Goal: Task Accomplishment & Management: Use online tool/utility

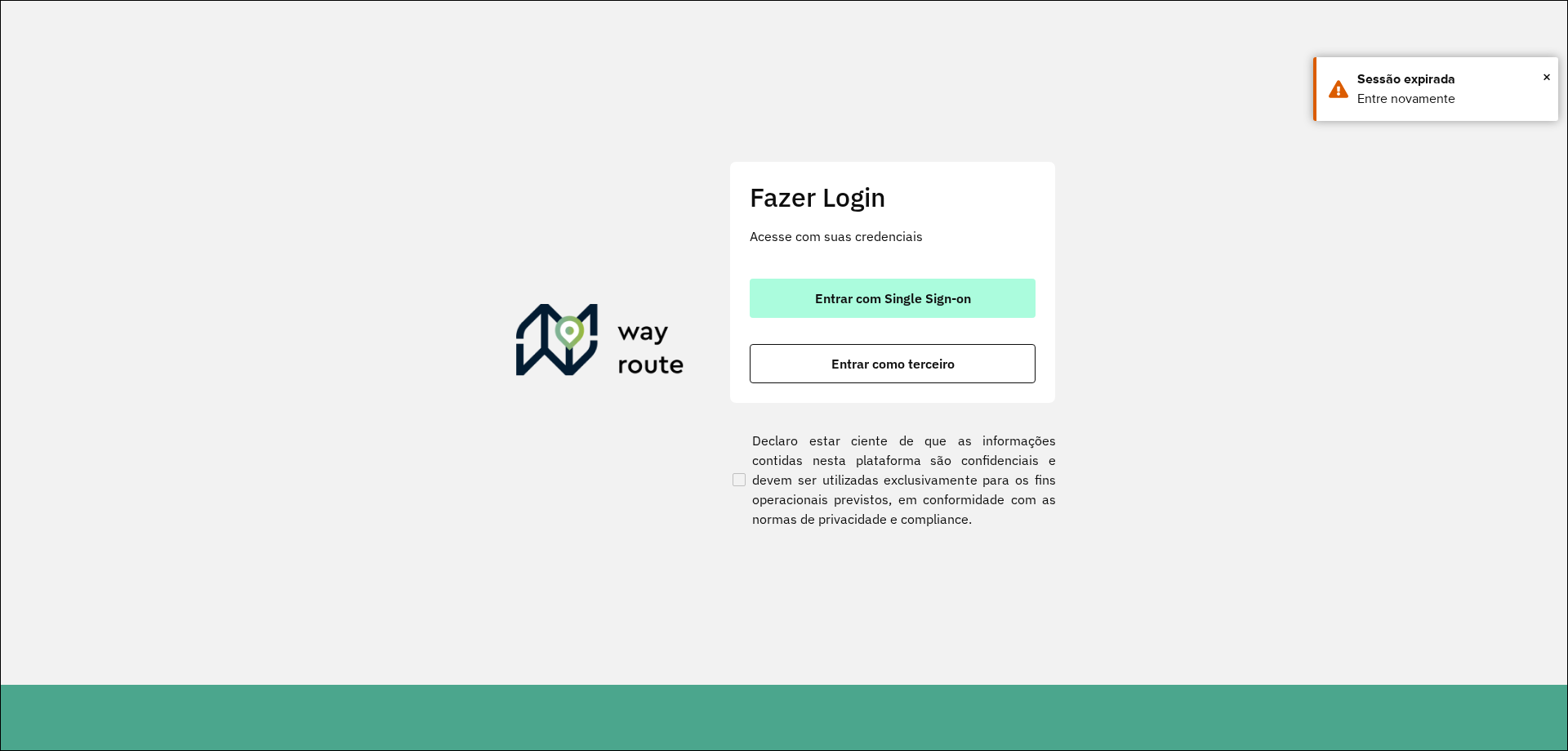
click at [932, 289] on button "Entrar com Single Sign-on" at bounding box center [893, 298] width 286 height 39
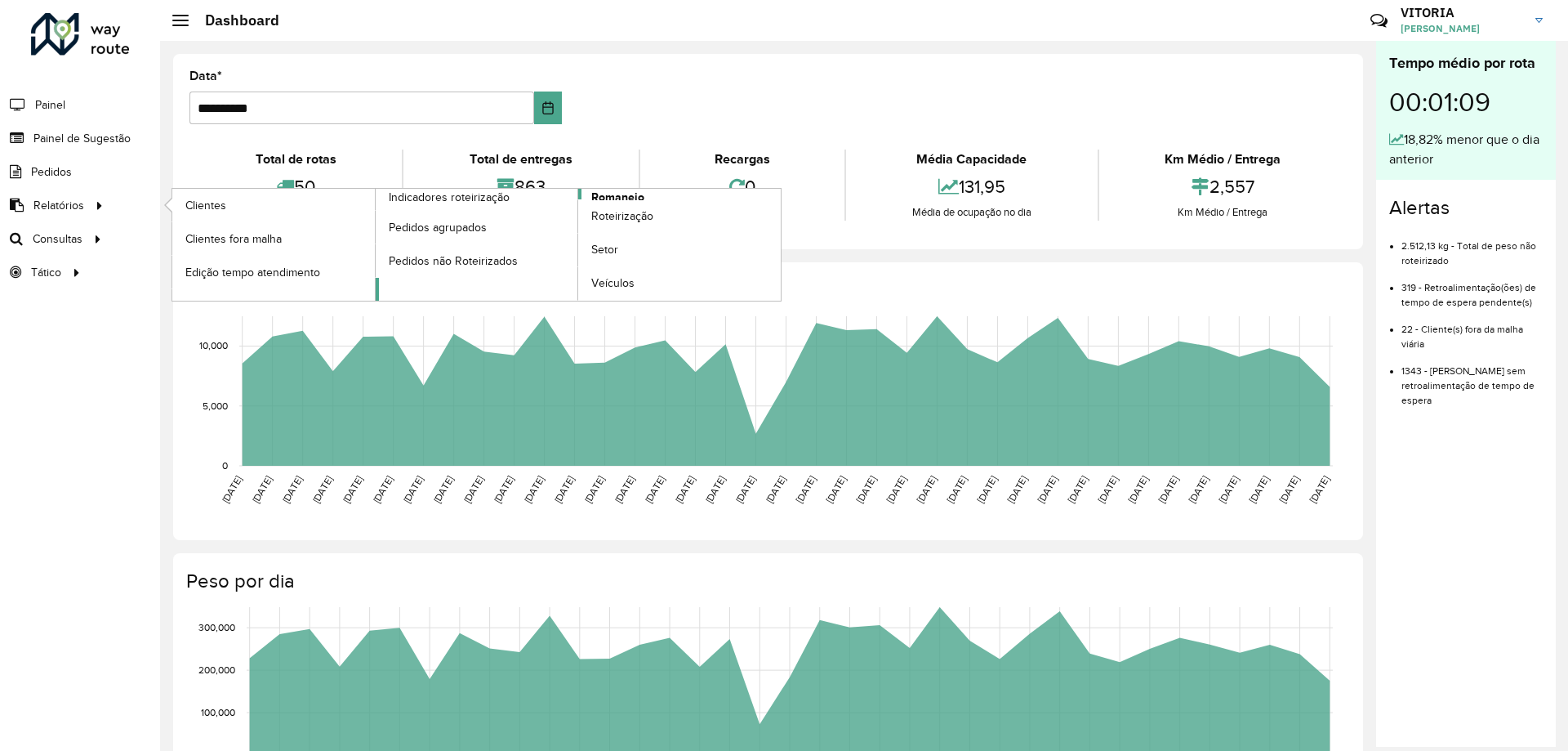
click at [595, 196] on span "Romaneio" at bounding box center [618, 197] width 53 height 18
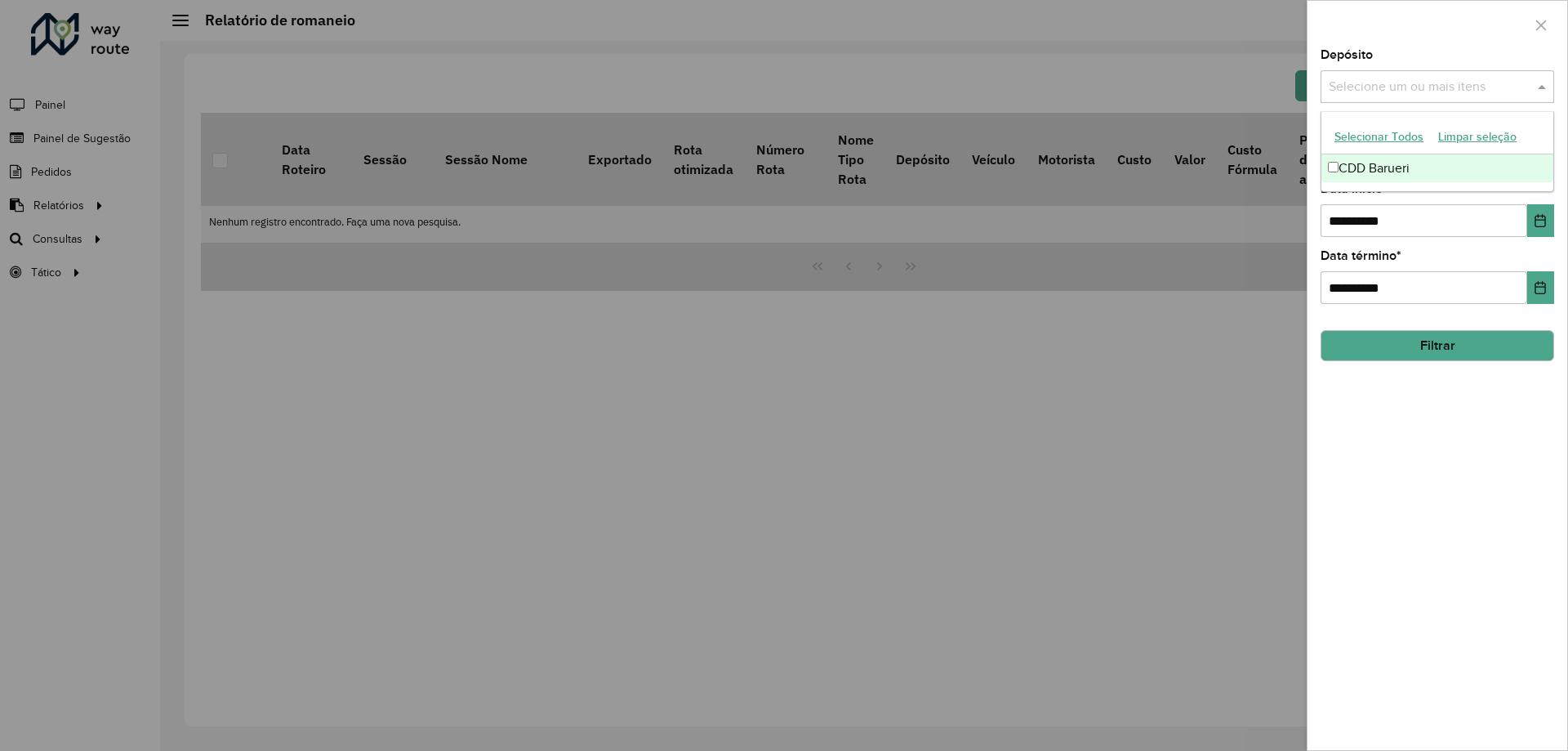
click at [1386, 98] on div "Selecione um ou mais itens" at bounding box center [1437, 86] width 233 height 33
click at [1377, 160] on div "CDD Barueri" at bounding box center [1437, 168] width 232 height 28
click at [1440, 345] on button "Filtrar" at bounding box center [1437, 345] width 233 height 31
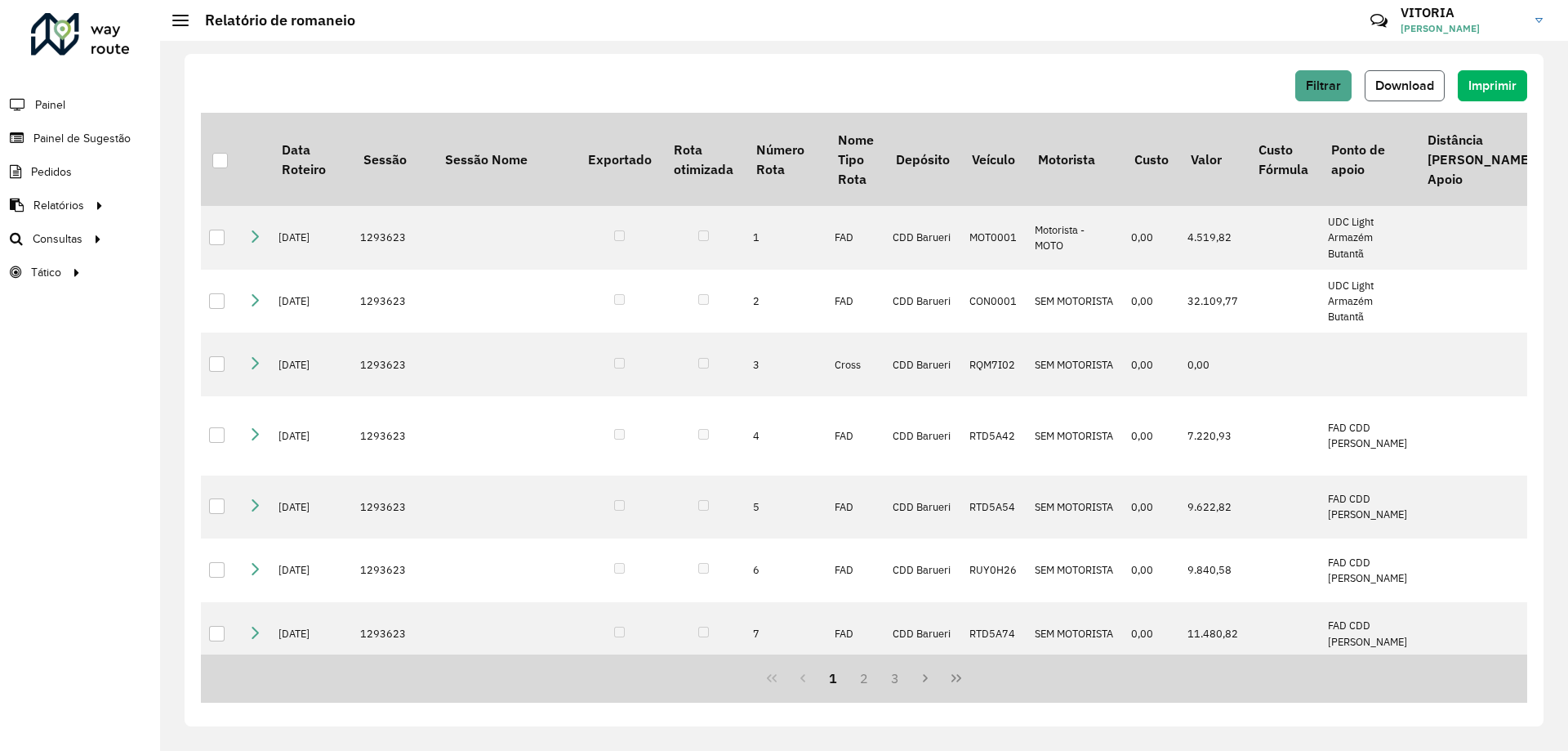
click at [1400, 71] on button "Download" at bounding box center [1405, 85] width 80 height 31
click at [1315, 18] on div "Críticas? Dúvidas? Elogios? Sugestões? Entre em contato conosco!" at bounding box center [1260, 27] width 171 height 44
click at [270, 239] on link "Roteirização" at bounding box center [272, 238] width 200 height 33
click at [211, 278] on span "Setores" at bounding box center [206, 273] width 40 height 18
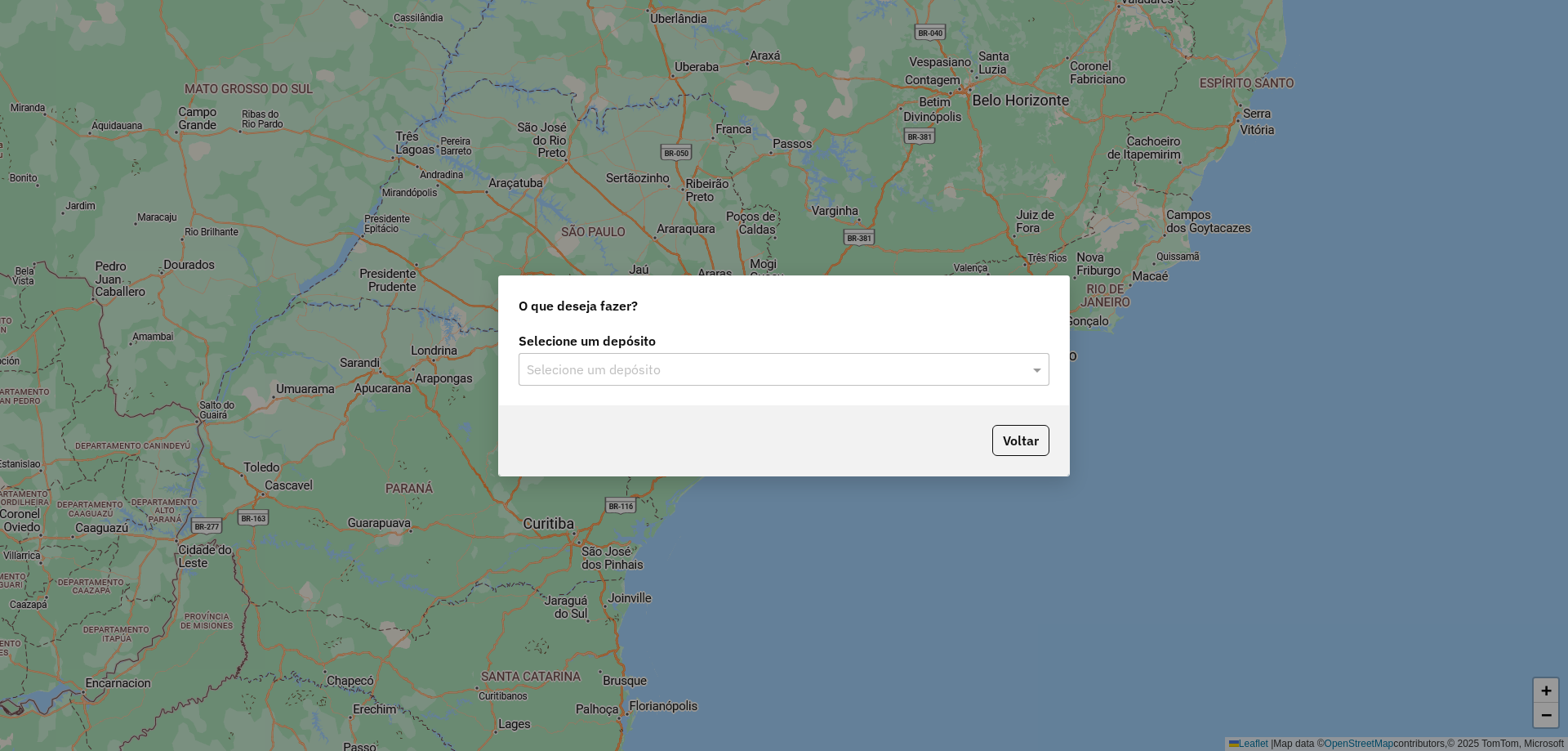
click at [580, 378] on input "text" at bounding box center [767, 370] width 481 height 19
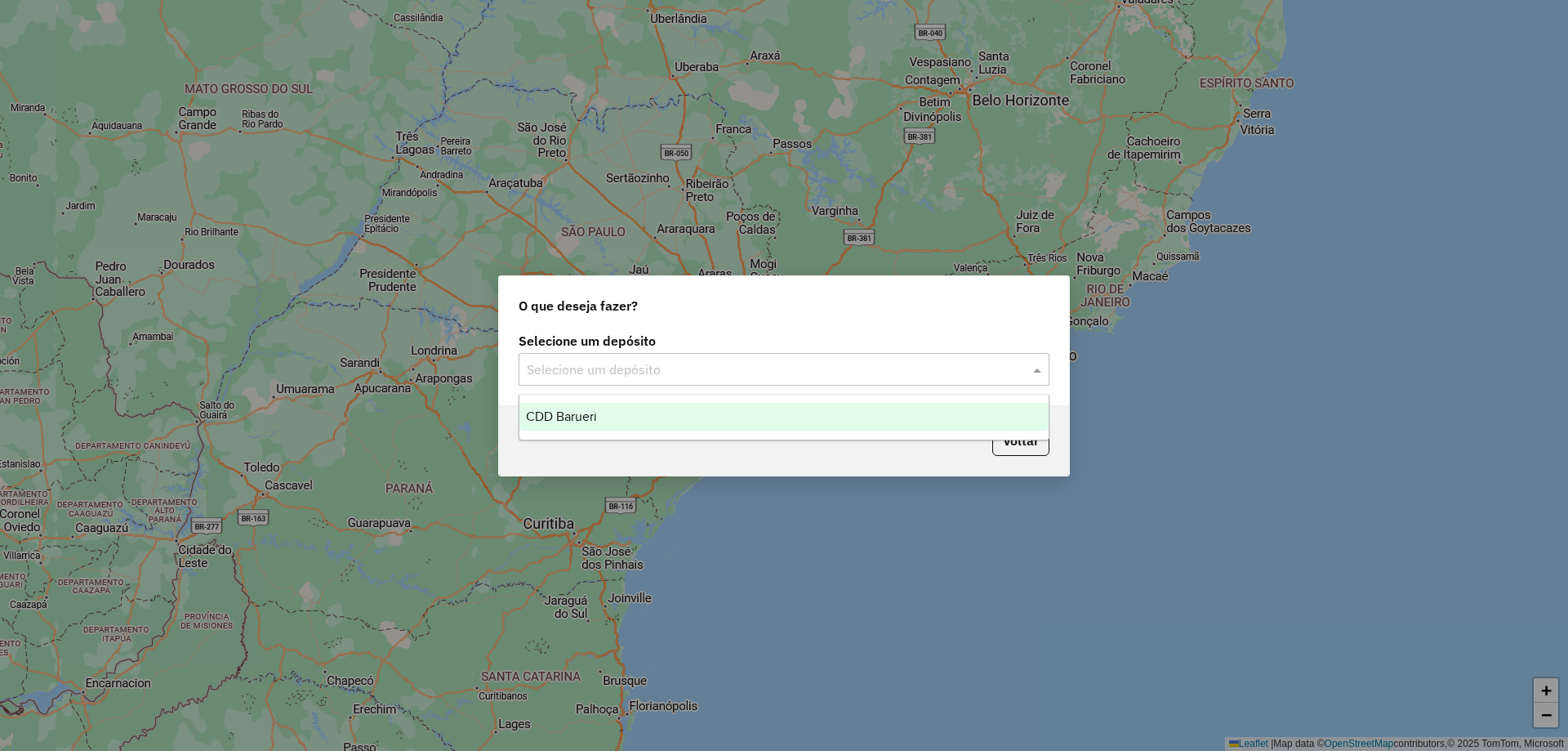
click at [578, 429] on div "CDD Barueri" at bounding box center [783, 416] width 529 height 28
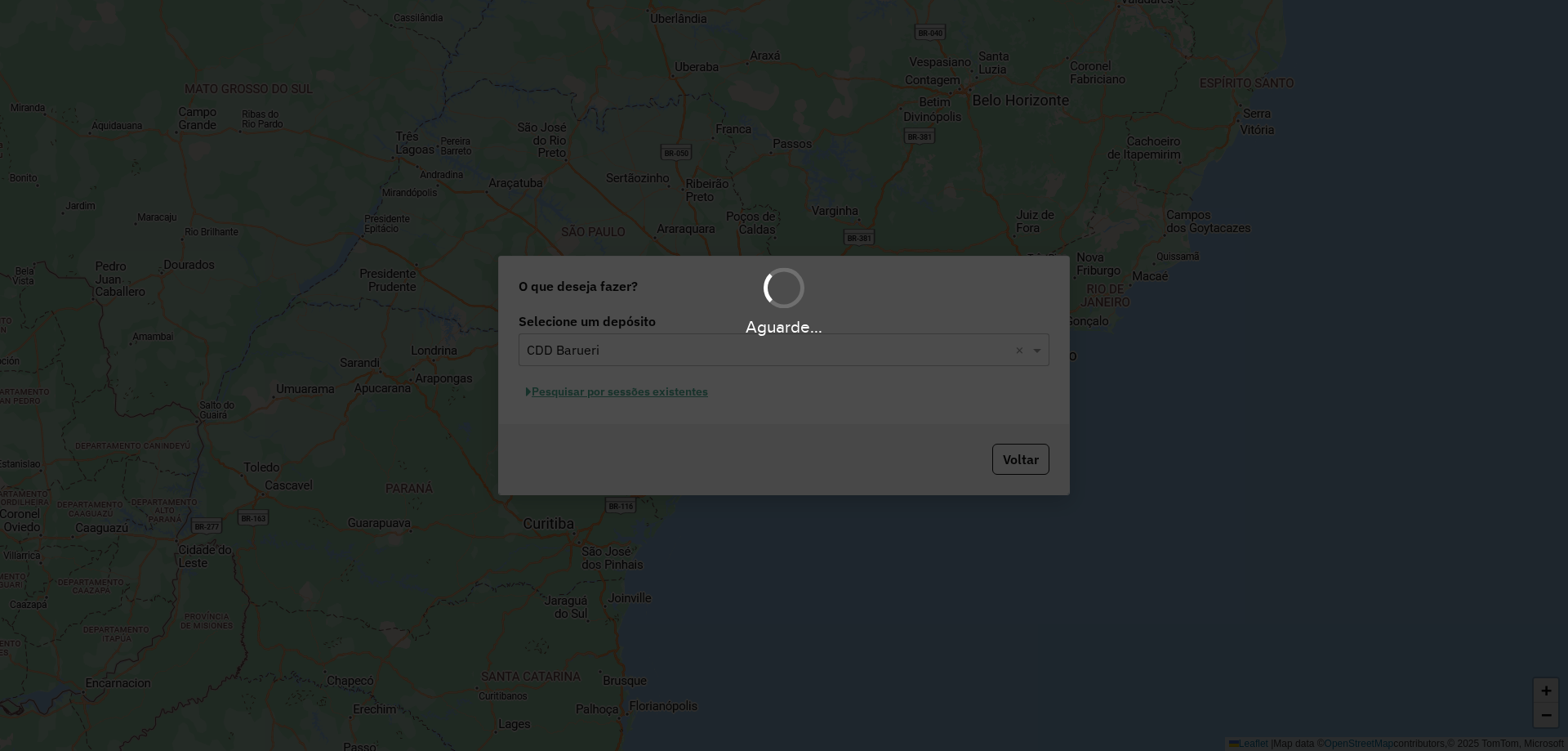
click at [619, 396] on div "Aguarde..." at bounding box center [784, 376] width 1568 height 751
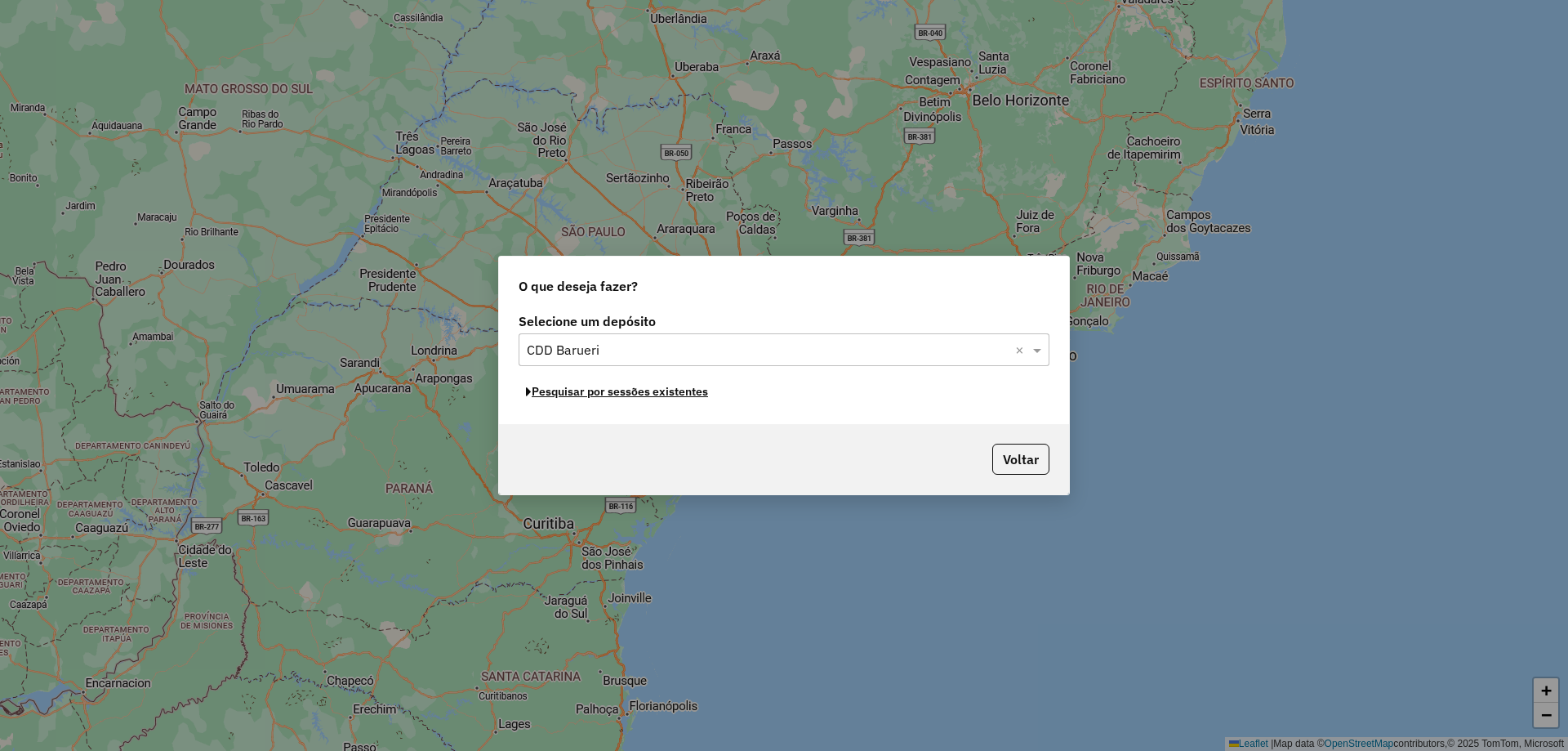
click at [619, 396] on button "Pesquisar por sessões existentes" at bounding box center [616, 391] width 196 height 25
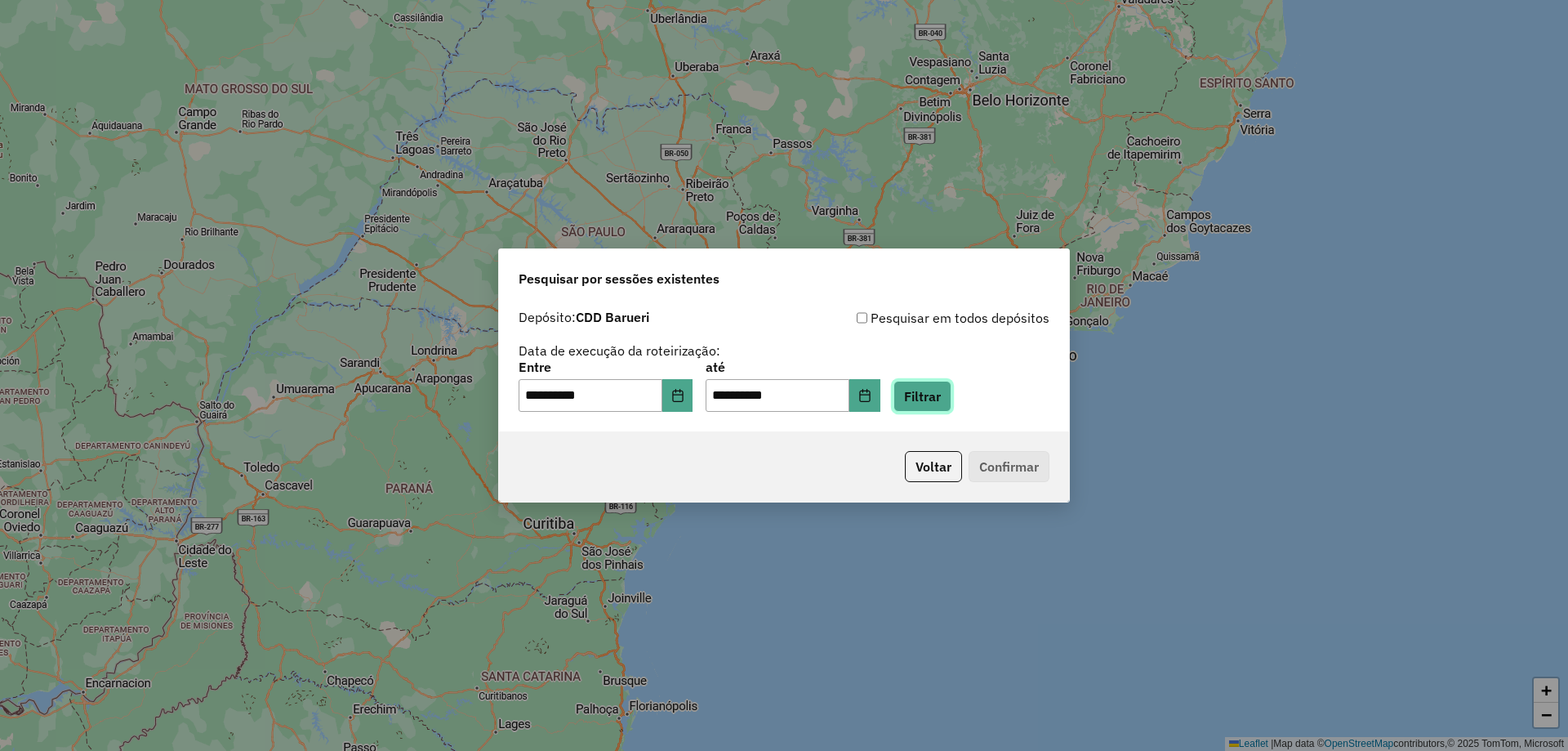
click at [942, 394] on button "Filtrar" at bounding box center [922, 396] width 58 height 31
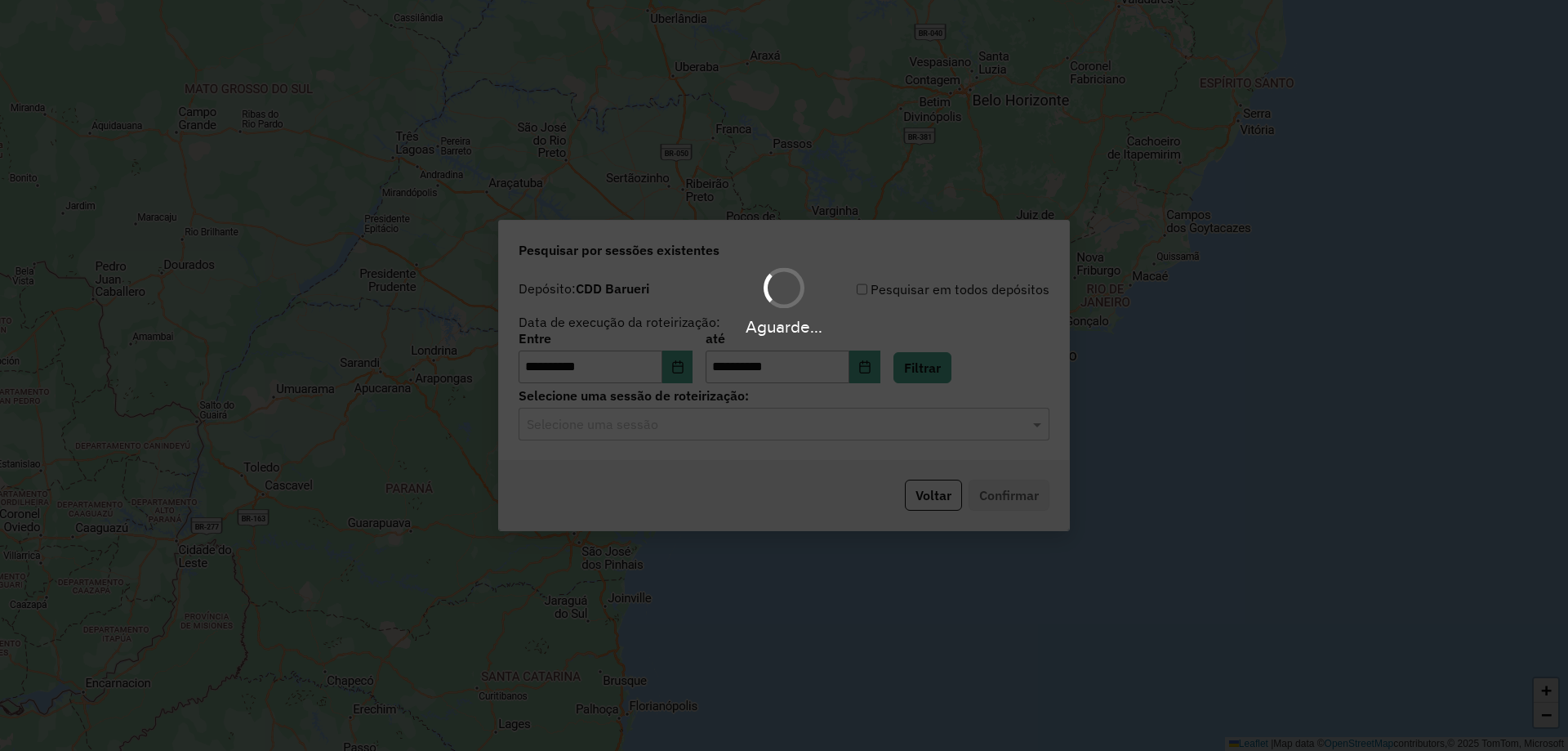
click at [720, 439] on div "Aguarde..." at bounding box center [784, 376] width 1568 height 751
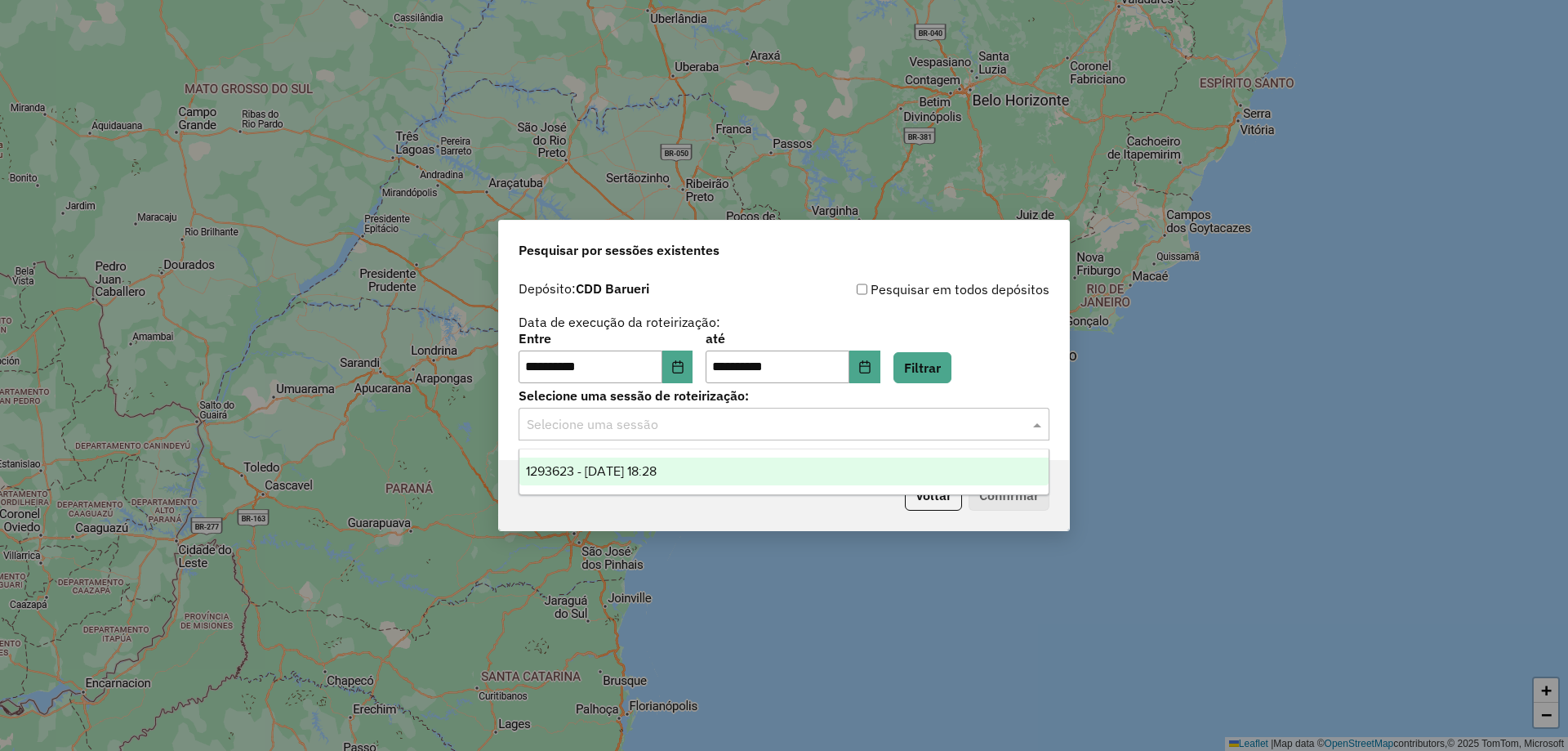
click at [719, 427] on input "text" at bounding box center [767, 424] width 481 height 19
click at [705, 474] on div "1293623 - 13/10/2025 18:28" at bounding box center [783, 471] width 529 height 28
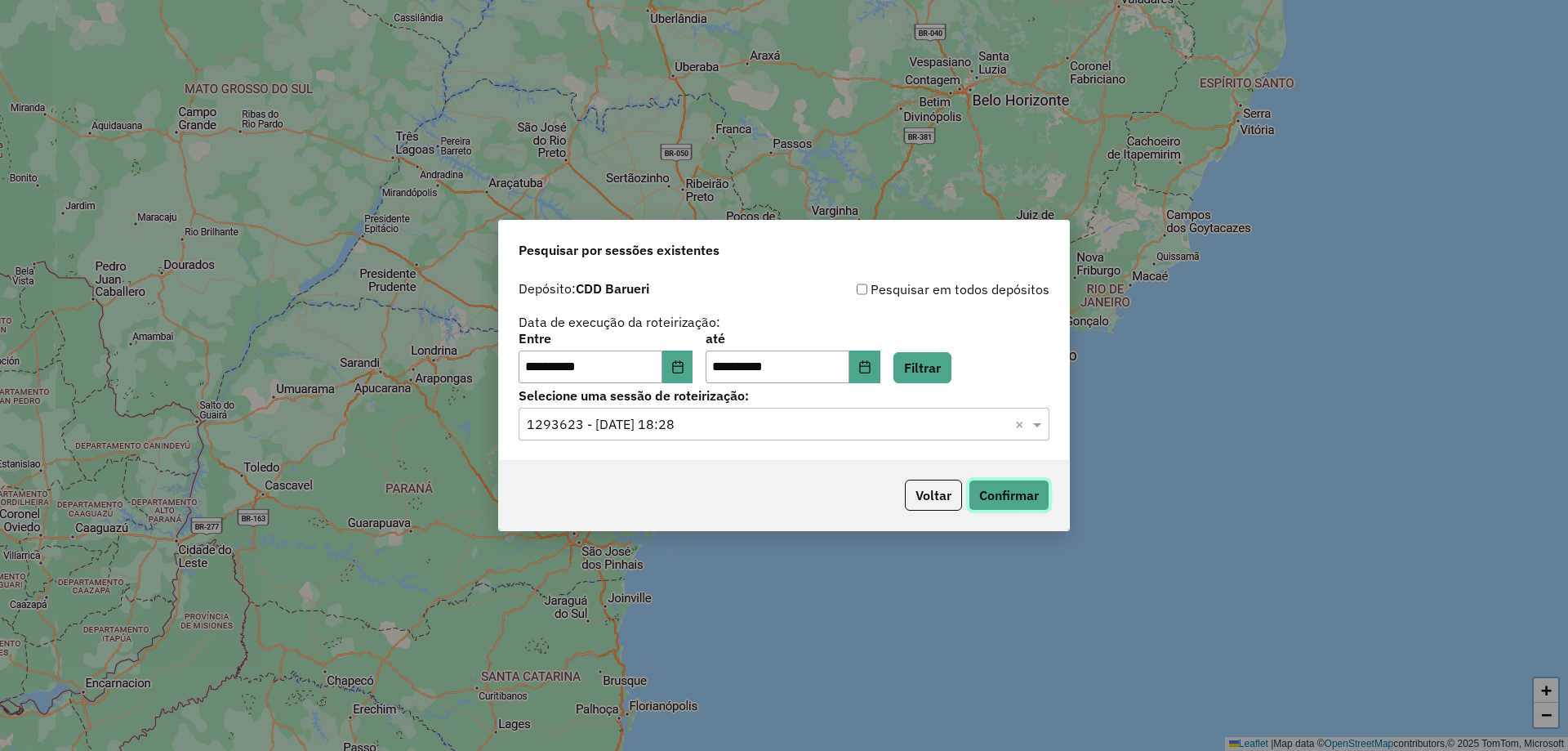
click at [993, 487] on button "Confirmar" at bounding box center [1009, 495] width 81 height 31
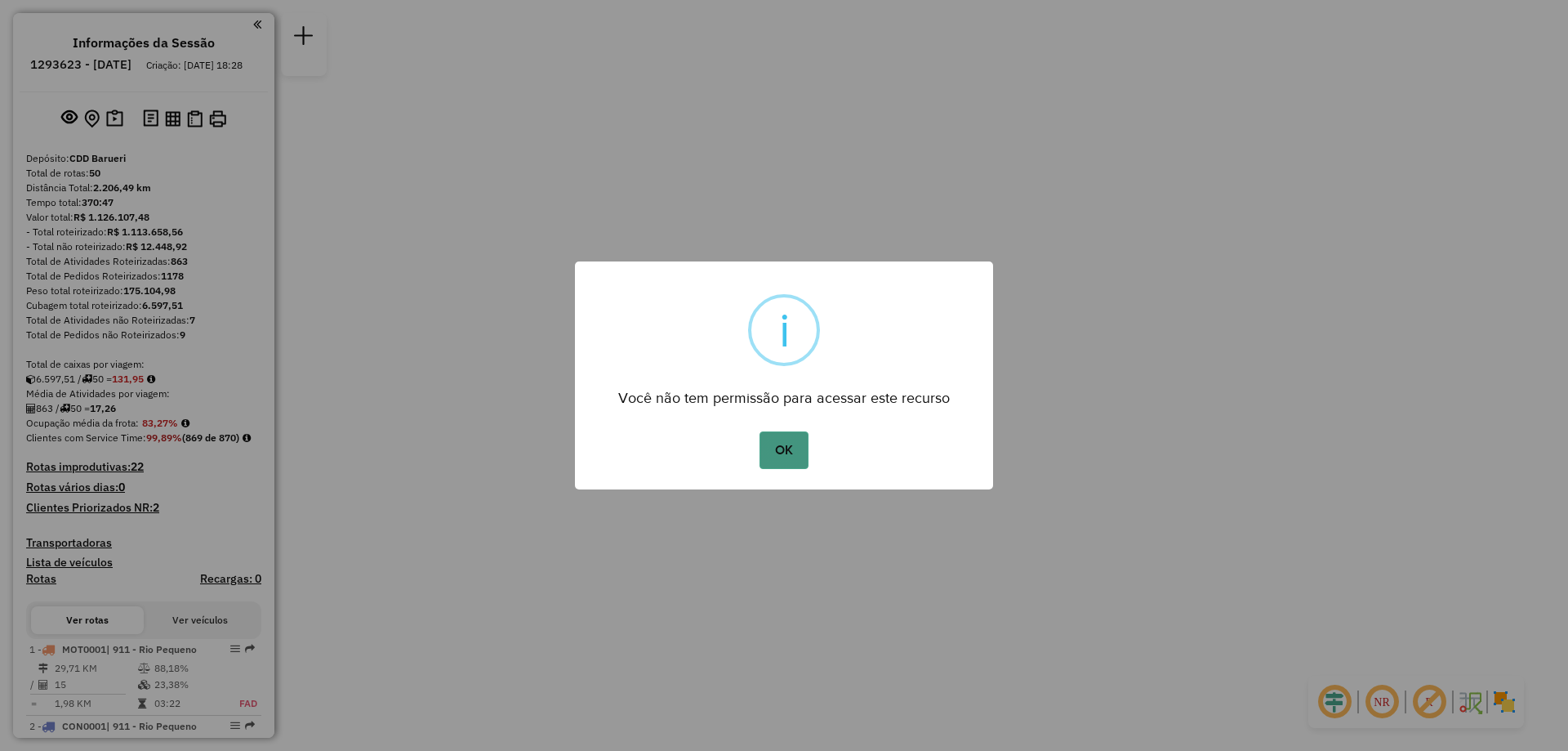
click at [797, 452] on button "OK" at bounding box center [784, 450] width 48 height 38
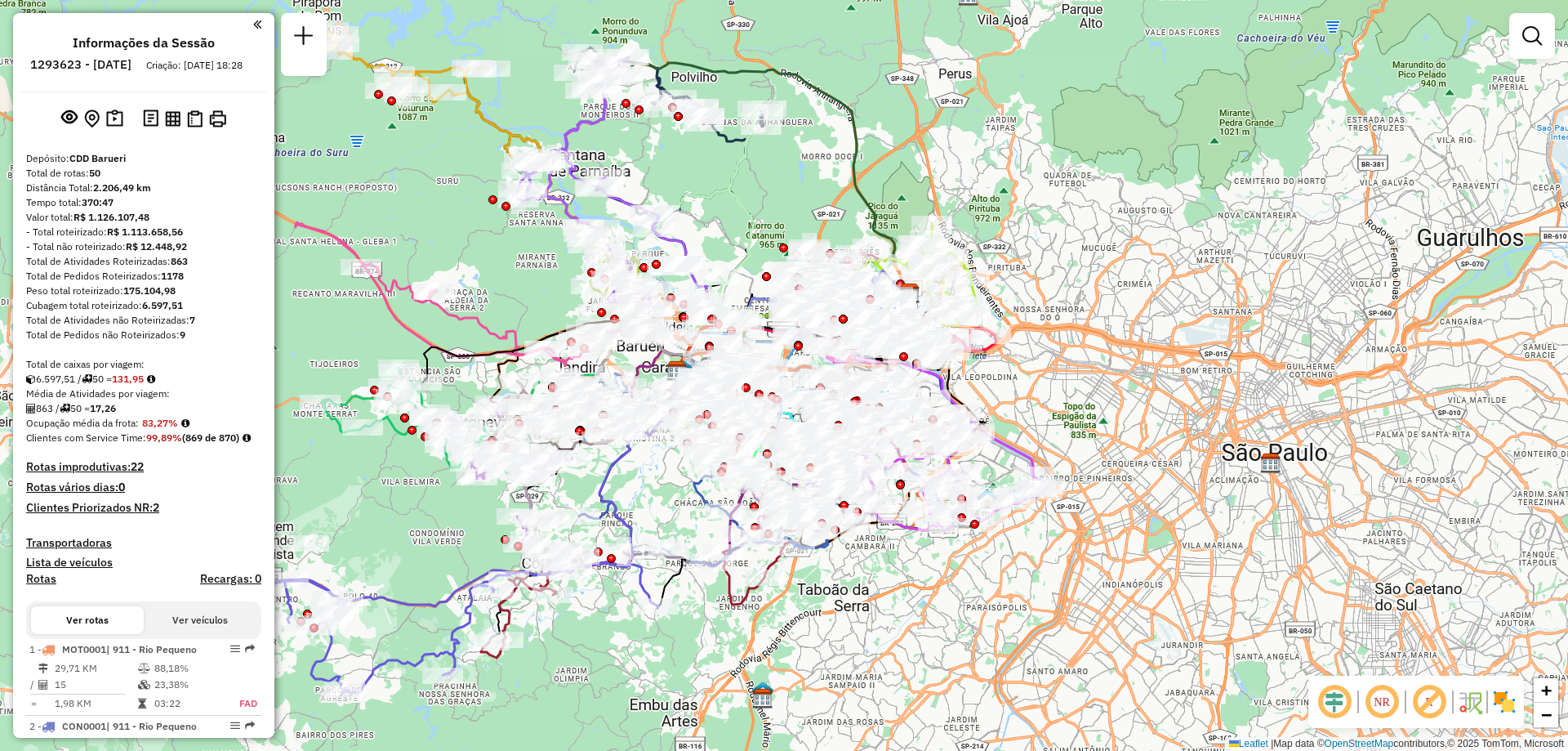
click at [1502, 697] on img at bounding box center [1504, 702] width 26 height 26
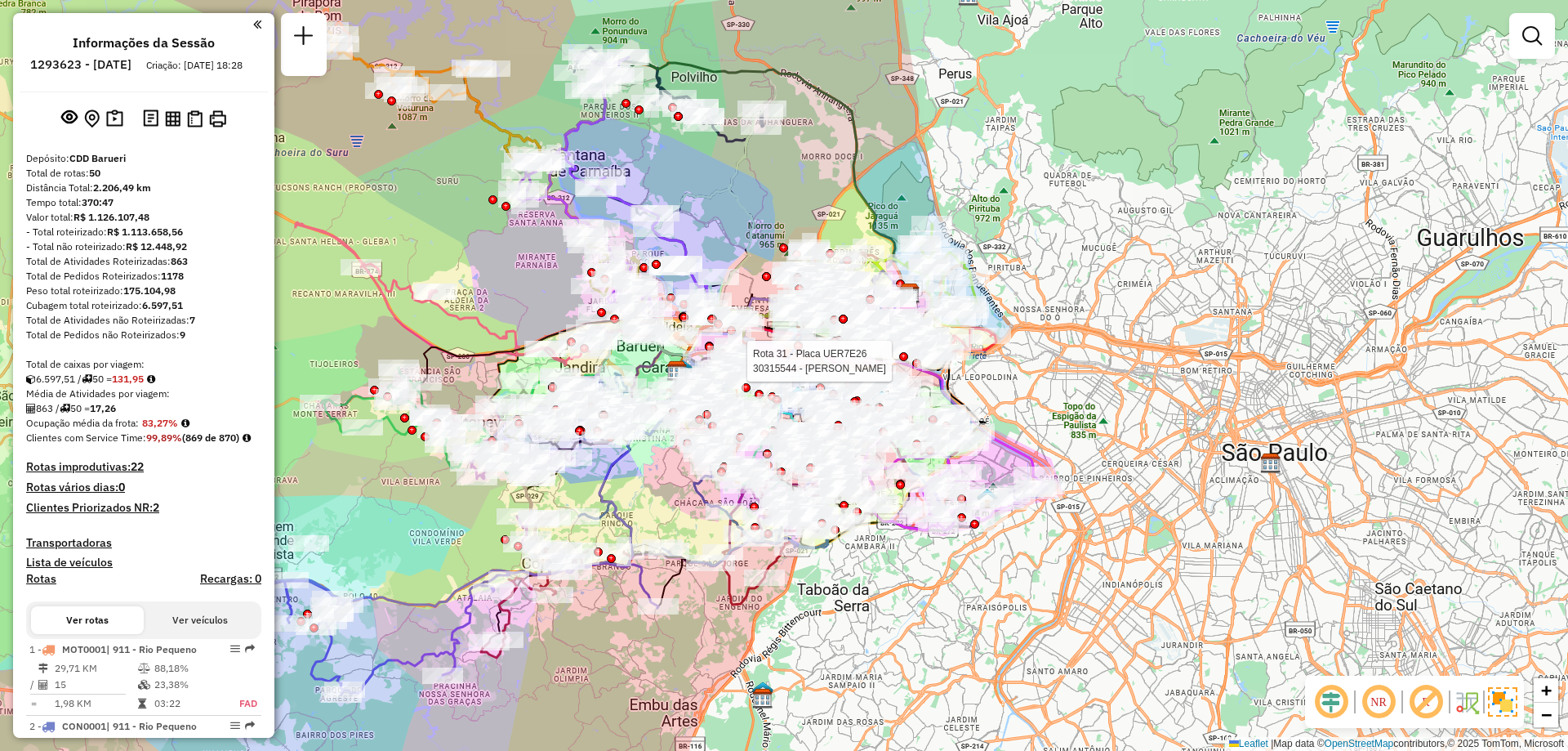
select select "**********"
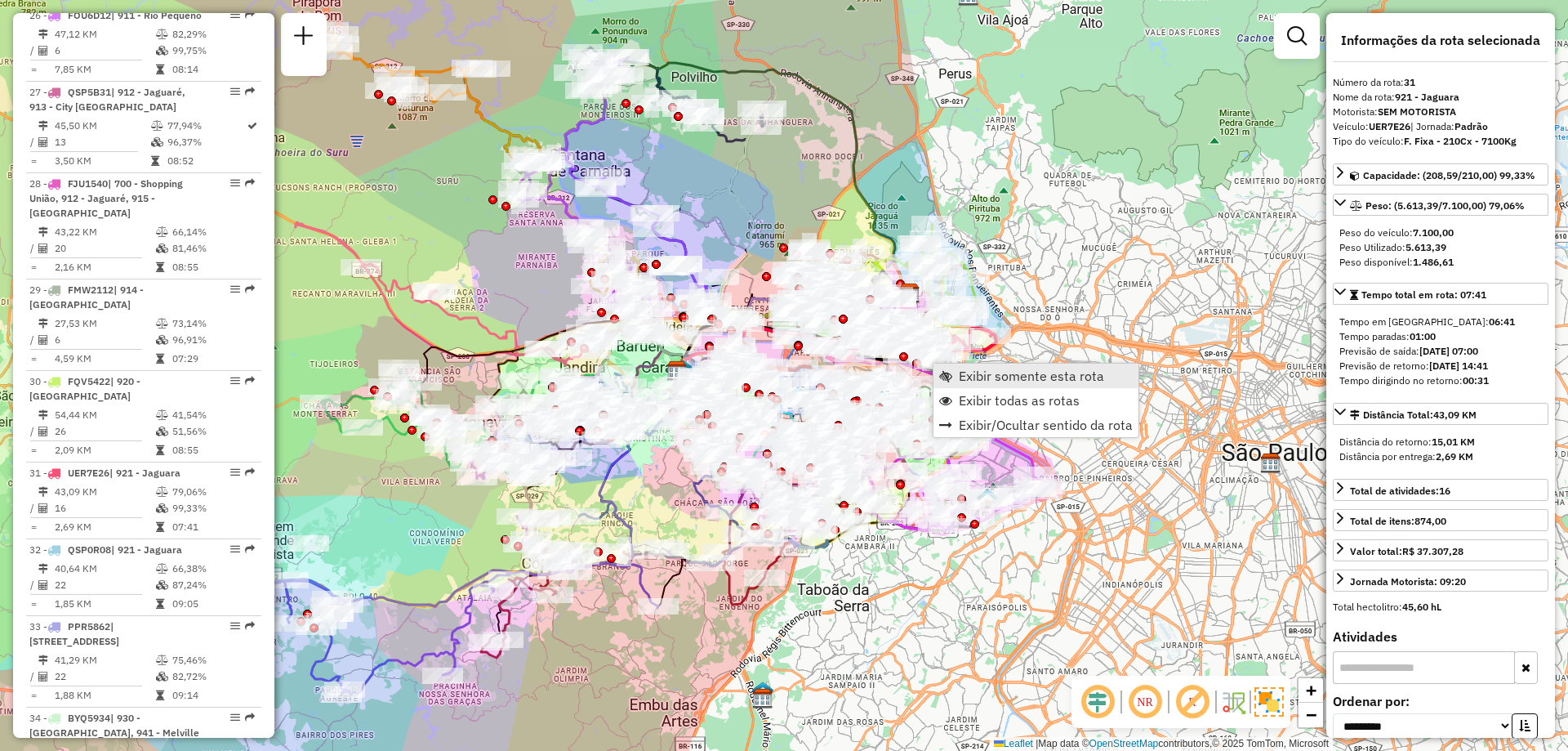
scroll to position [3681, 0]
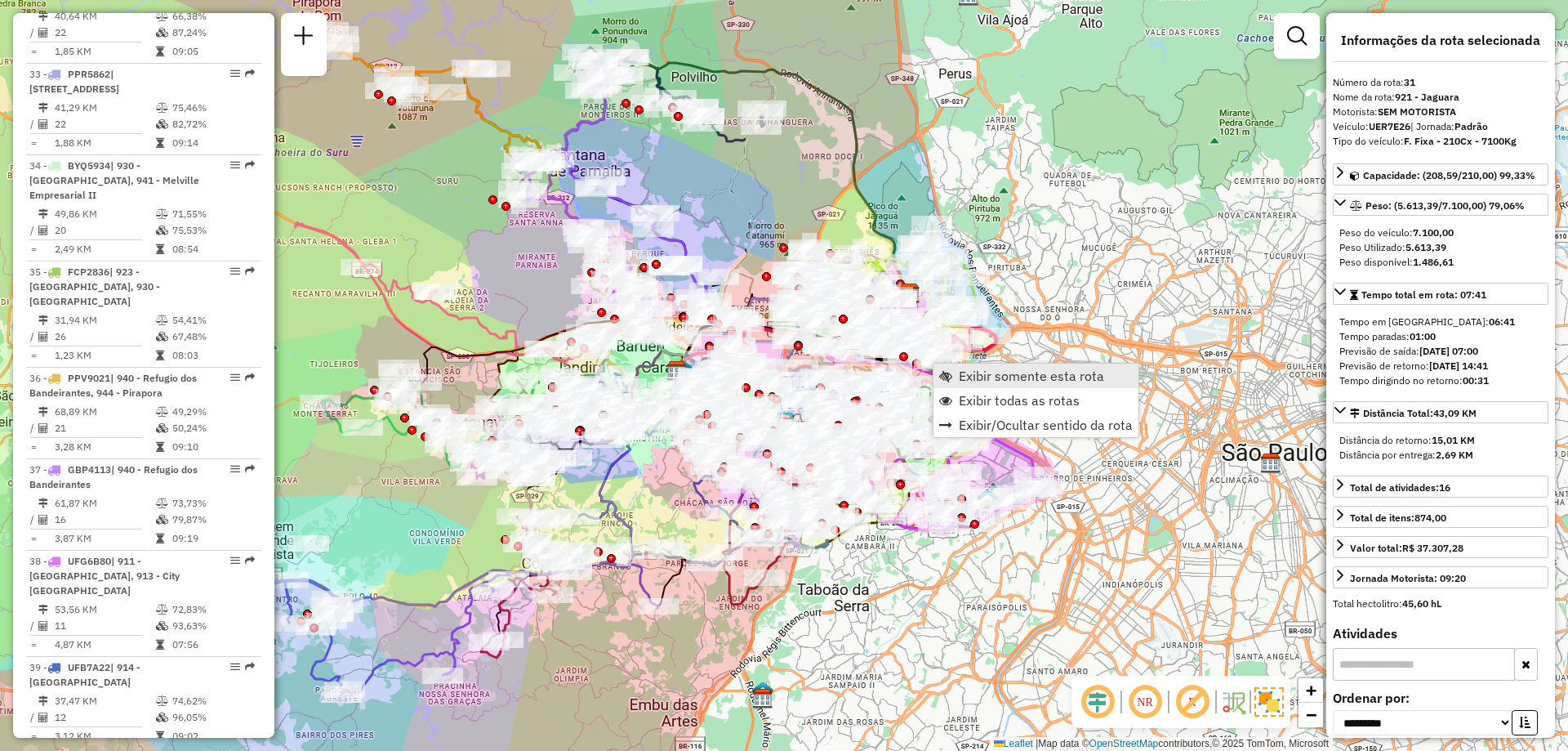
click at [995, 365] on link "Exibir somente esta rota" at bounding box center [1036, 376] width 205 height 24
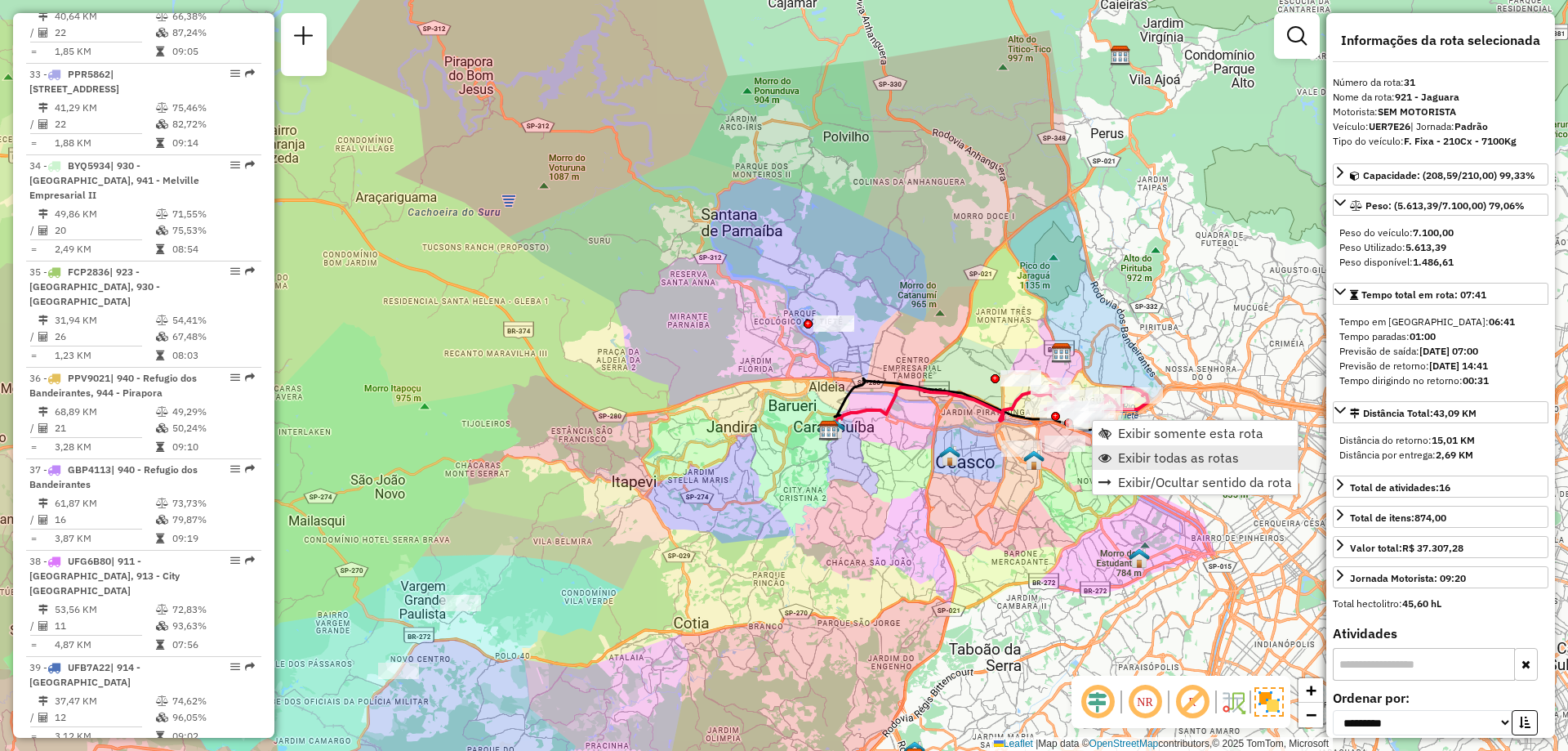
click at [1159, 458] on span "Exibir todas as rotas" at bounding box center [1179, 457] width 121 height 13
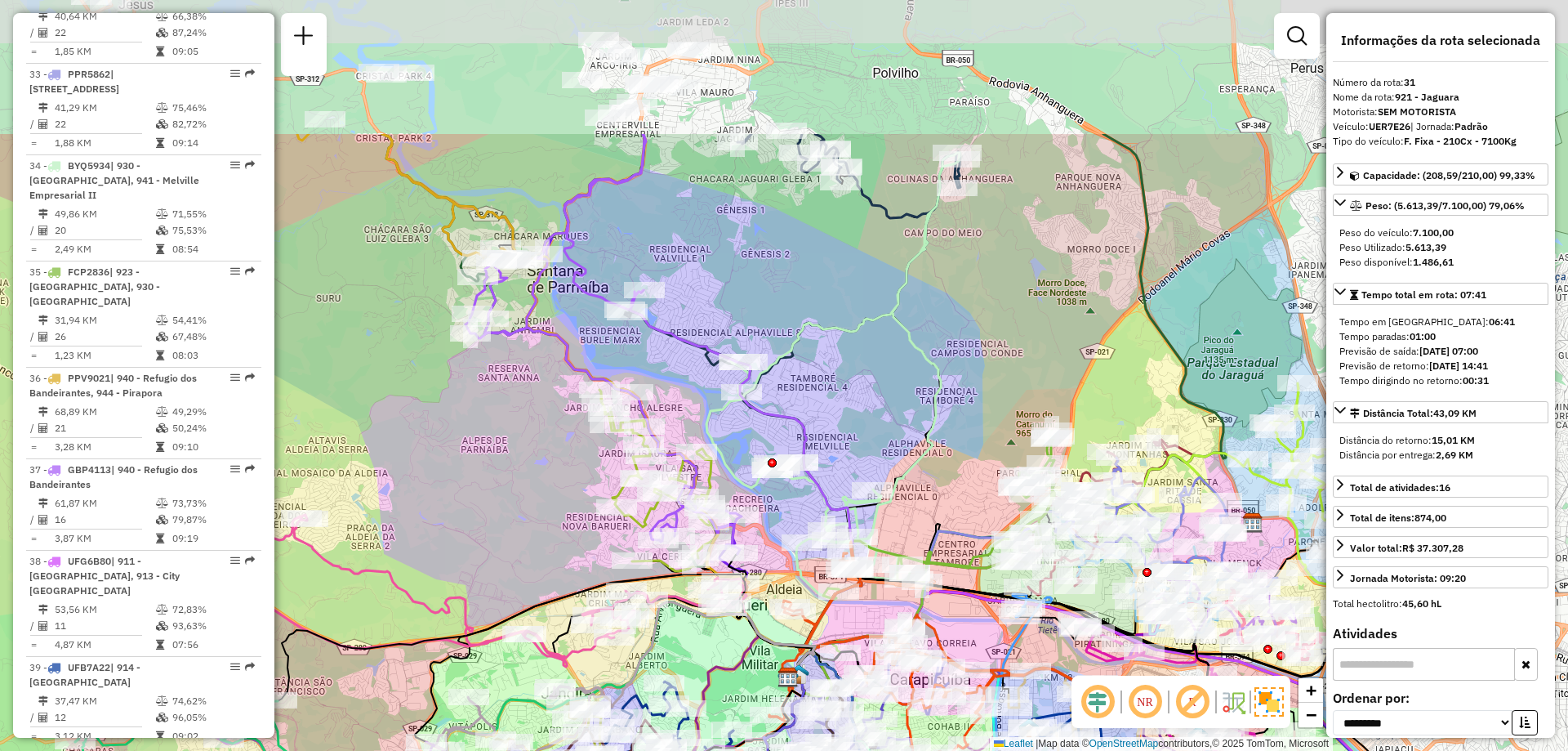
drag, startPoint x: 934, startPoint y: 147, endPoint x: 920, endPoint y: 356, distance: 209.5
click at [920, 356] on icon at bounding box center [832, 366] width 253 height 427
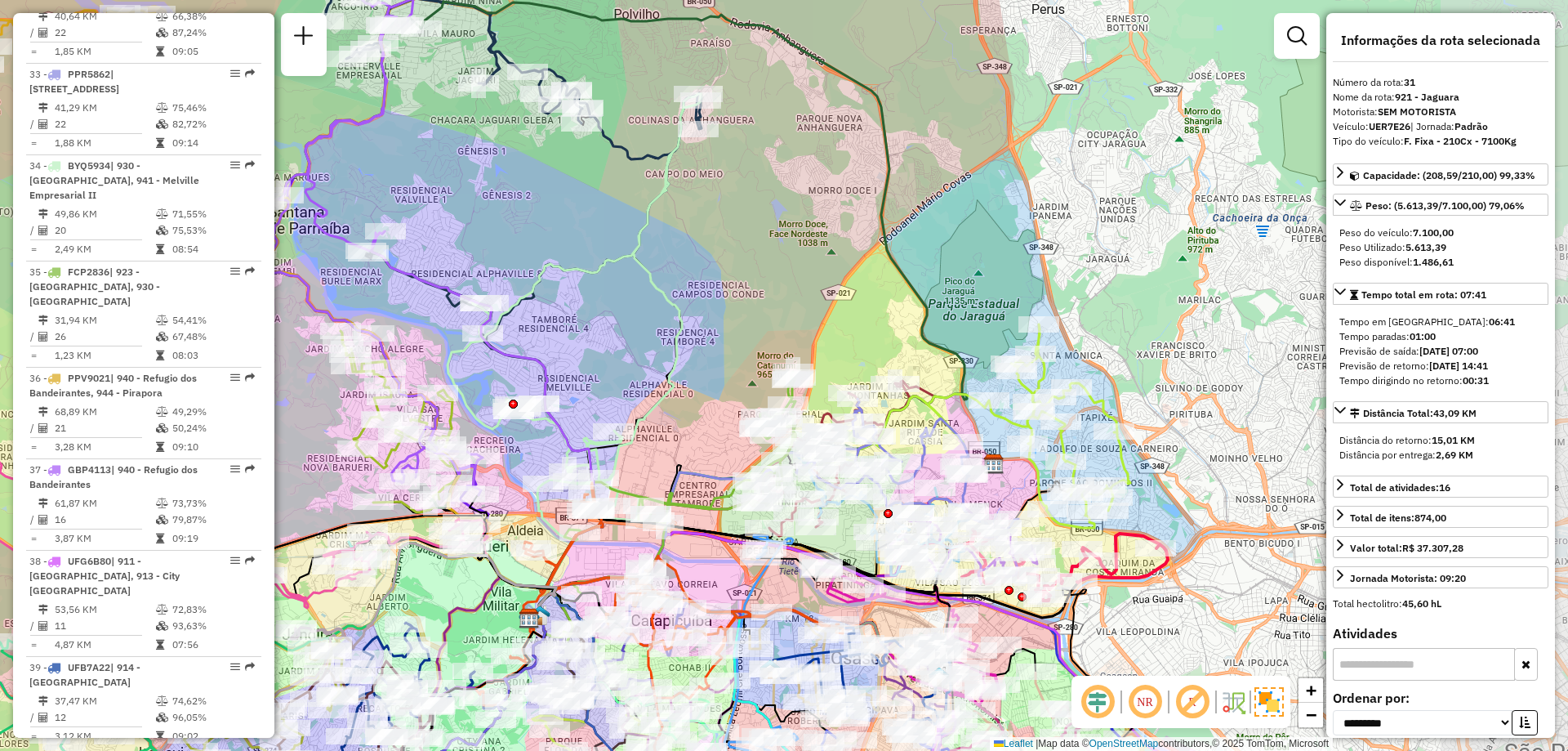
drag, startPoint x: 848, startPoint y: 394, endPoint x: 549, endPoint y: 330, distance: 305.8
click at [549, 330] on div "Janela de atendimento Grade de atendimento Capacidade Transportadoras Veículos …" at bounding box center [784, 376] width 1568 height 751
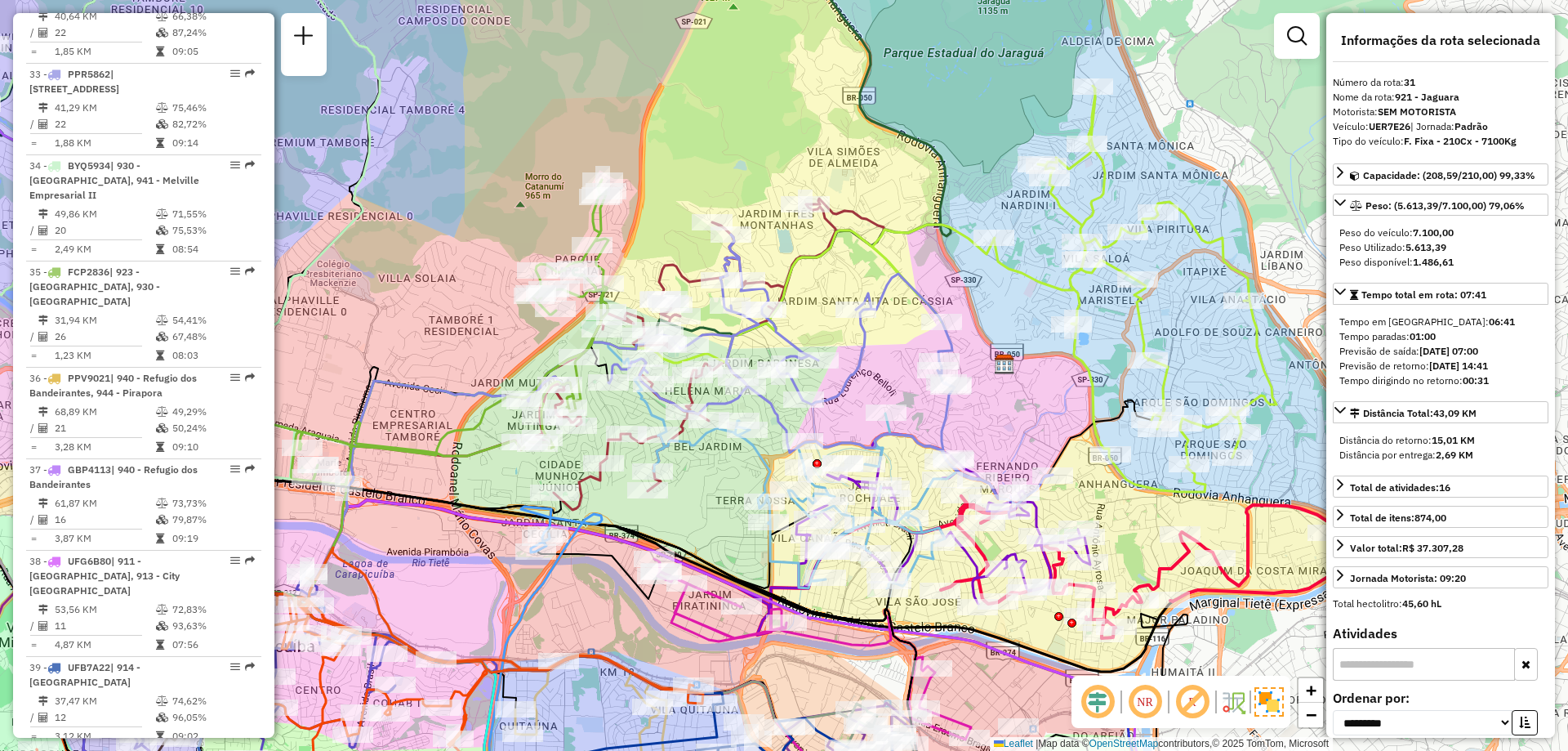
drag, startPoint x: 981, startPoint y: 461, endPoint x: 981, endPoint y: 399, distance: 62.0
click at [981, 399] on div "Janela de atendimento Grade de atendimento Capacidade Transportadoras Veículos …" at bounding box center [784, 376] width 1568 height 751
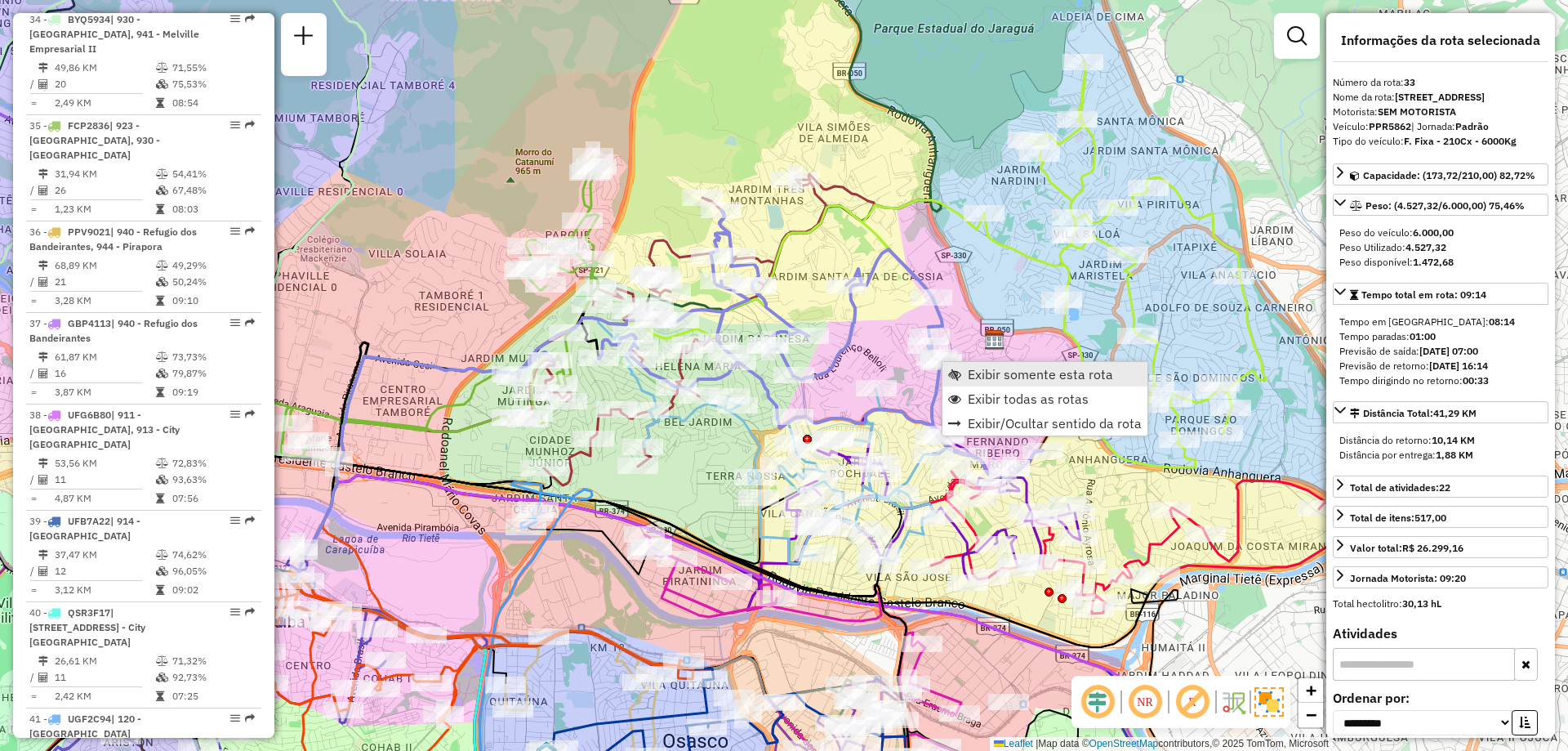
scroll to position [3834, 0]
click at [981, 378] on span "Exibir somente esta rota" at bounding box center [1041, 375] width 145 height 13
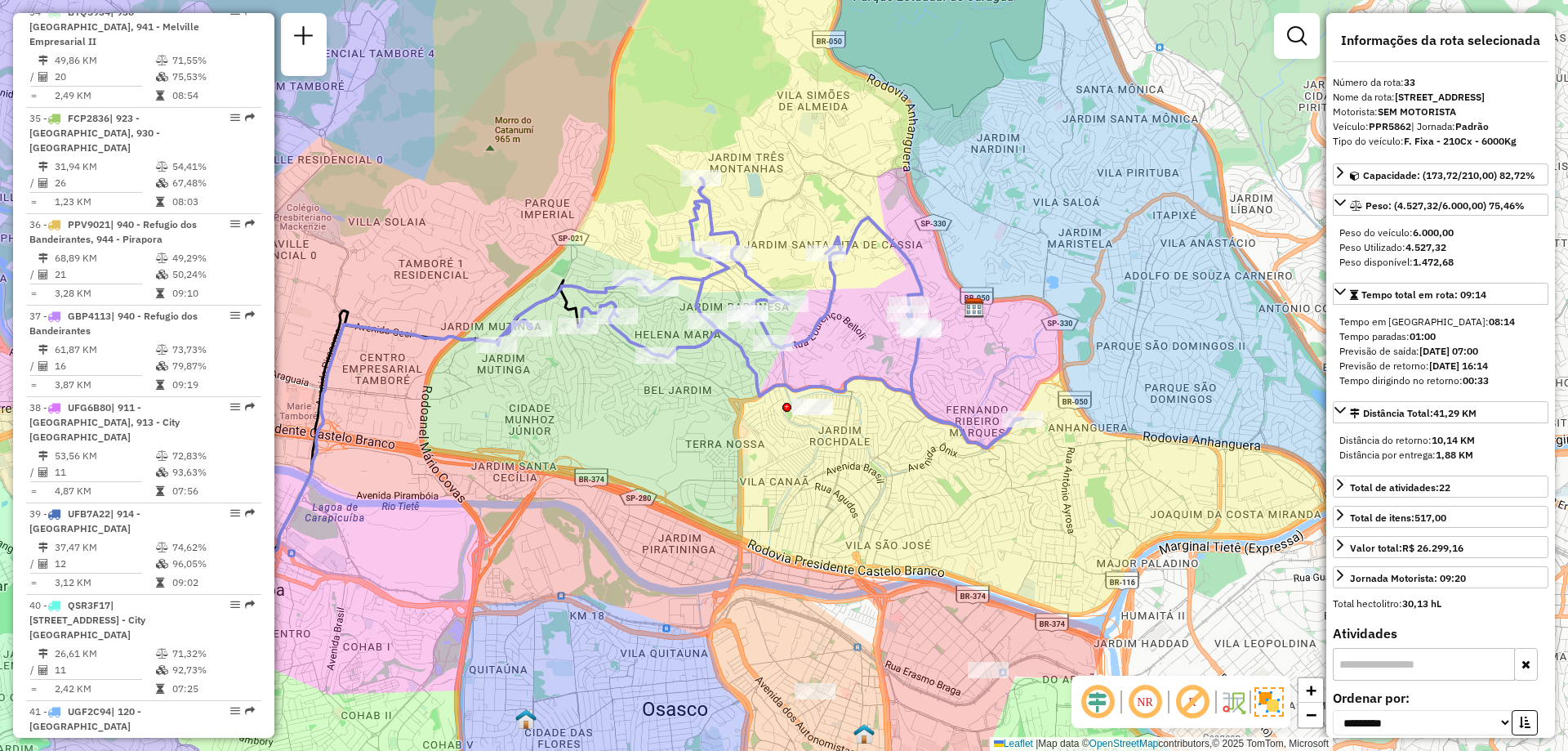
drag, startPoint x: 988, startPoint y: 374, endPoint x: 741, endPoint y: 394, distance: 247.8
click at [737, 401] on div "Janela de atendimento Grade de atendimento Capacidade Transportadoras Veículos …" at bounding box center [784, 376] width 1568 height 751
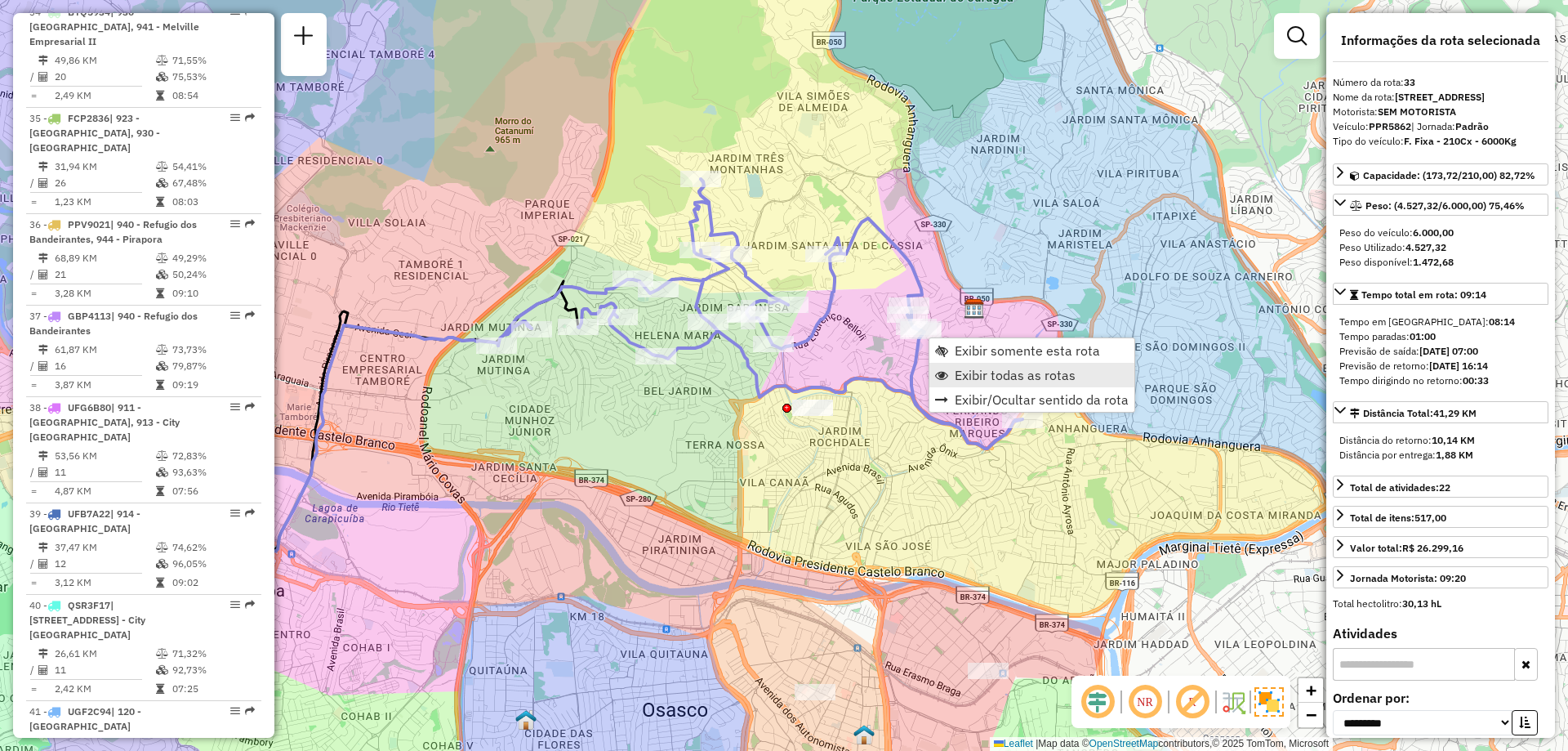
click at [967, 366] on link "Exibir todas as rotas" at bounding box center [1031, 375] width 205 height 24
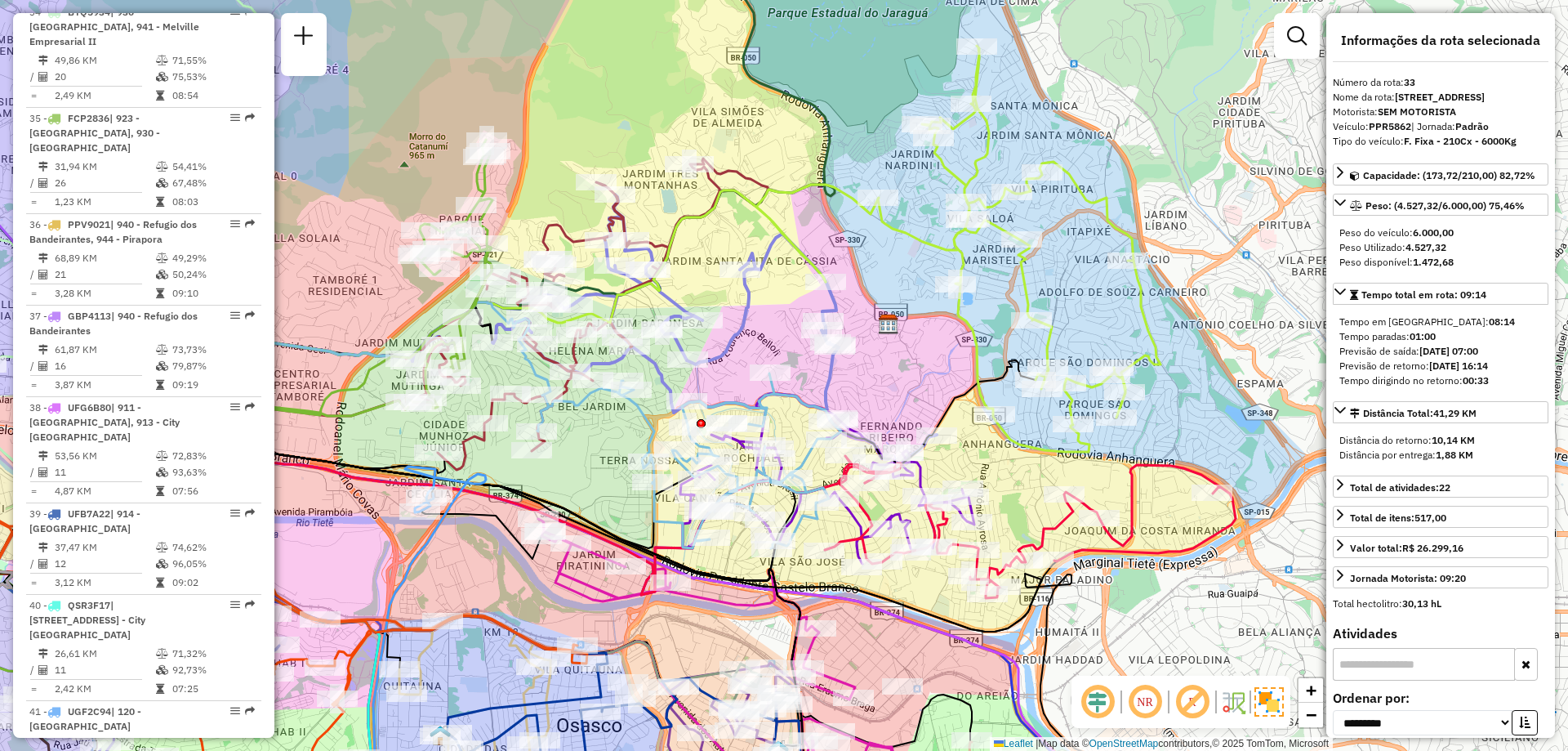
drag, startPoint x: 971, startPoint y: 358, endPoint x: 882, endPoint y: 376, distance: 90.8
click at [882, 376] on div "Janela de atendimento Grade de atendimento Capacidade Transportadoras Veículos …" at bounding box center [784, 376] width 1568 height 751
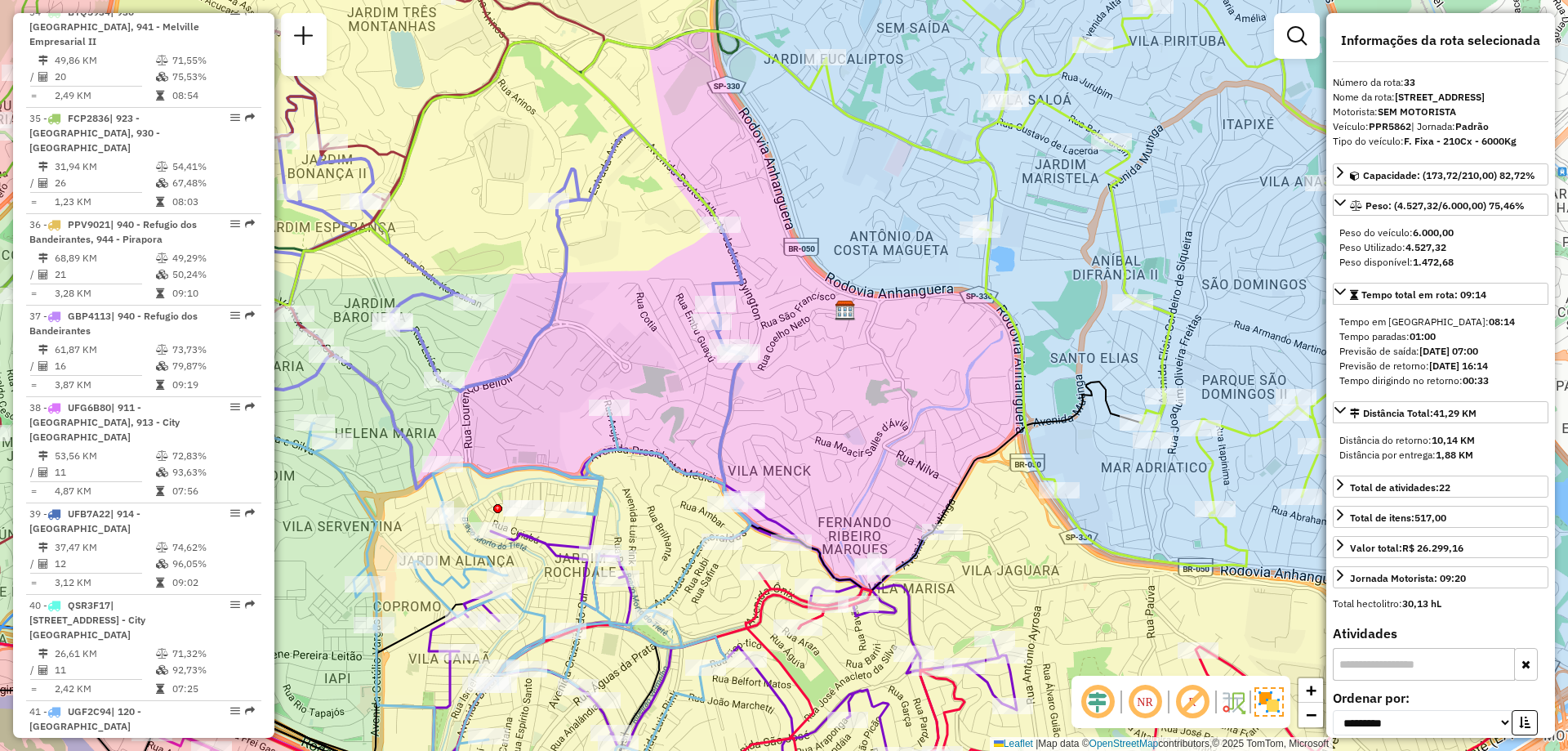
drag, startPoint x: 986, startPoint y: 417, endPoint x: 941, endPoint y: 449, distance: 55.2
click at [941, 449] on div "Janela de atendimento Grade de atendimento Capacidade Transportadoras Veículos …" at bounding box center [784, 376] width 1568 height 751
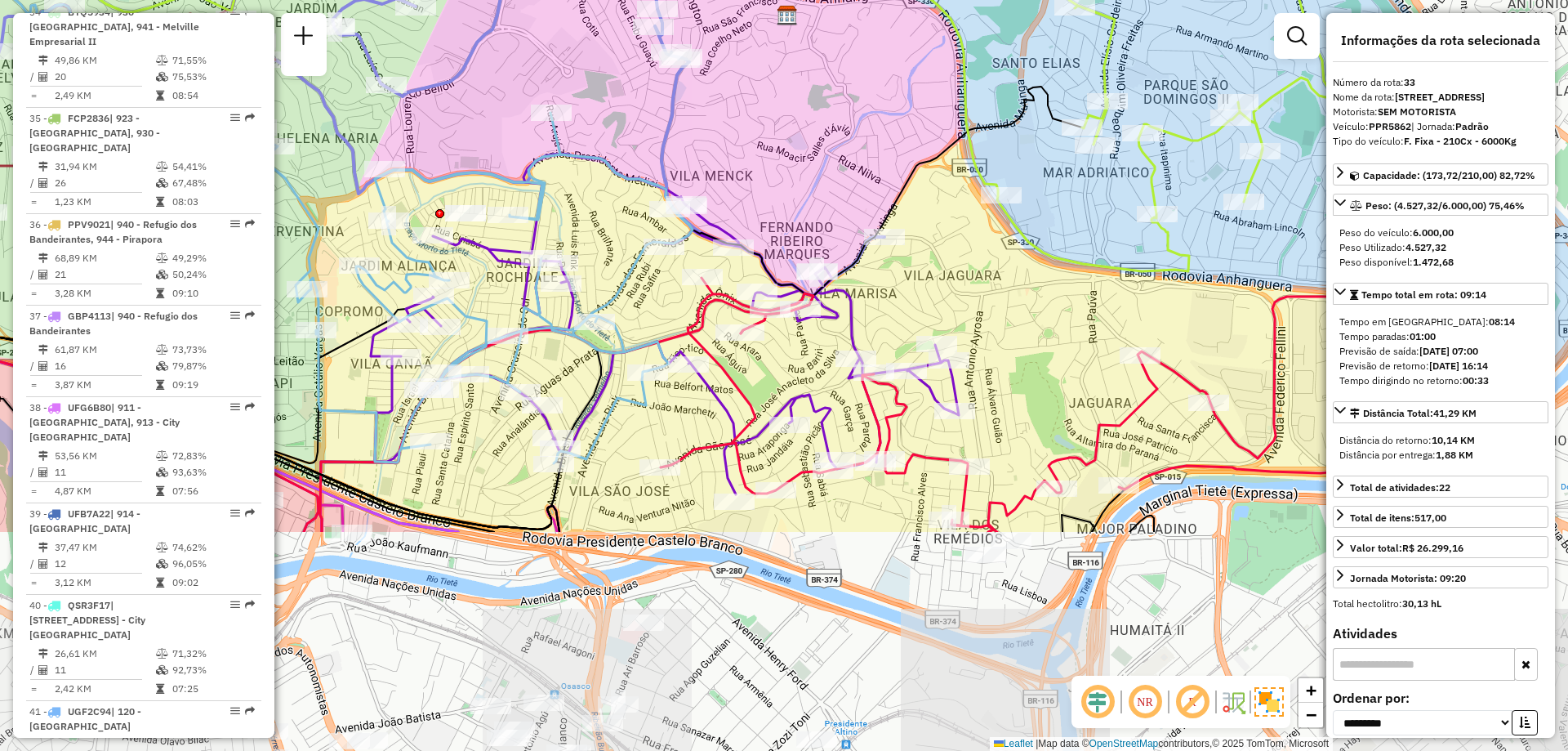
drag, startPoint x: 938, startPoint y: 474, endPoint x: 883, endPoint y: 179, distance: 300.1
click at [880, 179] on div "Janela de atendimento Grade de atendimento Capacidade Transportadoras Veículos …" at bounding box center [784, 376] width 1568 height 751
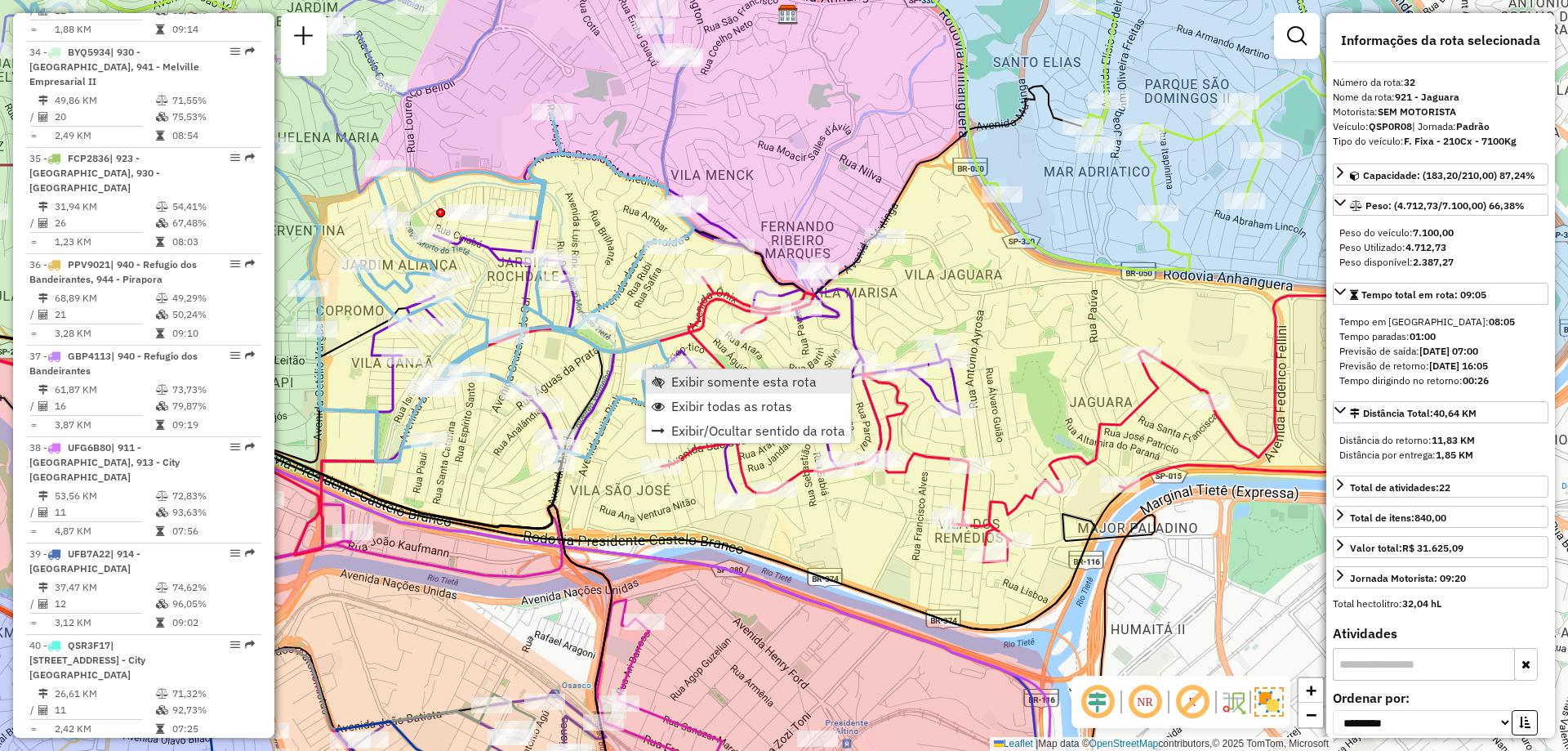
scroll to position [3757, 0]
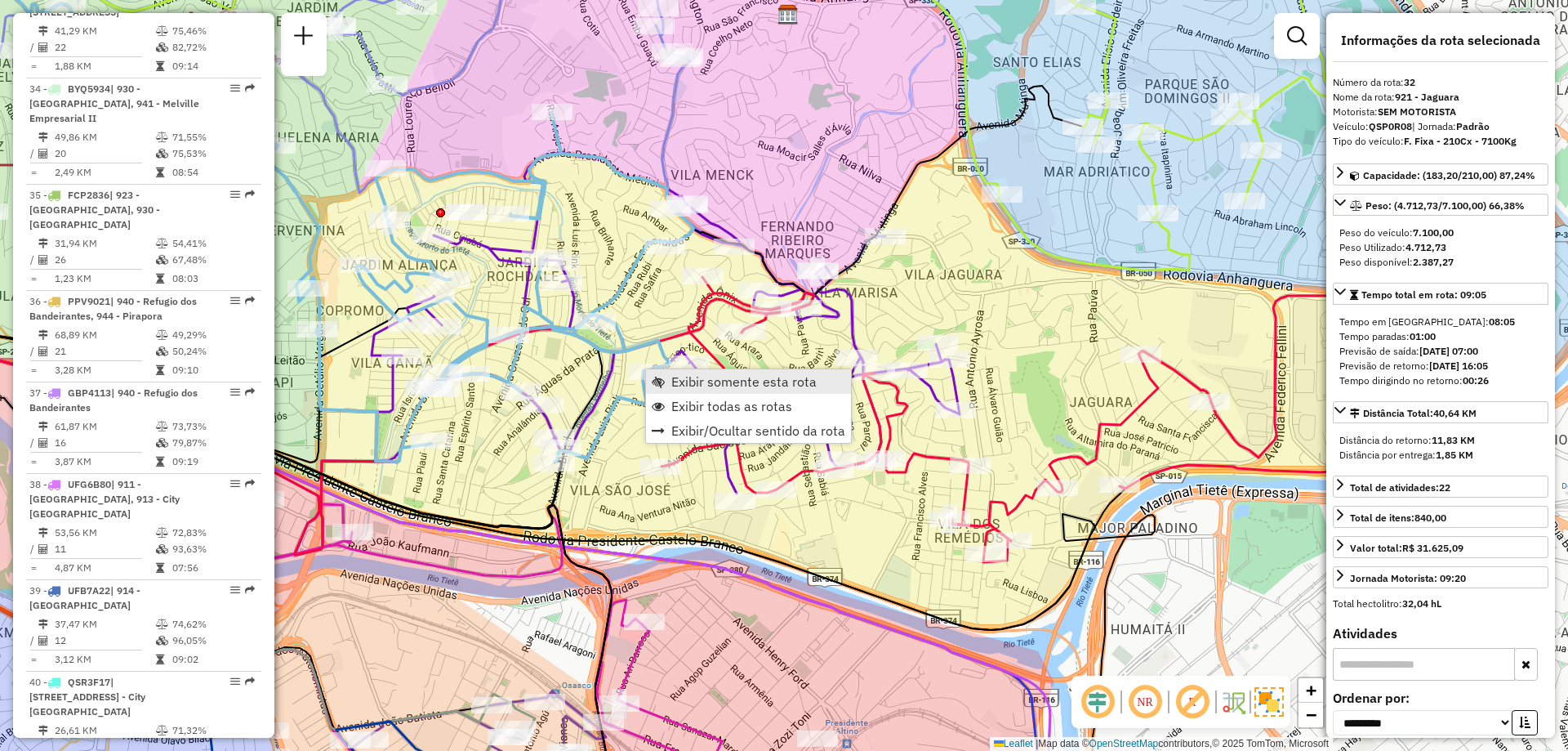
click at [695, 386] on span "Exibir somente esta rota" at bounding box center [744, 381] width 145 height 13
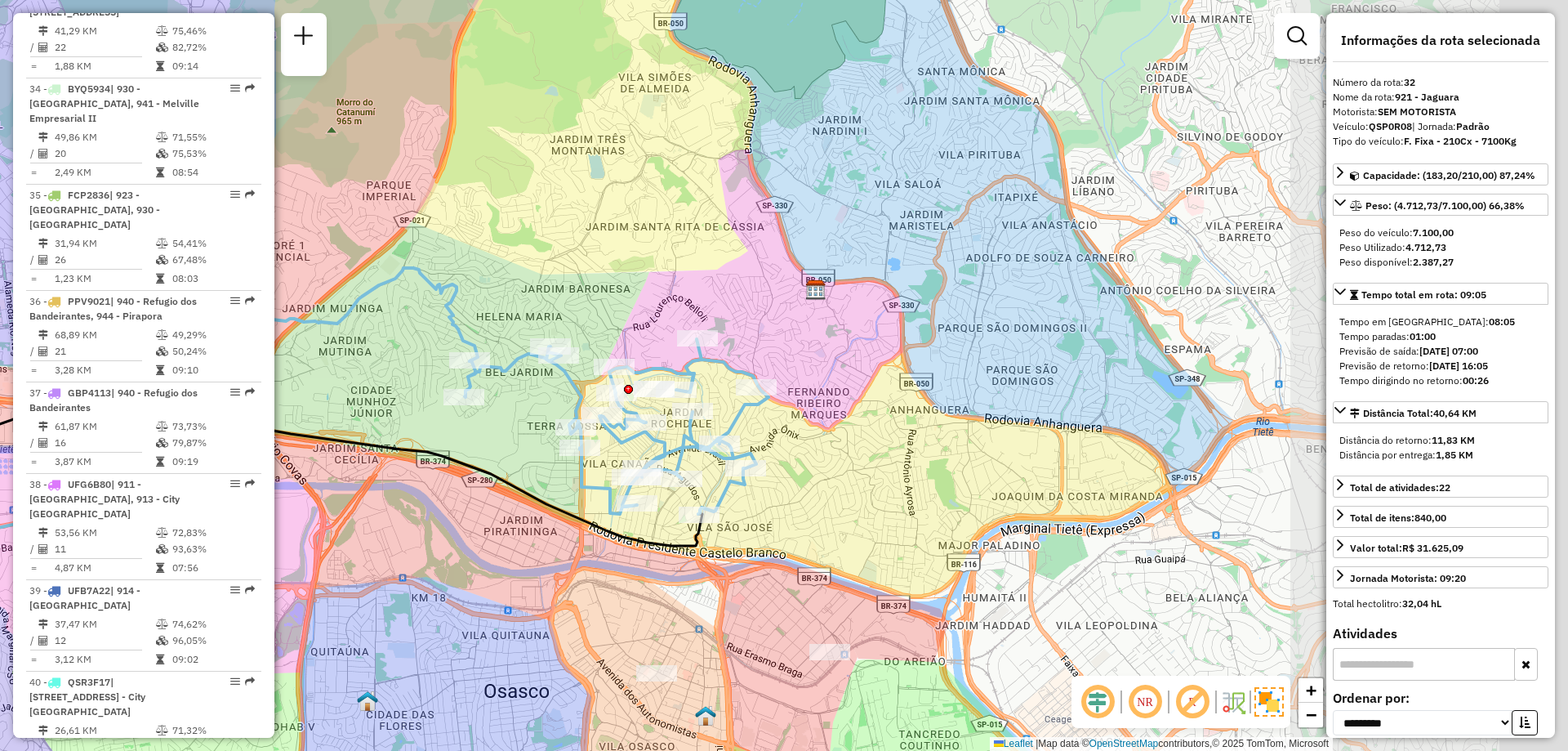
drag, startPoint x: 960, startPoint y: 417, endPoint x: 481, endPoint y: 469, distance: 481.8
click at [481, 469] on div "Janela de atendimento Grade de atendimento Capacidade Transportadoras Veículos …" at bounding box center [784, 376] width 1568 height 751
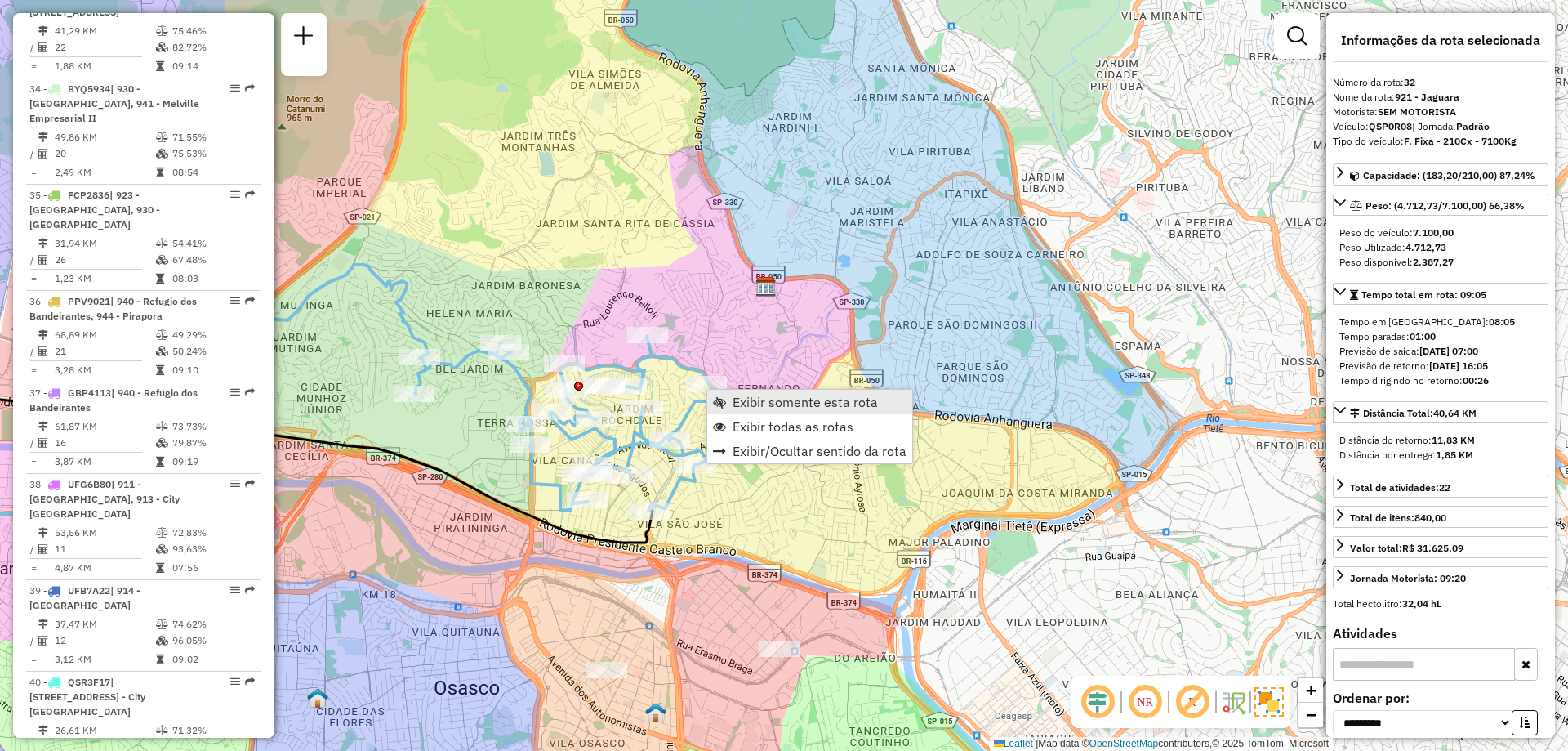
click at [788, 407] on span "Exibir somente esta rota" at bounding box center [805, 402] width 145 height 13
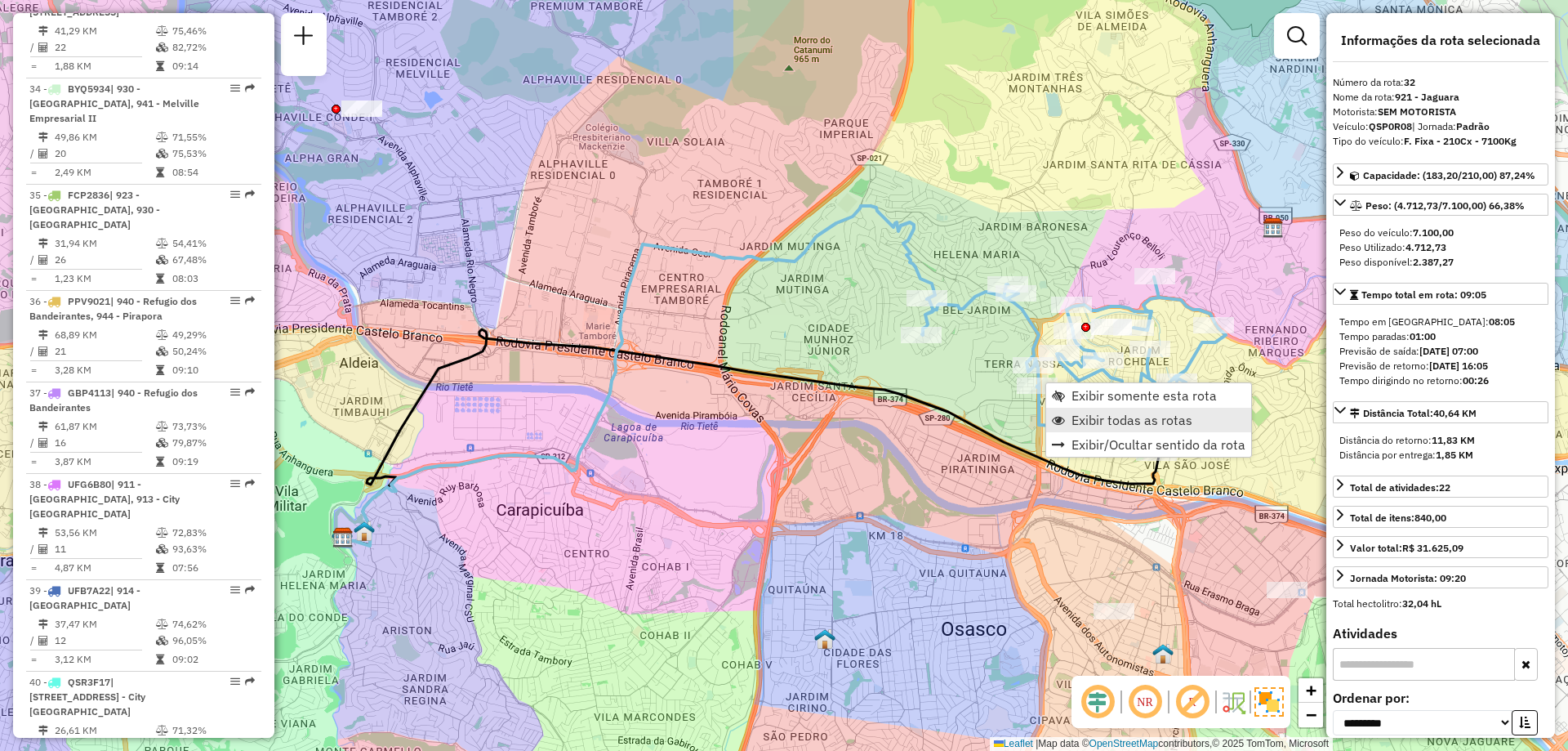
click at [1067, 412] on link "Exibir todas as rotas" at bounding box center [1148, 420] width 205 height 24
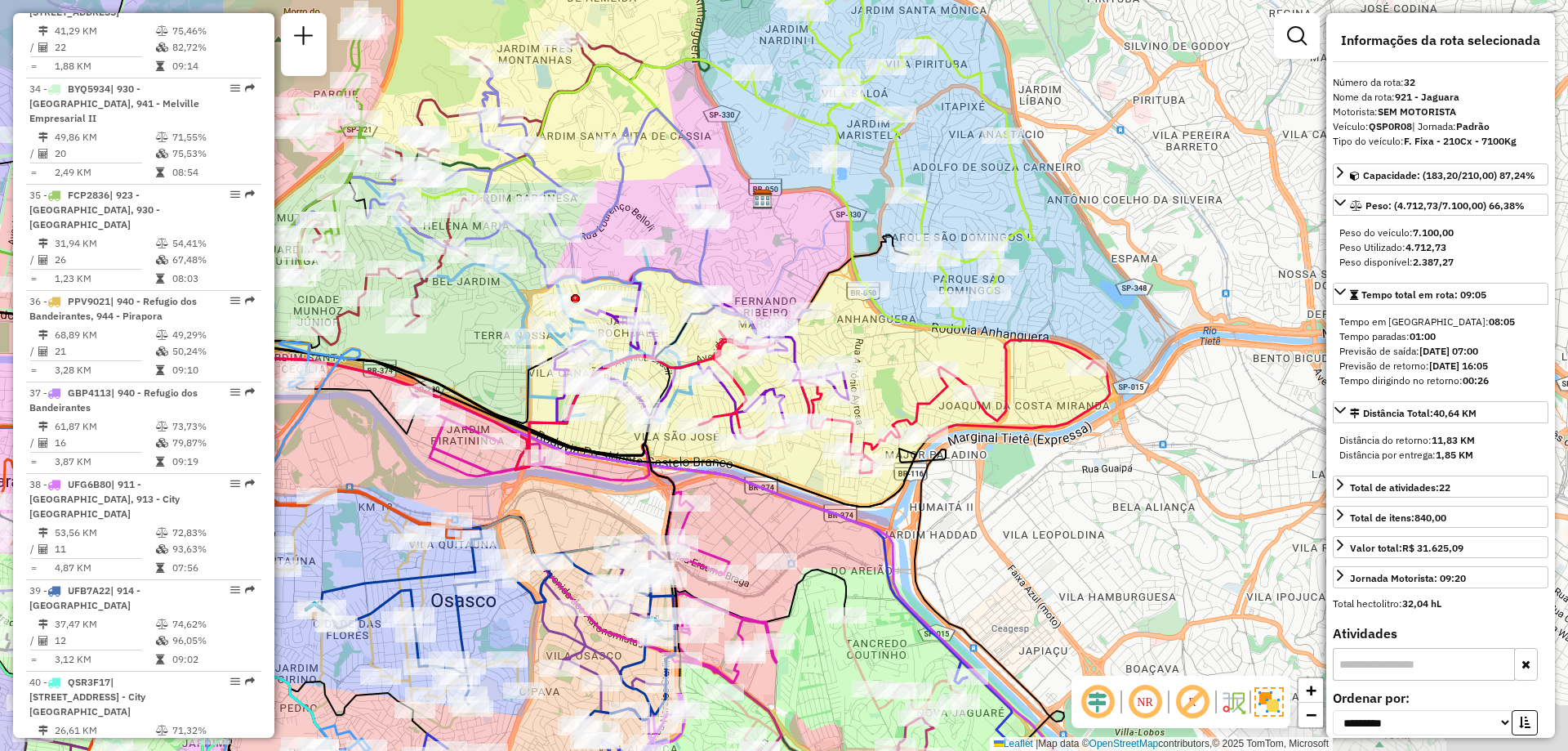
drag, startPoint x: 1245, startPoint y: 319, endPoint x: 718, endPoint y: 284, distance: 528.2
click at [718, 284] on div "Rota 32 - Placa QSP0R08 30316433 - TENNESSEE OSASCO CAR Janela de atendimento G…" at bounding box center [784, 376] width 1568 height 751
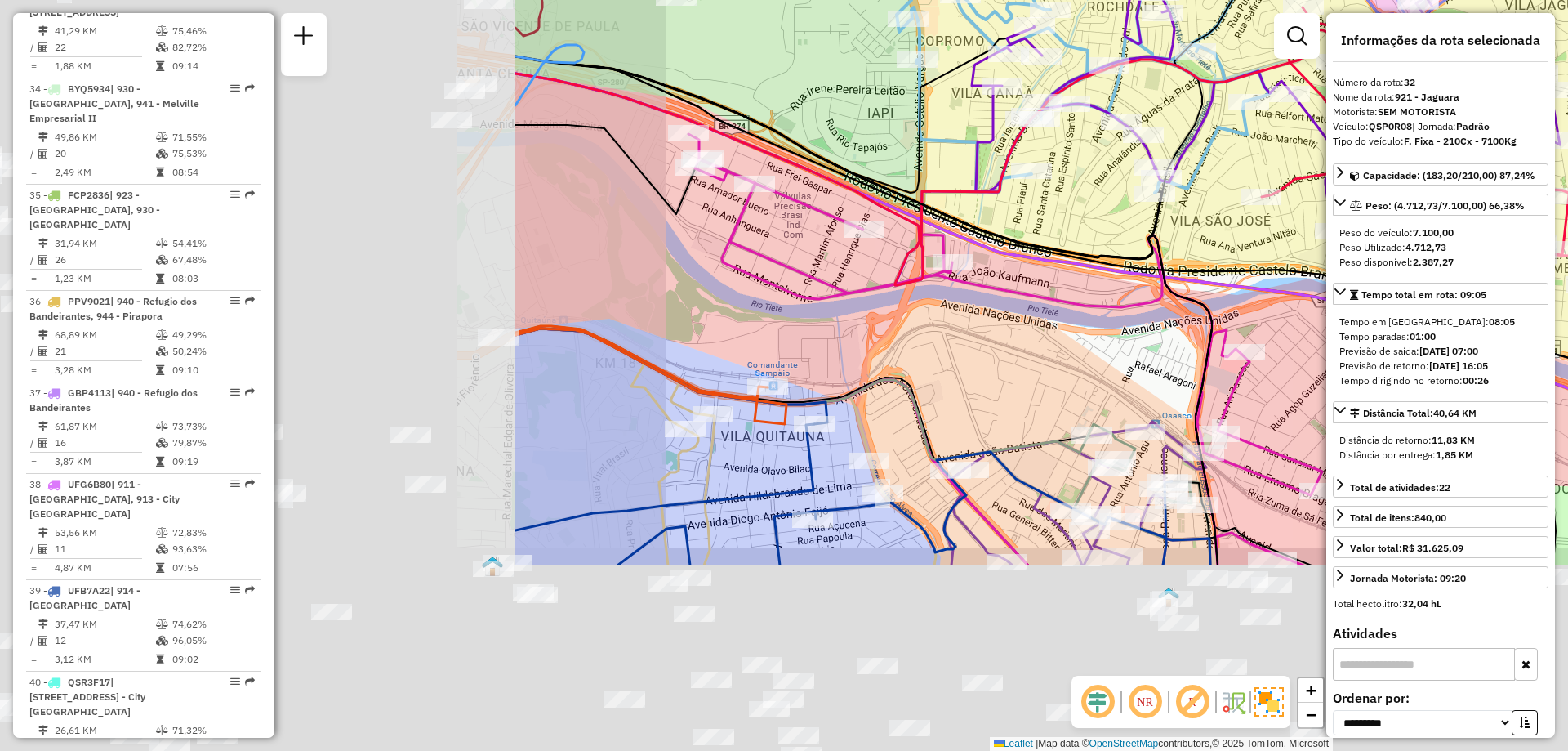
drag, startPoint x: 599, startPoint y: 516, endPoint x: 1316, endPoint y: 219, distance: 776.1
click at [1316, 219] on div "Rota 32 - Placa QSP0R08 30316433 - TENNESSEE OSASCO CAR Rota 32 - Placa QSP0R08…" at bounding box center [784, 376] width 1568 height 751
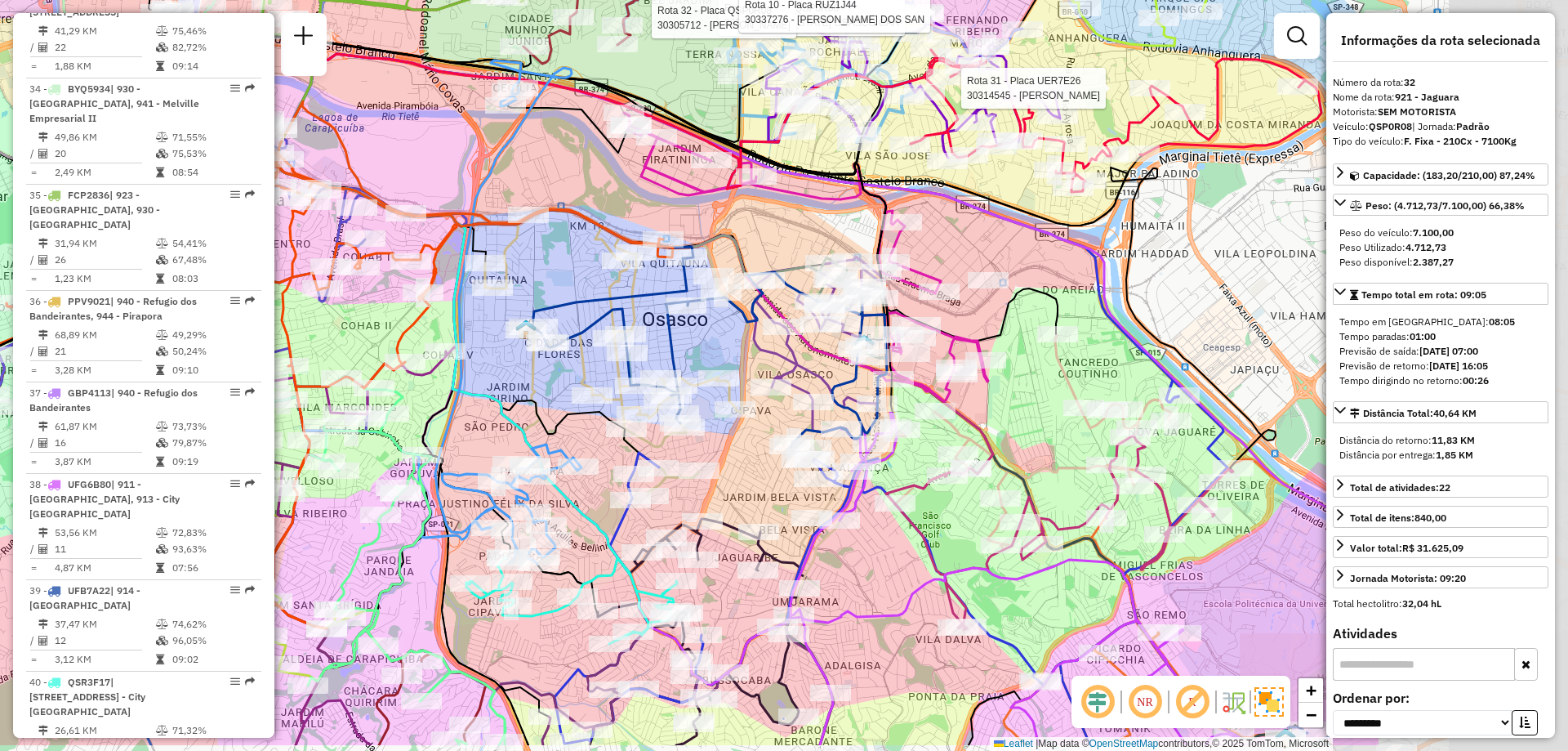
drag, startPoint x: 1083, startPoint y: 474, endPoint x: 709, endPoint y: 387, distance: 384.0
click at [710, 388] on icon at bounding box center [616, 355] width 262 height 291
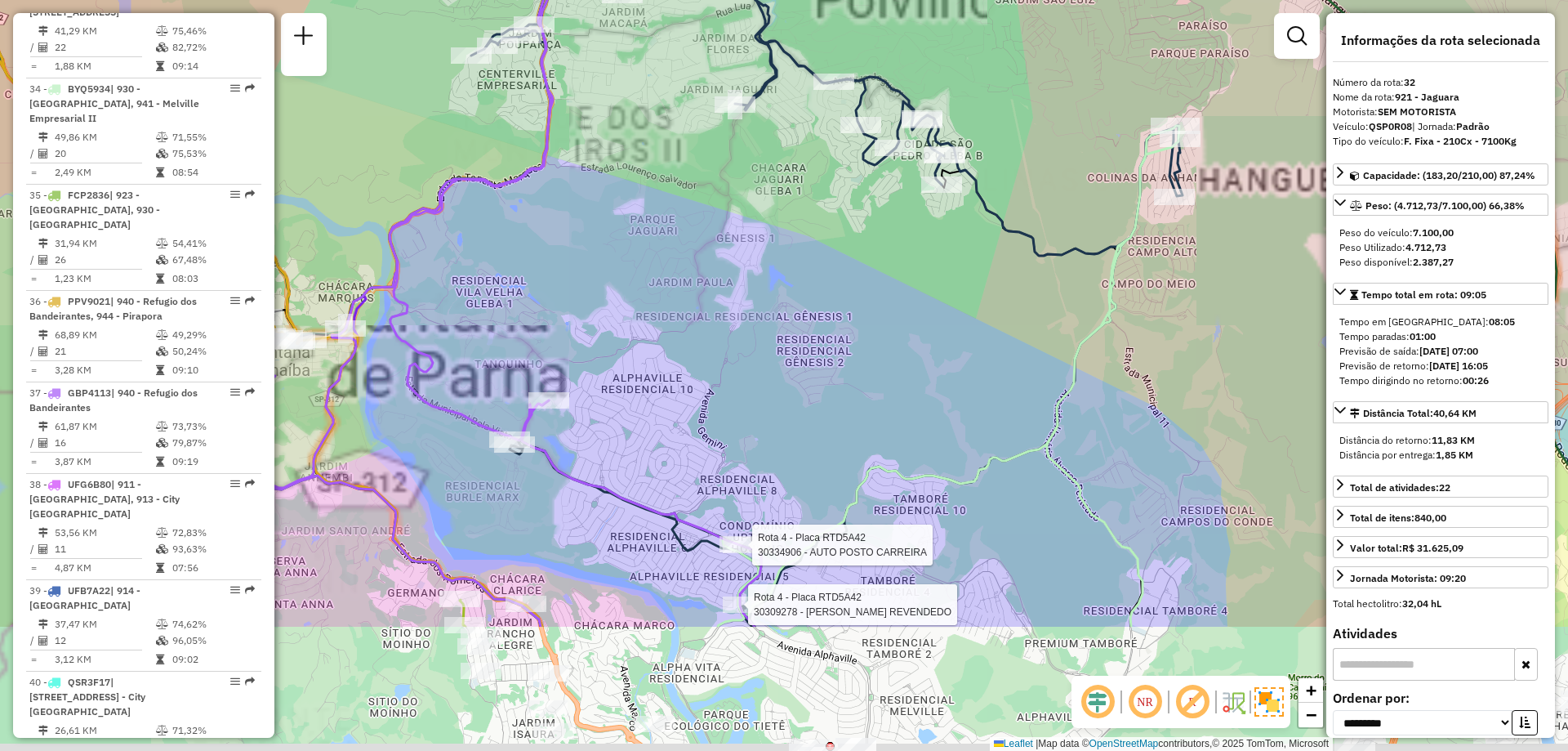
drag, startPoint x: 741, startPoint y: 371, endPoint x: 731, endPoint y: 160, distance: 211.2
click at [729, 166] on div "Rota 32 - Placa QSP0R08 30316433 - TENNESSEE OSASCO CAR Rota 32 - Placa QSP0R08…" at bounding box center [784, 376] width 1568 height 751
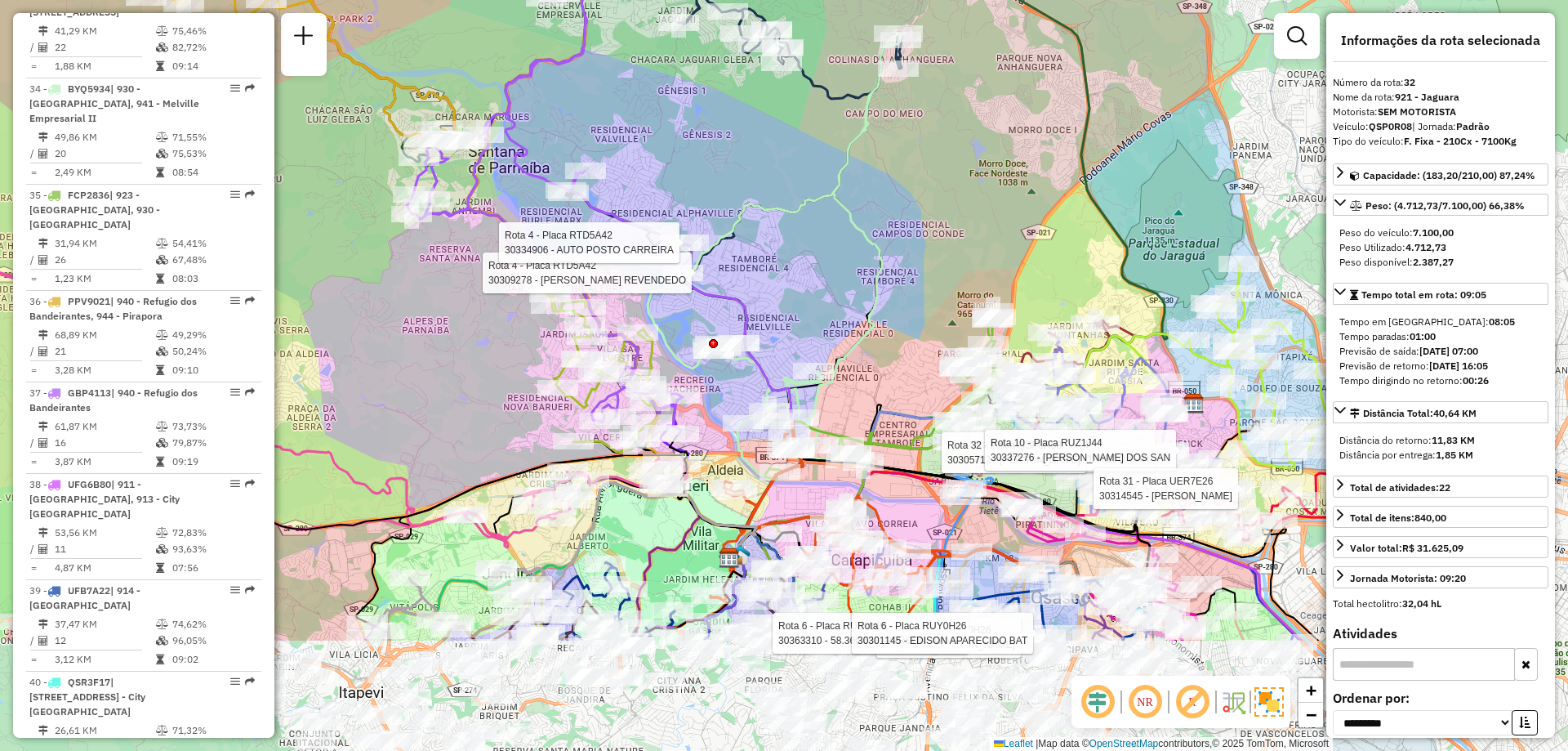
drag, startPoint x: 929, startPoint y: 438, endPoint x: 803, endPoint y: 245, distance: 230.5
click at [805, 245] on div "Rota 32 - Placa QSP0R08 30316433 - TENNESSEE OSASCO CAR Rota 32 - Placa QSP0R08…" at bounding box center [784, 376] width 1568 height 751
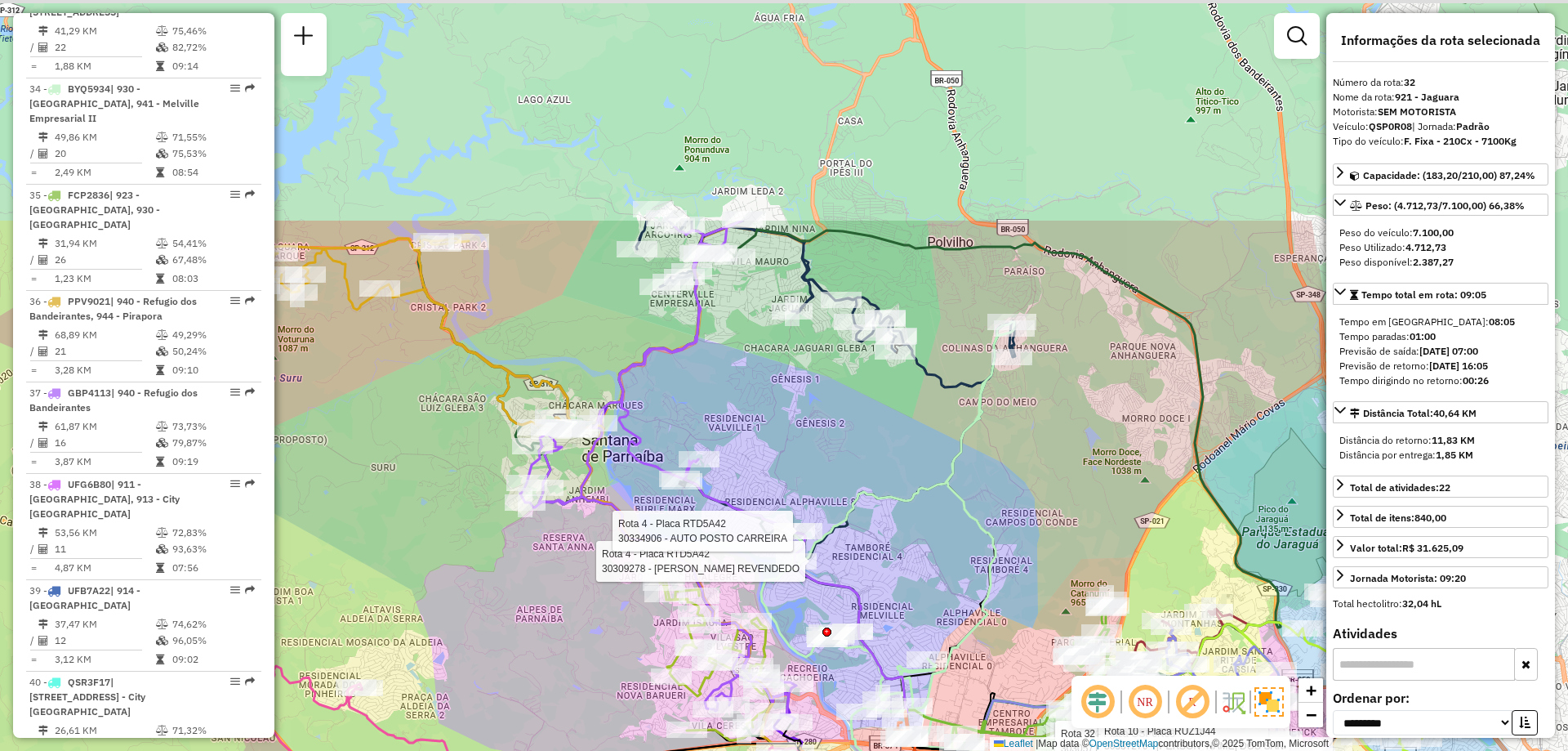
drag, startPoint x: 803, startPoint y: 245, endPoint x: 926, endPoint y: 543, distance: 322.4
click at [926, 543] on div "Rota 32 - Placa QSP0R08 30316433 - TENNESSEE OSASCO CAR Rota 32 - Placa QSP0R08…" at bounding box center [784, 376] width 1568 height 751
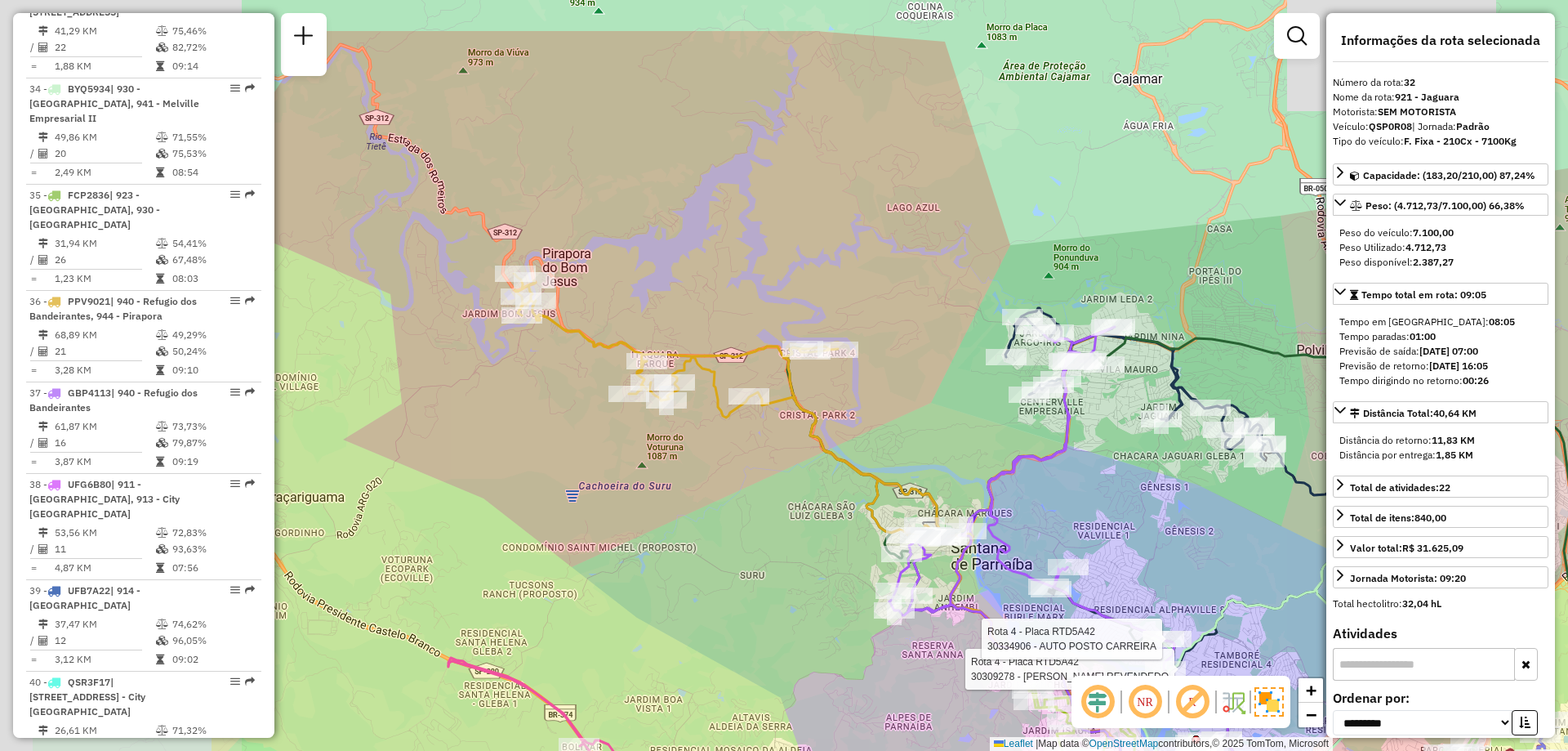
drag, startPoint x: 687, startPoint y: 415, endPoint x: 1062, endPoint y: 523, distance: 390.2
click at [1062, 523] on div "Rota 32 - Placa QSP0R08 30316433 - TENNESSEE OSASCO CAR Rota 32 - Placa QSP0R08…" at bounding box center [784, 376] width 1568 height 751
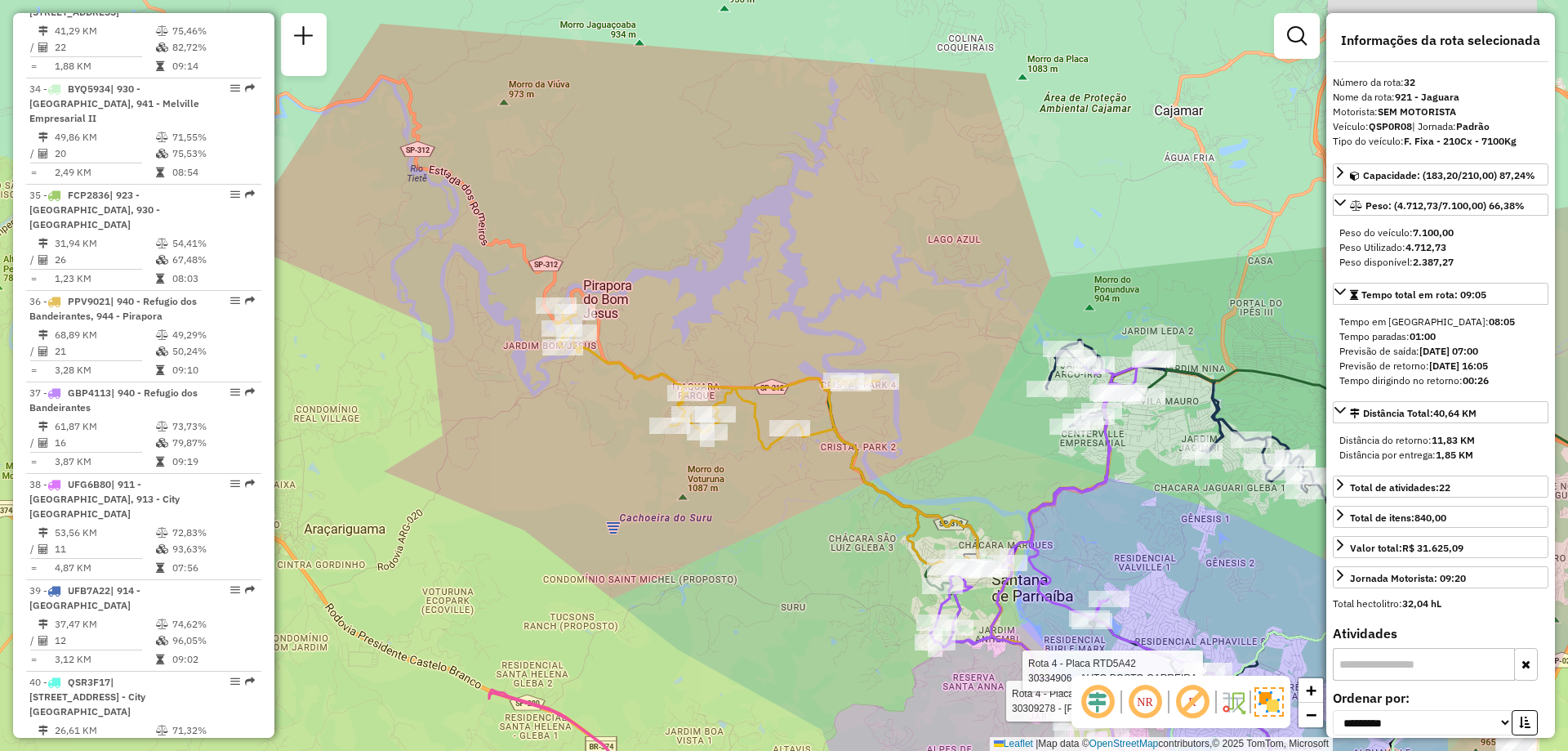
drag, startPoint x: 924, startPoint y: 452, endPoint x: 872, endPoint y: 467, distance: 54.1
click at [958, 483] on div "Rota 32 - Placa QSP0R08 30316433 - TENNESSEE OSASCO CAR Rota 32 - Placa QSP0R08…" at bounding box center [784, 376] width 1568 height 751
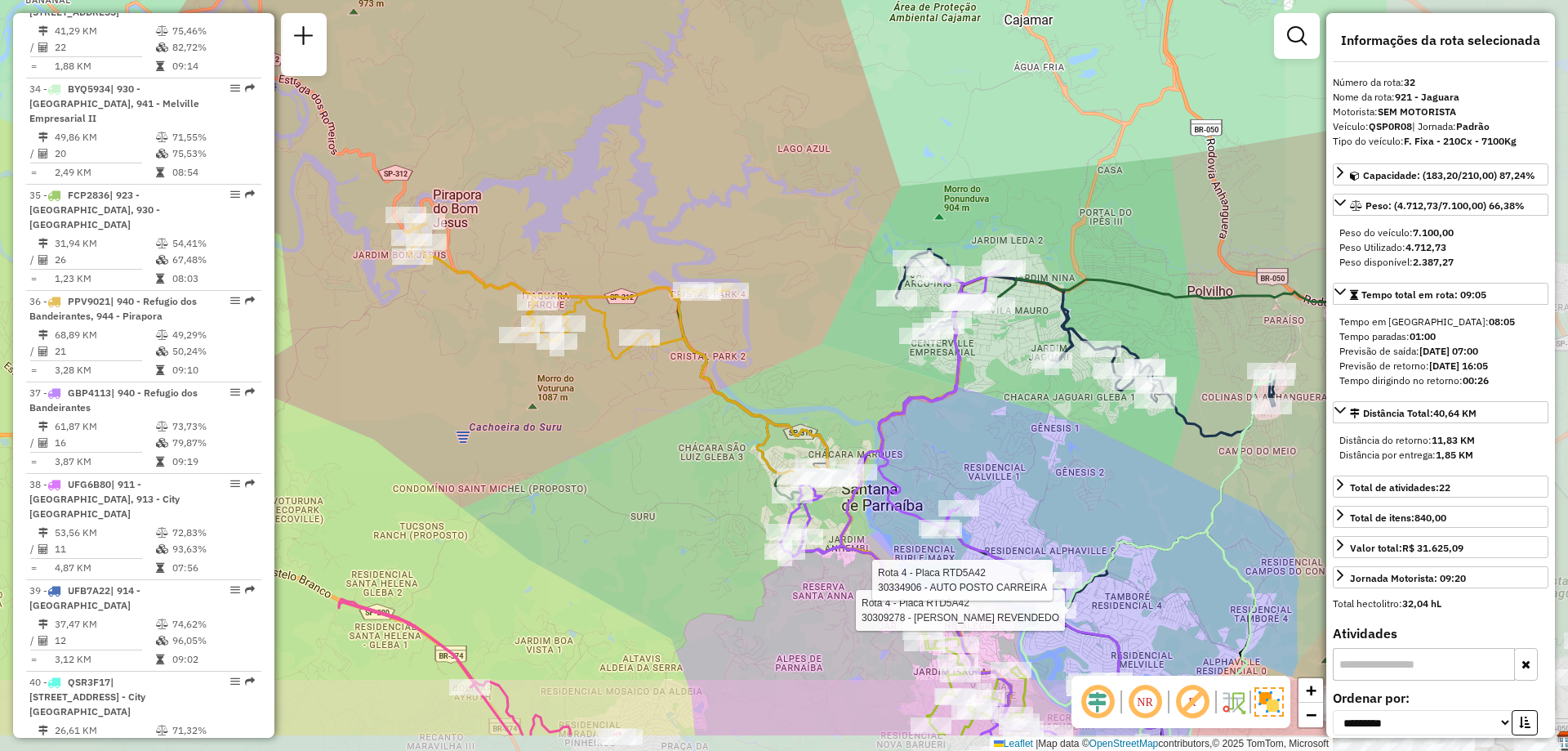
drag, startPoint x: 901, startPoint y: 476, endPoint x: 658, endPoint y: 384, distance: 259.8
click at [658, 384] on div "Rota 32 - Placa QSP0R08 30316433 - TENNESSEE OSASCO CAR Rota 32 - Placa QSP0R08…" at bounding box center [784, 376] width 1568 height 751
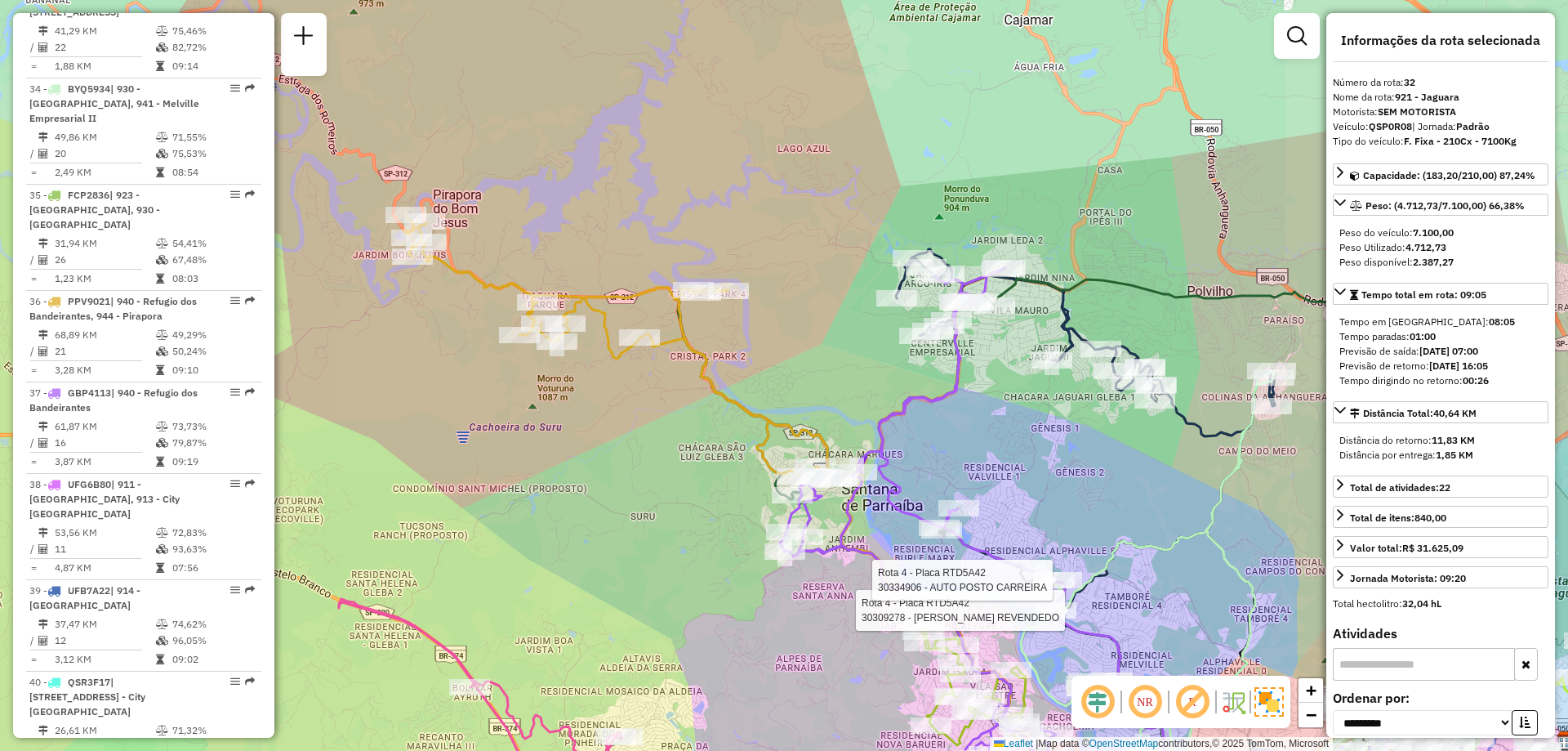
scroll to position [4547, 0]
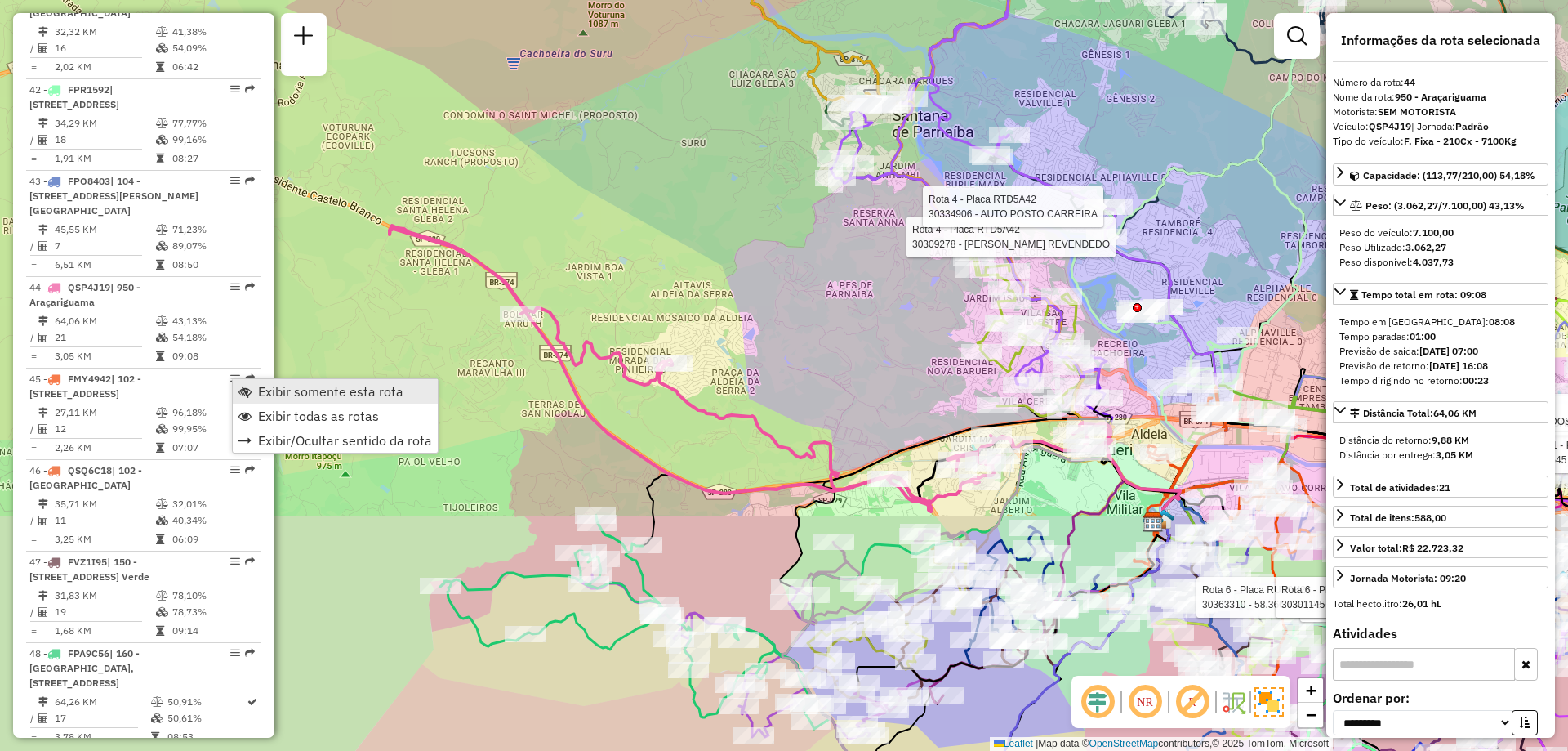
click at [267, 390] on span "Exibir somente esta rota" at bounding box center [331, 391] width 145 height 13
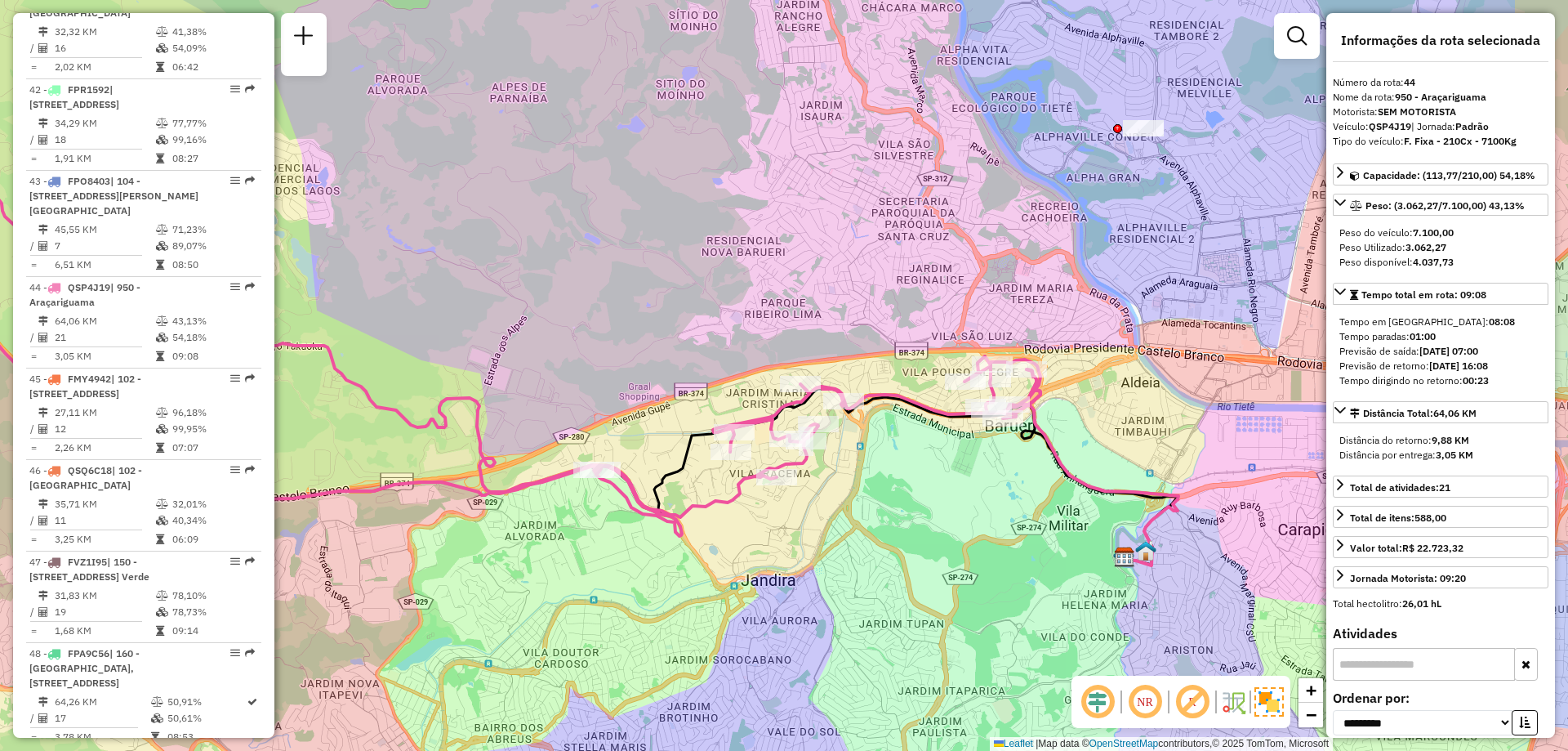
drag, startPoint x: 971, startPoint y: 457, endPoint x: 873, endPoint y: 480, distance: 100.7
click at [873, 480] on div "Janela de atendimento Grade de atendimento Capacidade Transportadoras Veículos …" at bounding box center [784, 376] width 1568 height 751
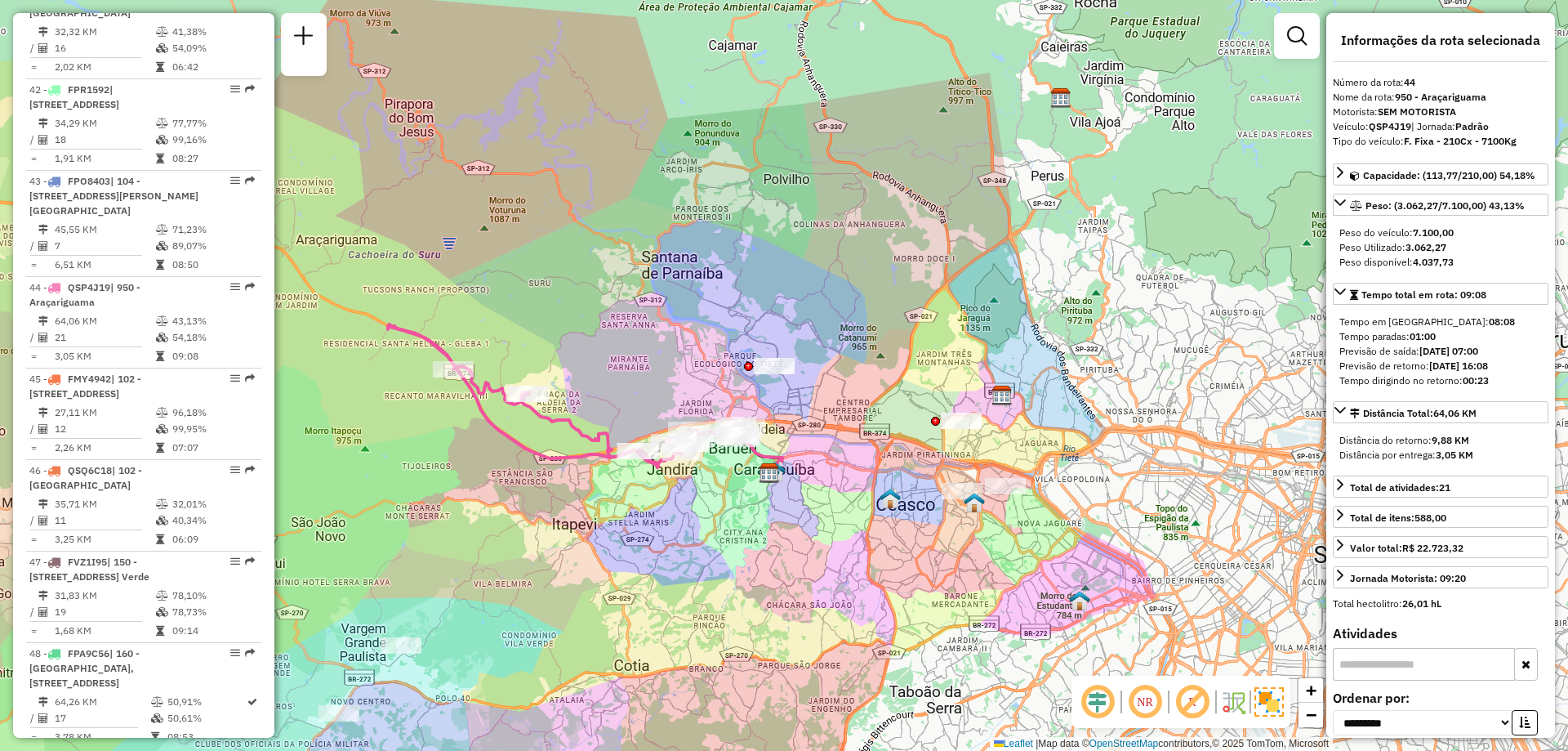
drag, startPoint x: 698, startPoint y: 415, endPoint x: 655, endPoint y: 414, distance: 43.0
click at [655, 414] on div "Janela de atendimento Grade de atendimento Capacidade Transportadoras Veículos …" at bounding box center [784, 376] width 1568 height 751
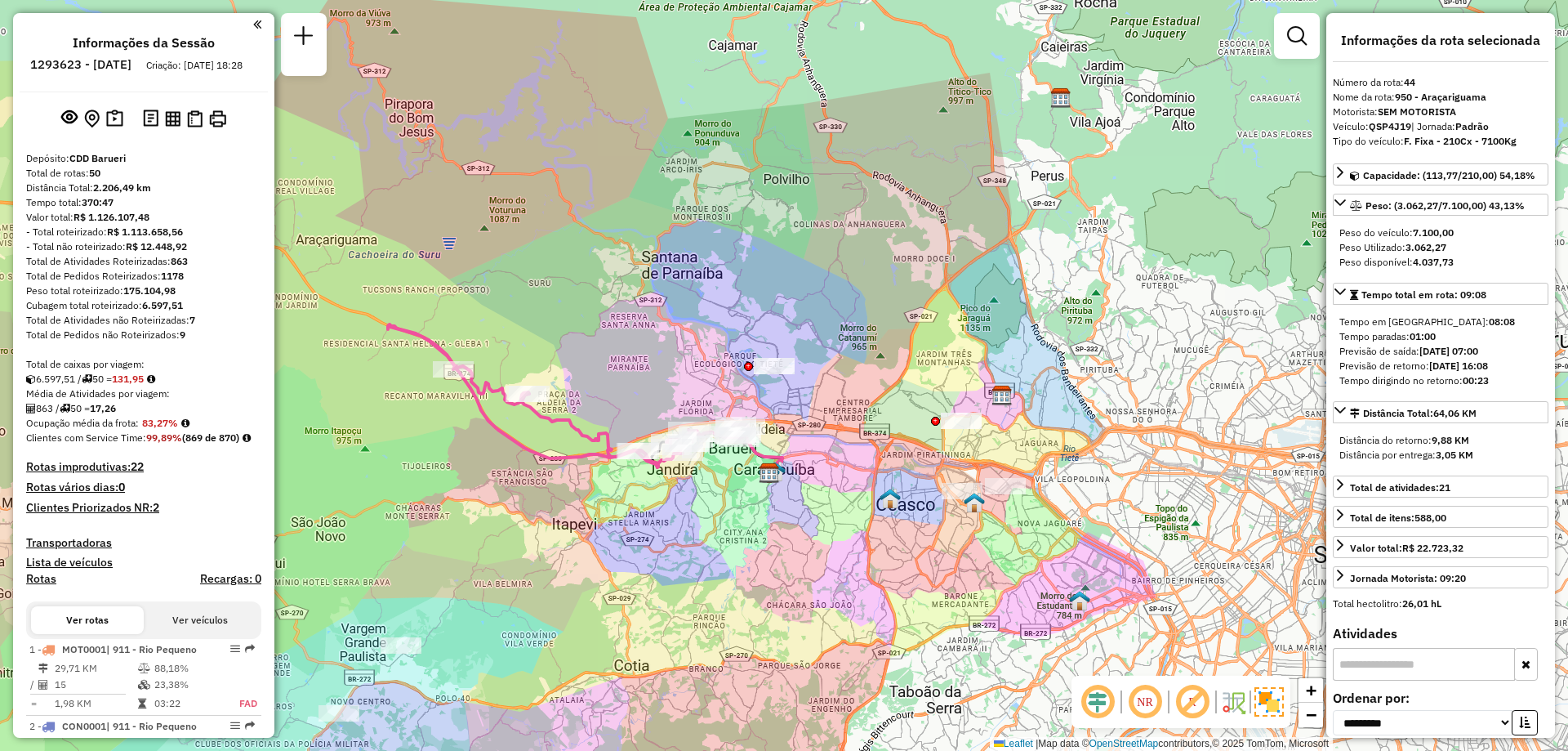
select select "**********"
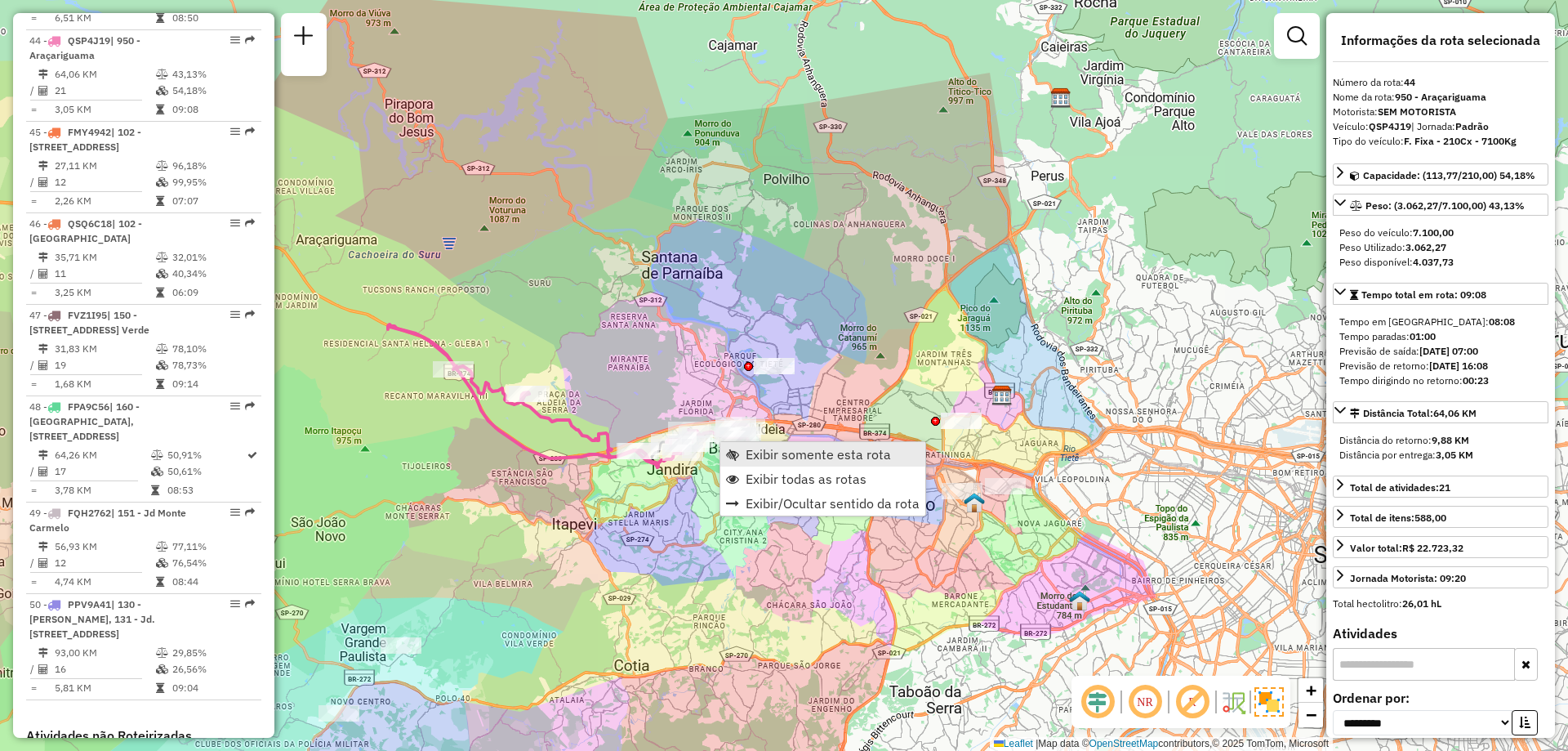
scroll to position [4899, 0]
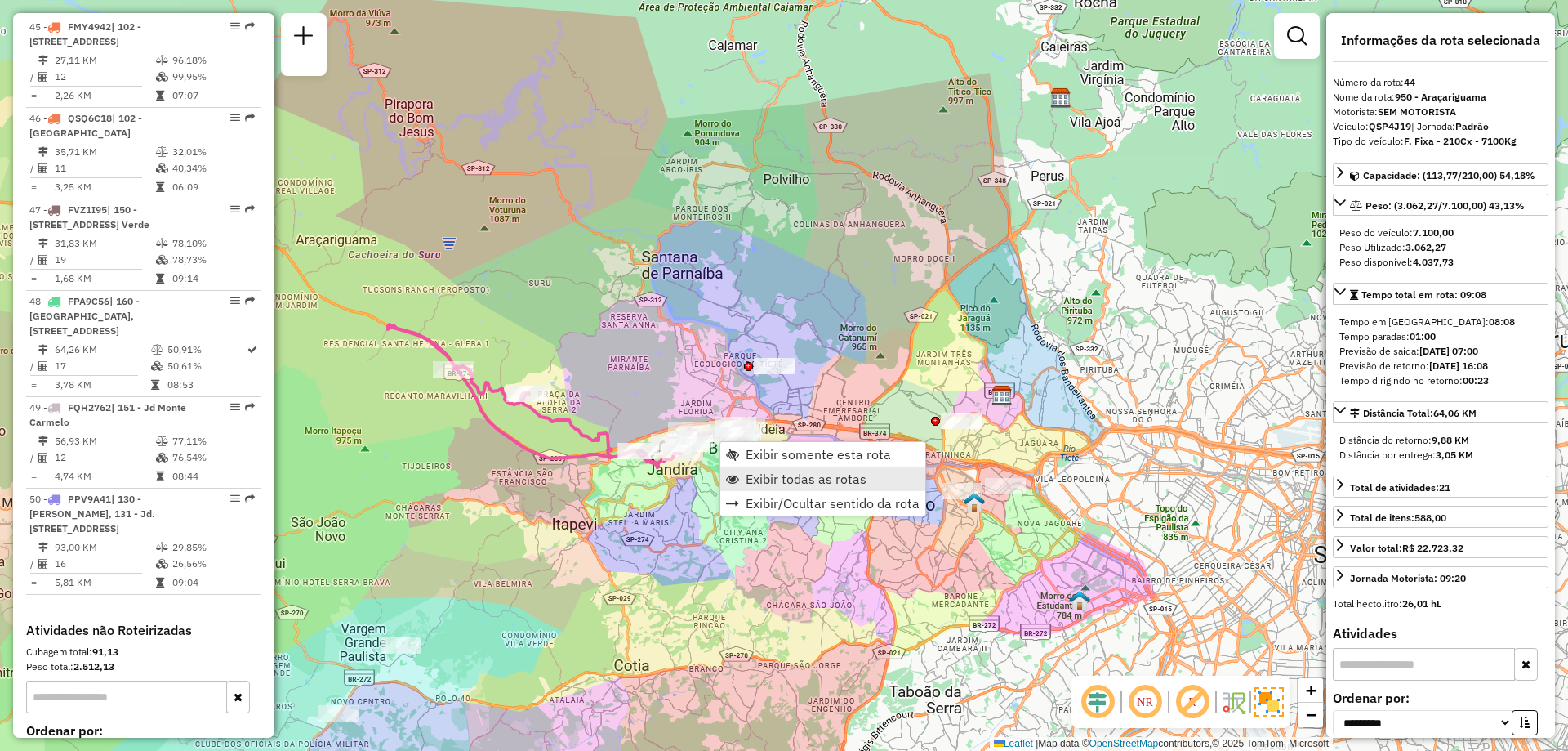
click at [832, 479] on span "Exibir todas as rotas" at bounding box center [806, 479] width 121 height 13
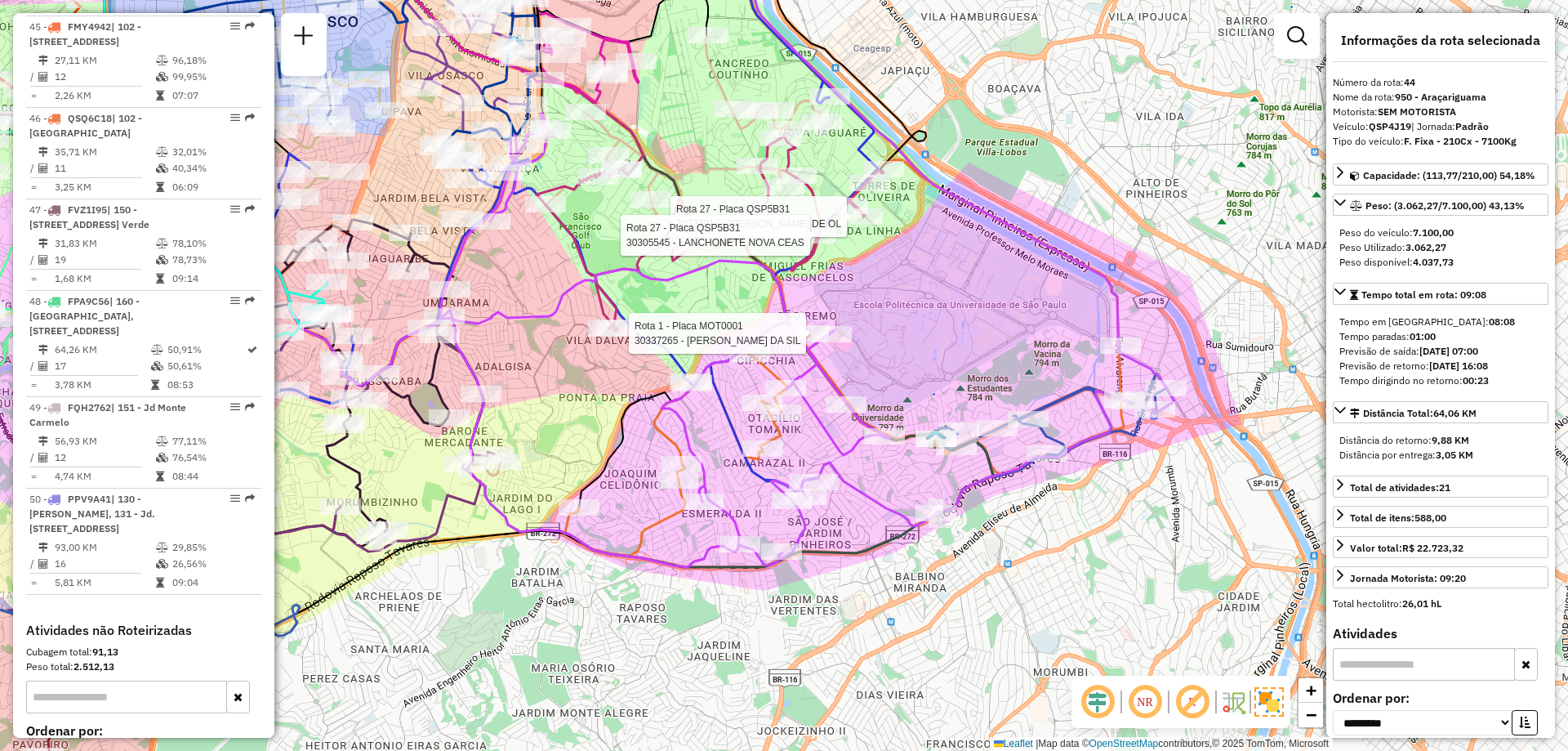
drag, startPoint x: 984, startPoint y: 391, endPoint x: 983, endPoint y: 376, distance: 15.0
click at [985, 376] on div "Rota 27 - Placa QSP5B31 30337014 - [PERSON_NAME] DE OL Rota 27 - Placa QSP5B31 …" at bounding box center [784, 376] width 1568 height 751
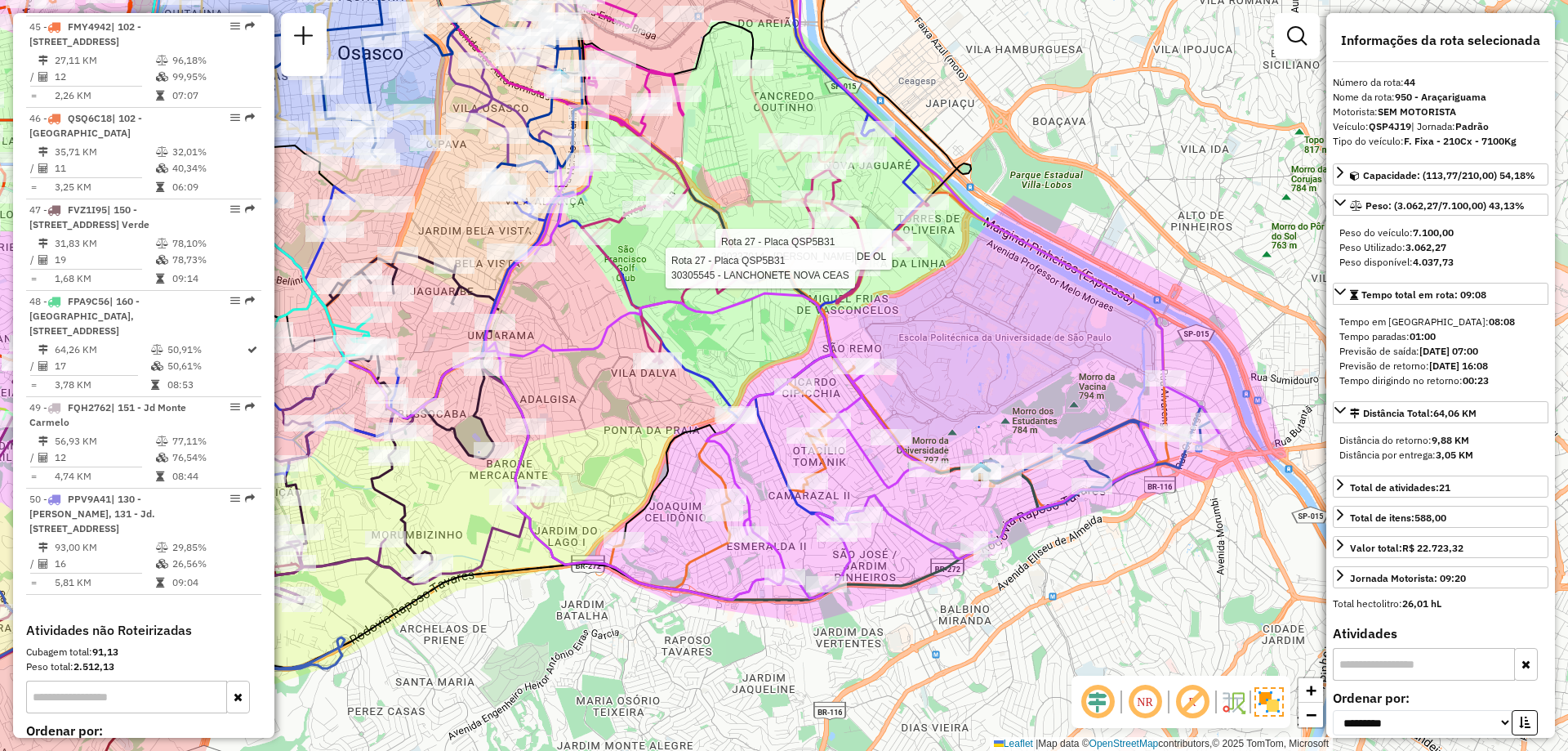
drag, startPoint x: 682, startPoint y: 290, endPoint x: 720, endPoint y: 328, distance: 53.7
click at [720, 328] on div "Rota 27 - Placa QSP5B31 30337014 - [PERSON_NAME] DE OL Rota 27 - Placa QSP5B31 …" at bounding box center [784, 376] width 1568 height 751
click at [942, 304] on div "Rota 27 - Placa QSP5B31 30337014 - [PERSON_NAME] DE OL Rota 27 - Placa QSP5B31 …" at bounding box center [784, 376] width 1568 height 751
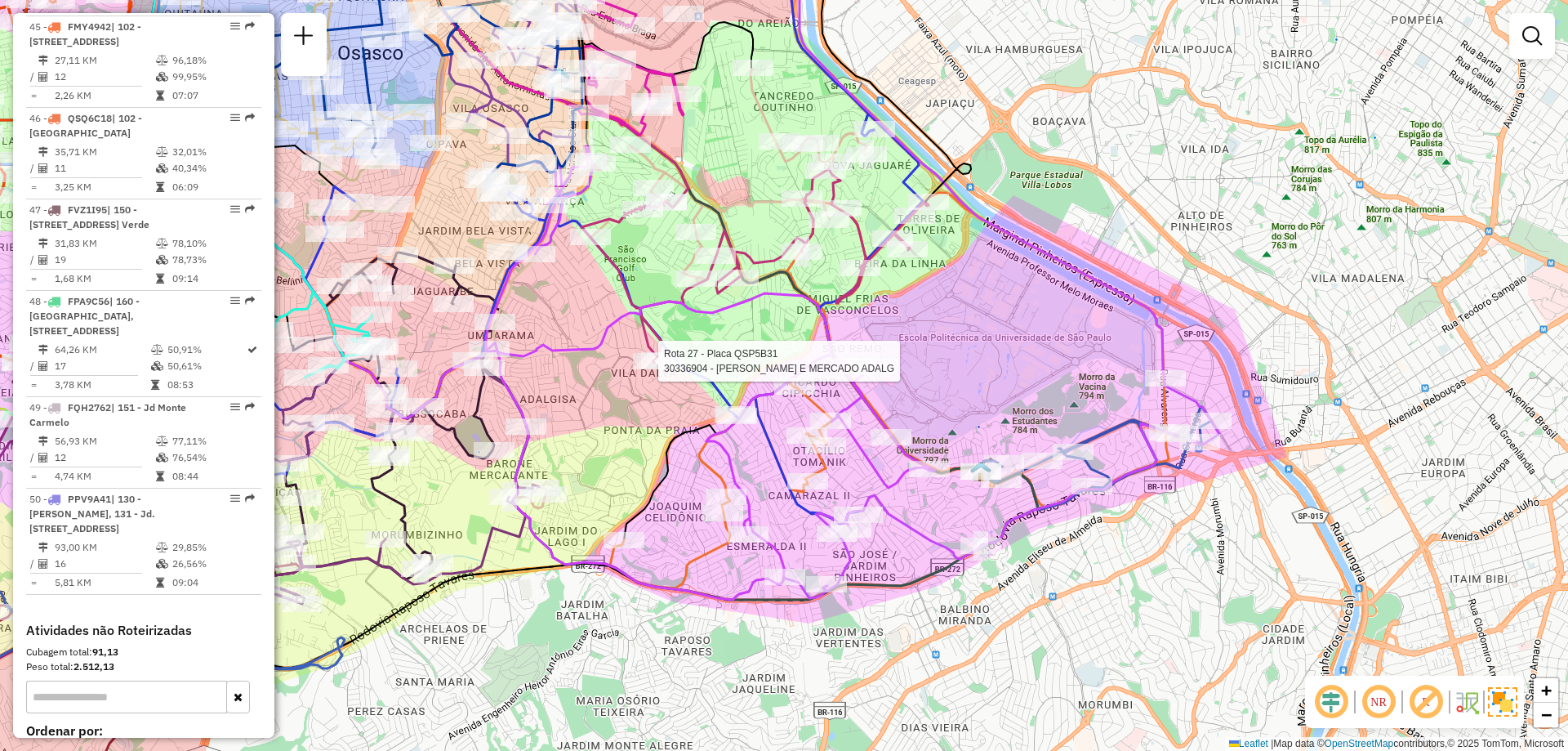
select select "**********"
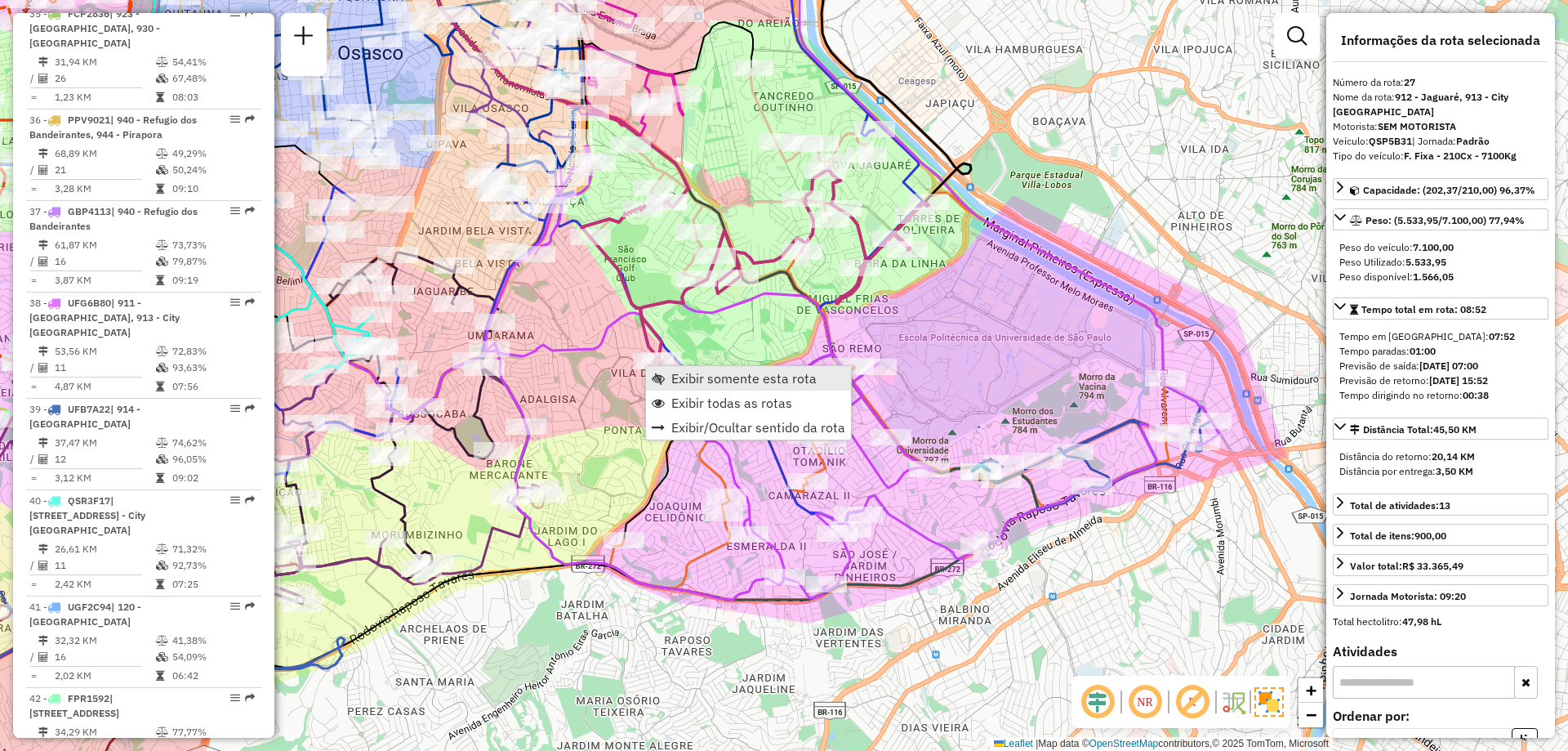
scroll to position [3299, 0]
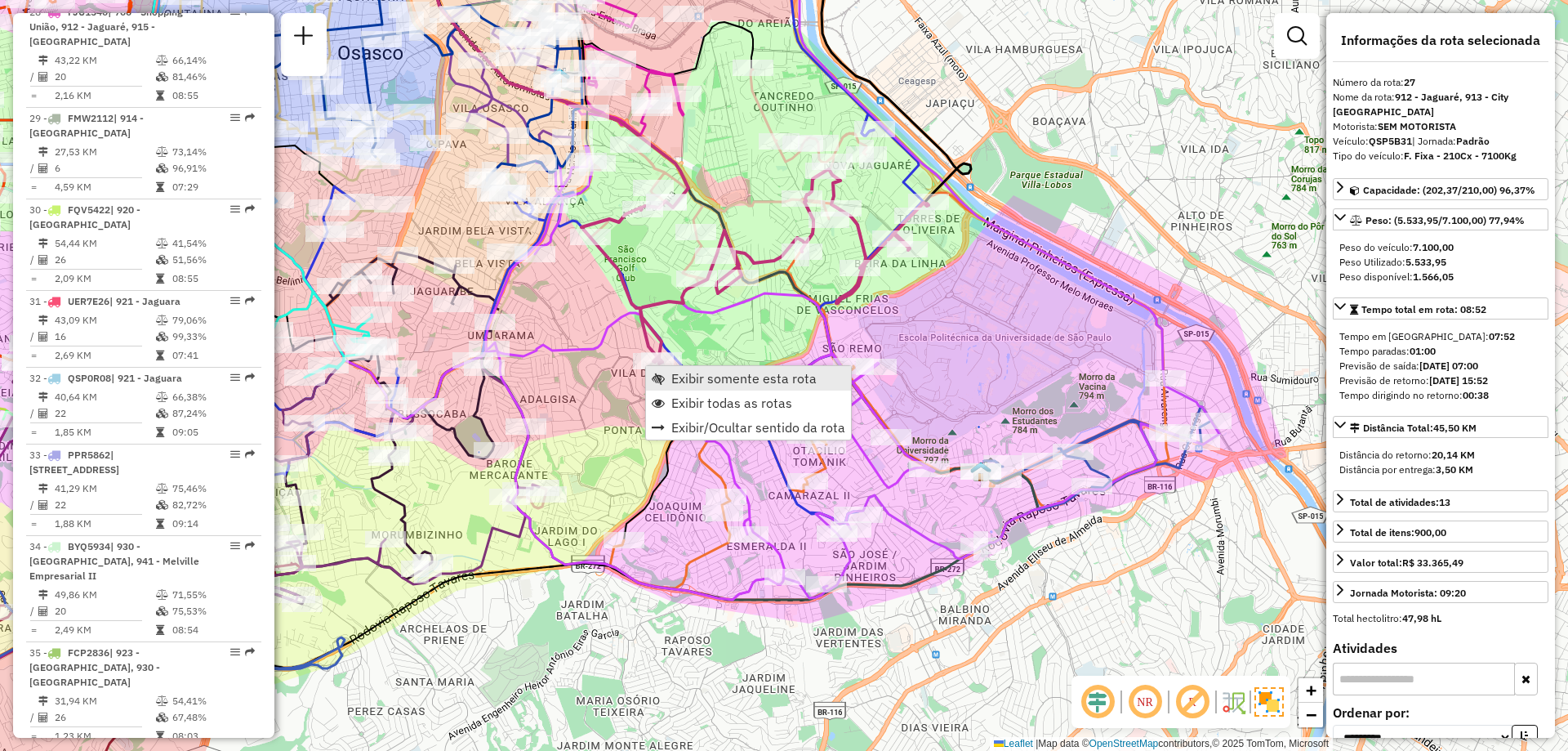
click at [720, 380] on span "Exibir somente esta rota" at bounding box center [744, 379] width 145 height 13
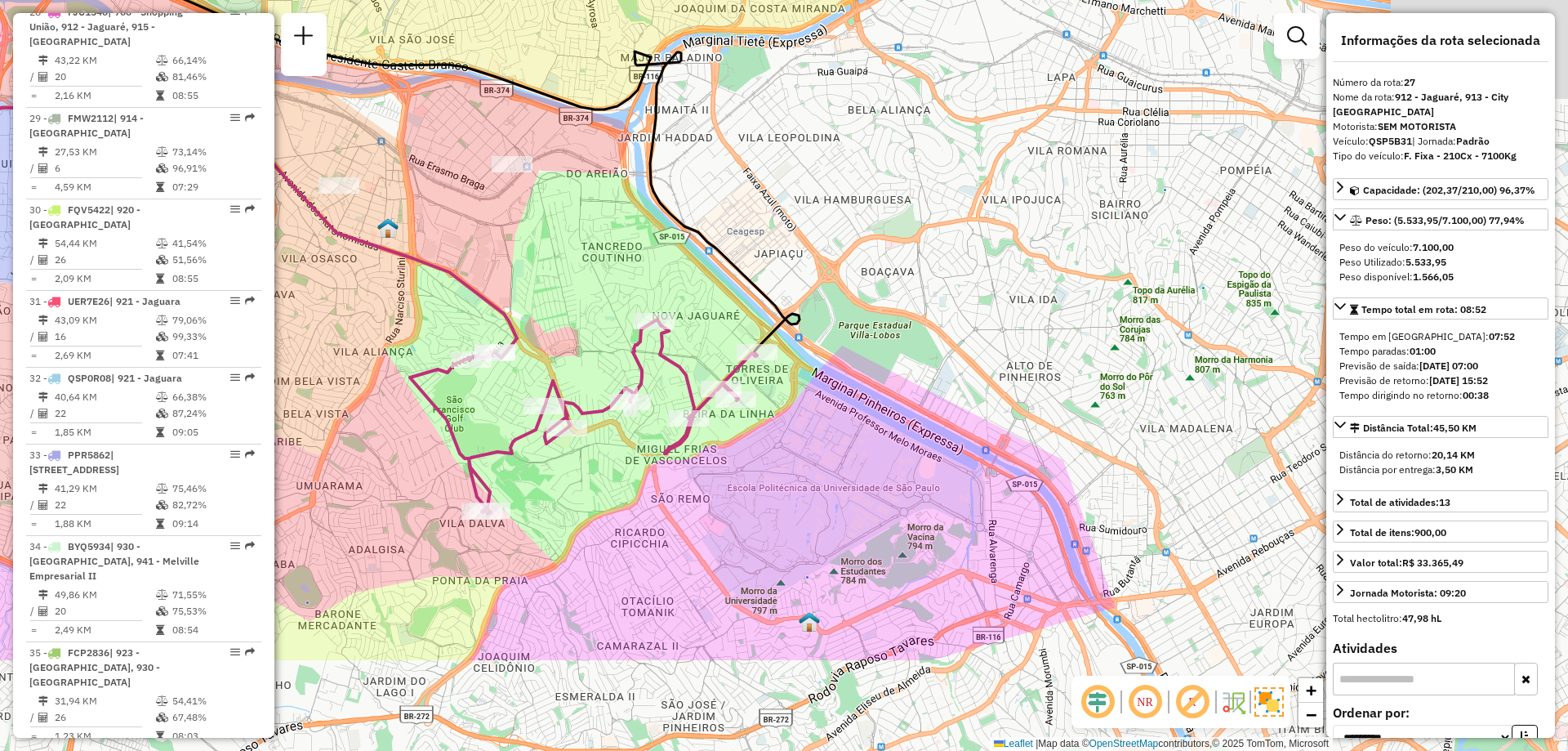
drag, startPoint x: 1084, startPoint y: 480, endPoint x: 484, endPoint y: 314, distance: 622.5
click at [484, 314] on div "Janela de atendimento Grade de atendimento Capacidade Transportadoras Veículos …" at bounding box center [784, 376] width 1568 height 751
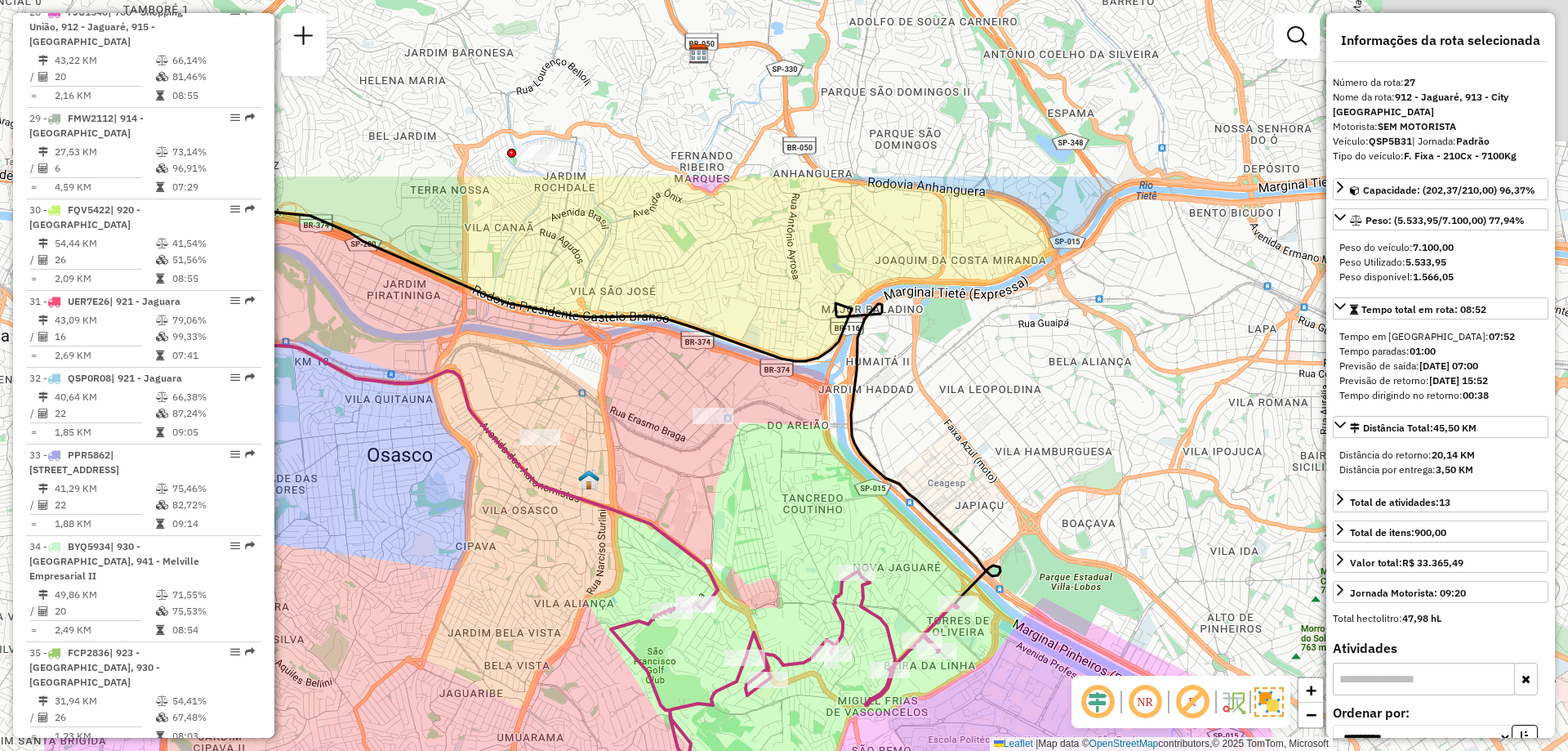
drag, startPoint x: 584, startPoint y: 247, endPoint x: 838, endPoint y: 580, distance: 418.8
click at [838, 580] on div "Janela de atendimento Grade de atendimento Capacidade Transportadoras Veículos …" at bounding box center [784, 376] width 1568 height 751
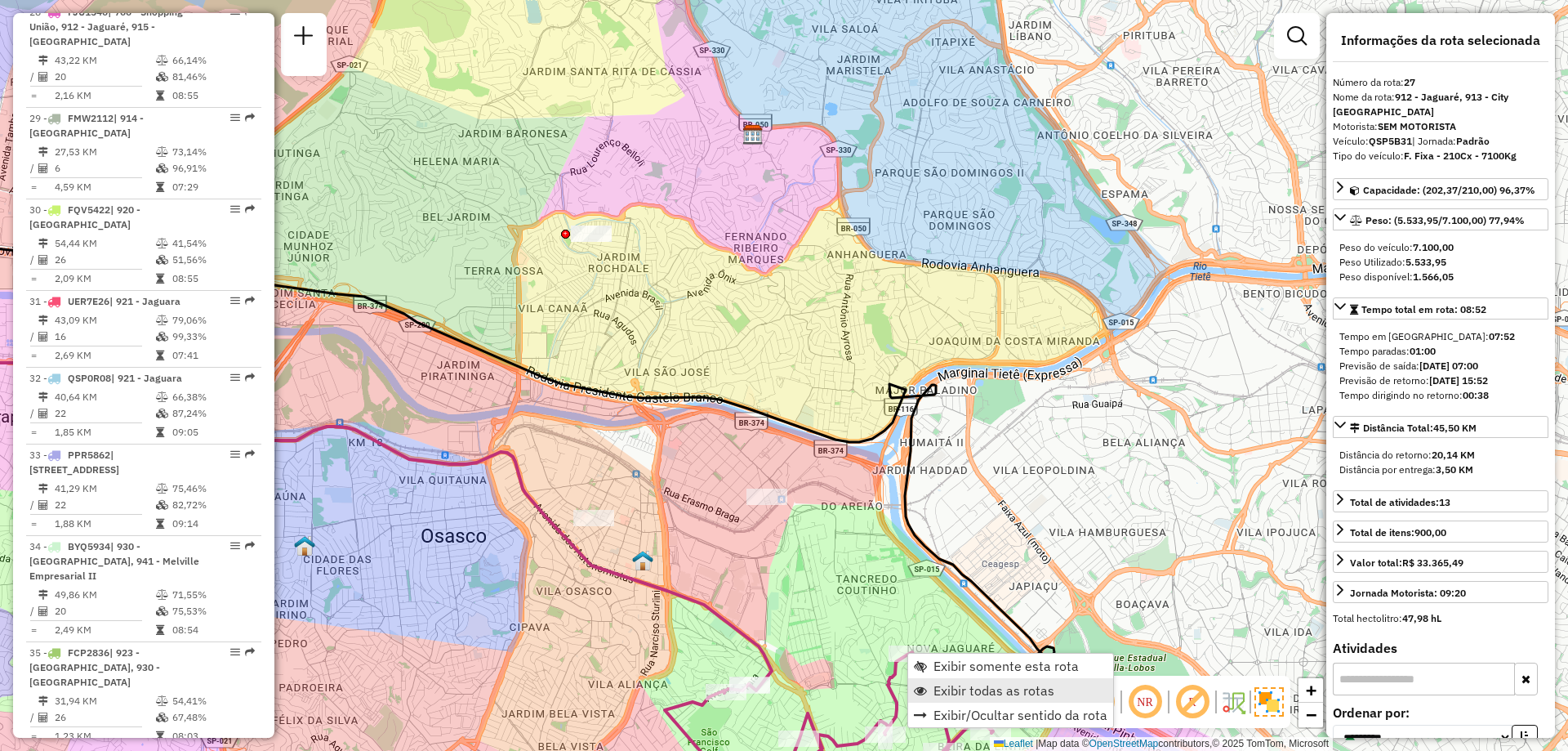
click at [957, 684] on span "Exibir todas as rotas" at bounding box center [994, 691] width 121 height 13
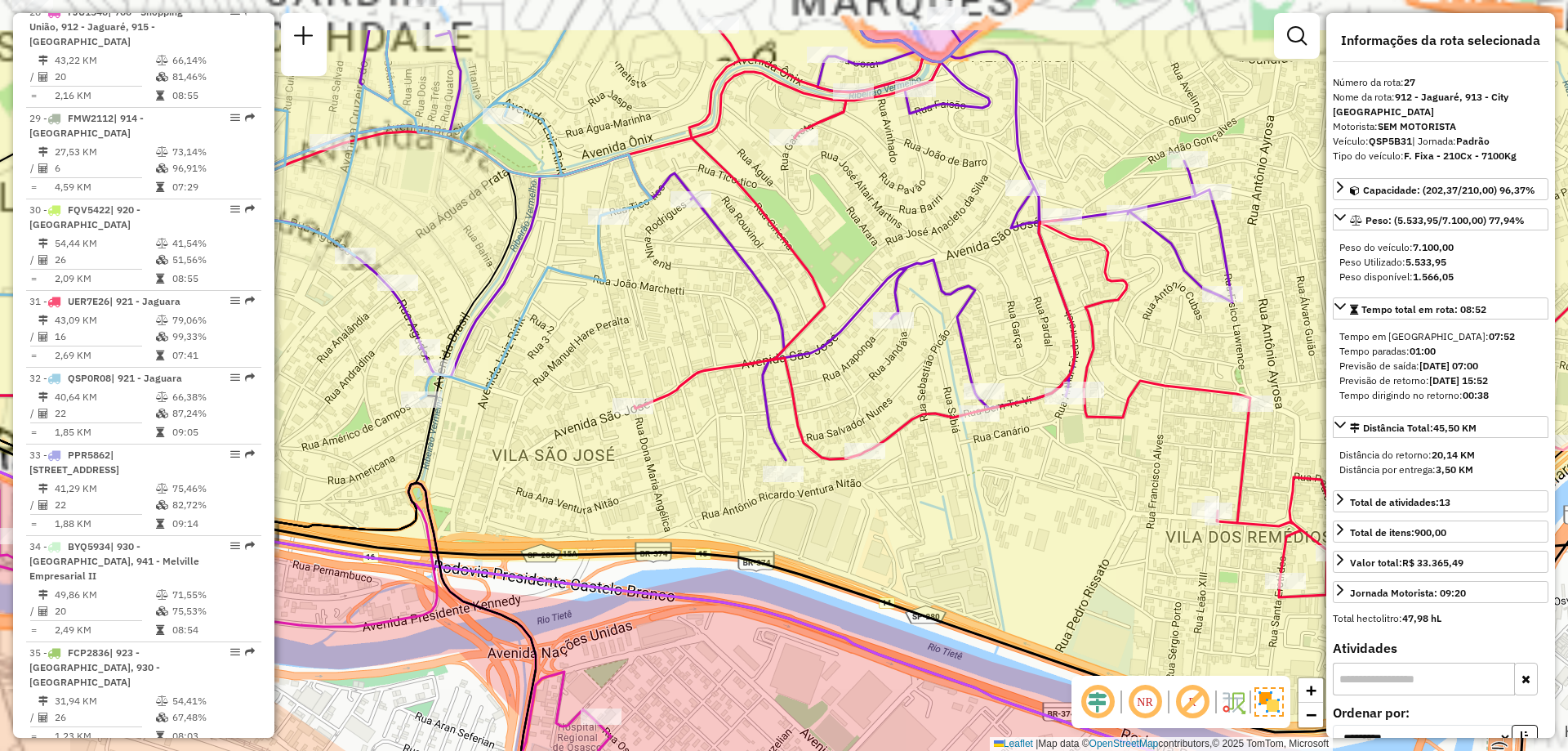
drag, startPoint x: 679, startPoint y: 312, endPoint x: 818, endPoint y: 476, distance: 215.0
click at [818, 460] on icon at bounding box center [644, 245] width 1176 height 430
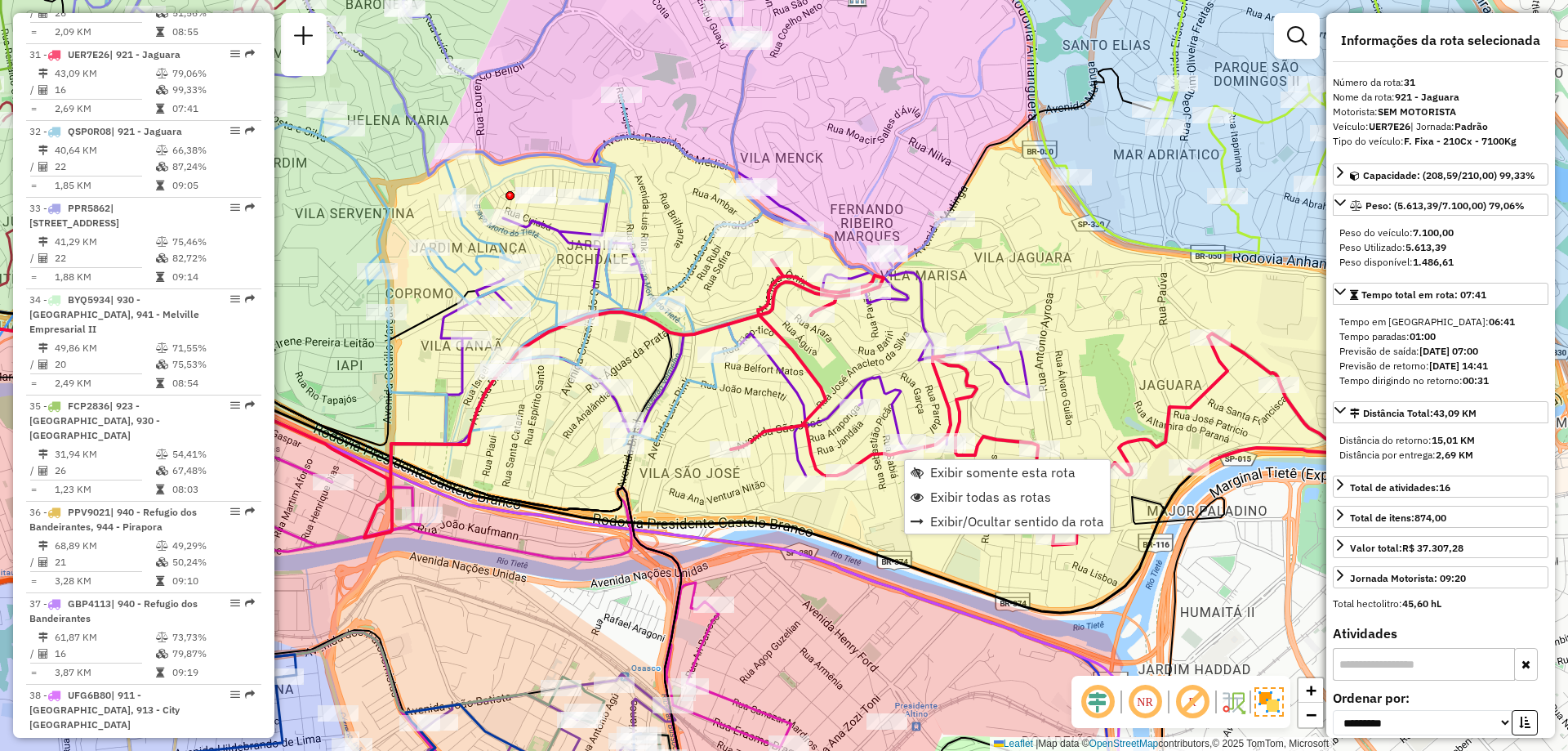
scroll to position [3681, 0]
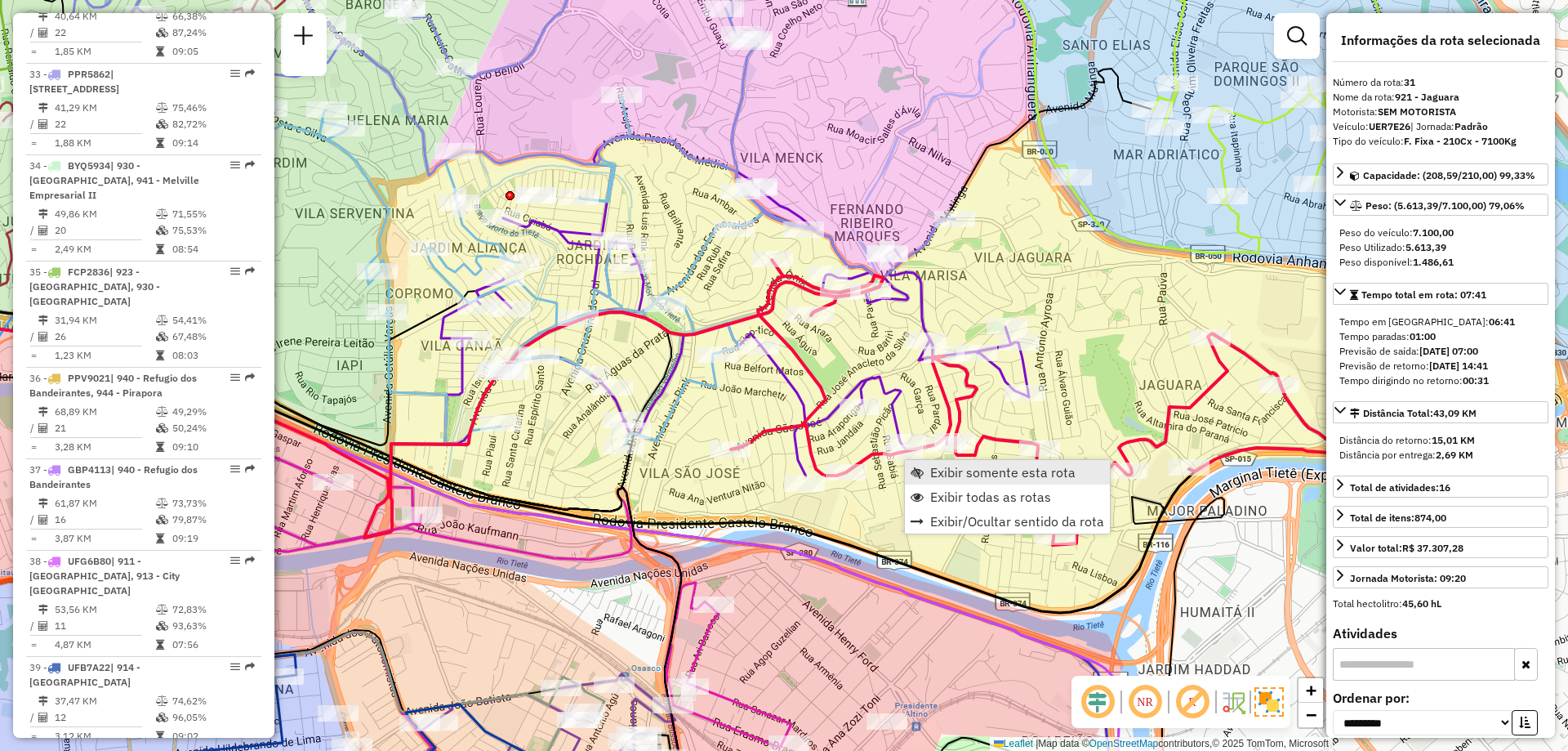
click at [931, 467] on span "Exibir somente esta rota" at bounding box center [1003, 473] width 145 height 13
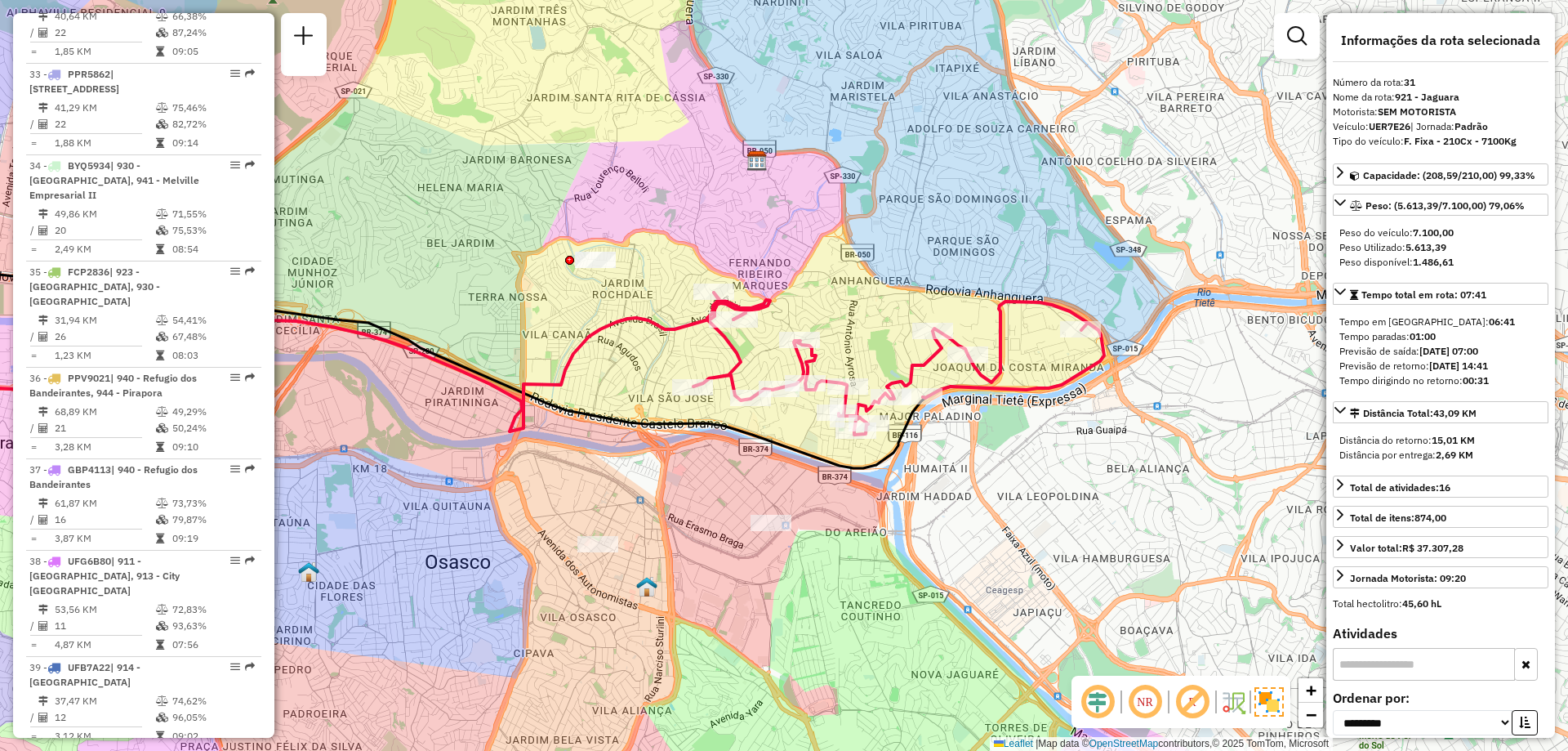
drag, startPoint x: 932, startPoint y: 449, endPoint x: 548, endPoint y: 464, distance: 384.3
click at [548, 464] on div "Janela de atendimento Grade de atendimento Capacidade Transportadoras Veículos …" at bounding box center [784, 376] width 1568 height 751
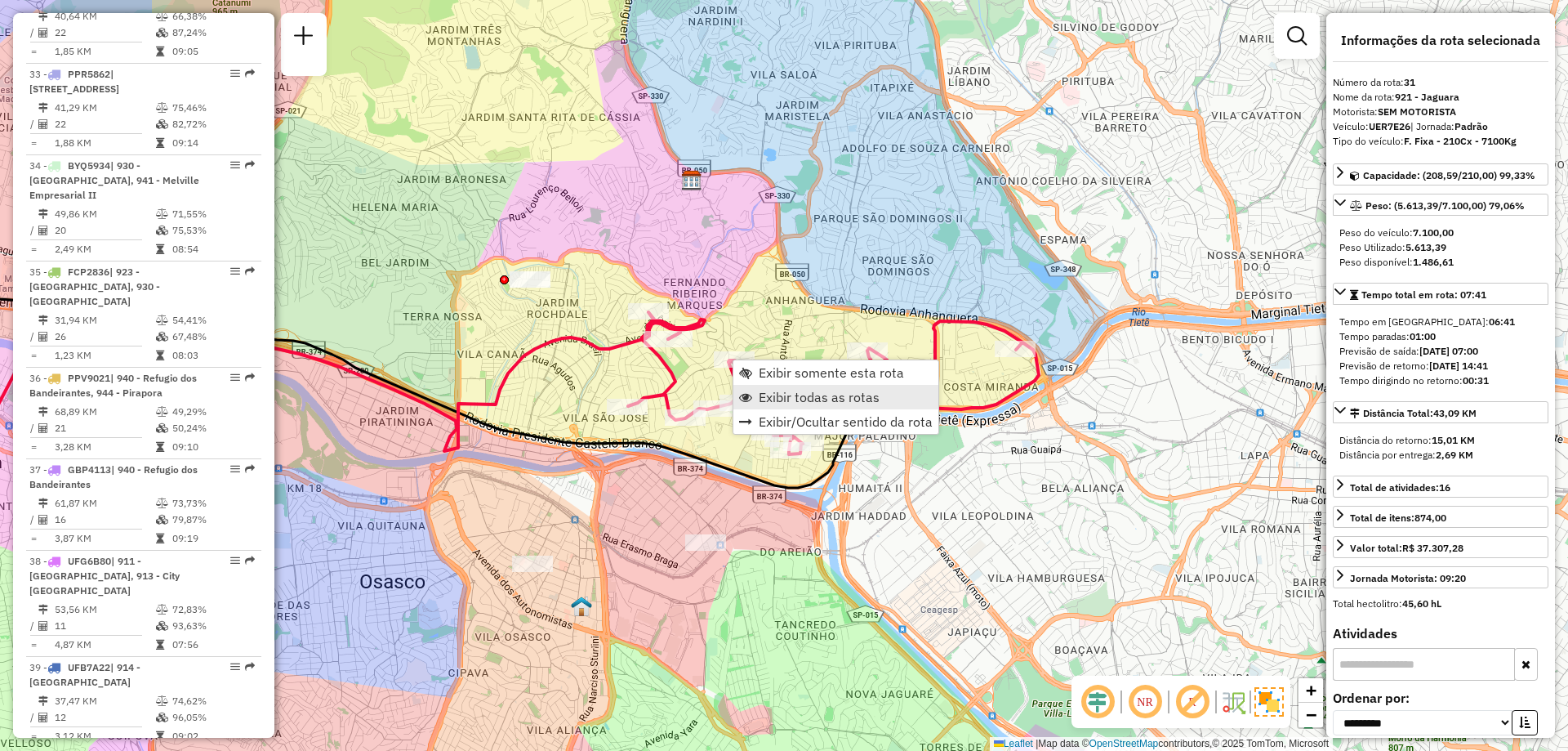
click at [812, 388] on link "Exibir todas as rotas" at bounding box center [835, 396] width 205 height 24
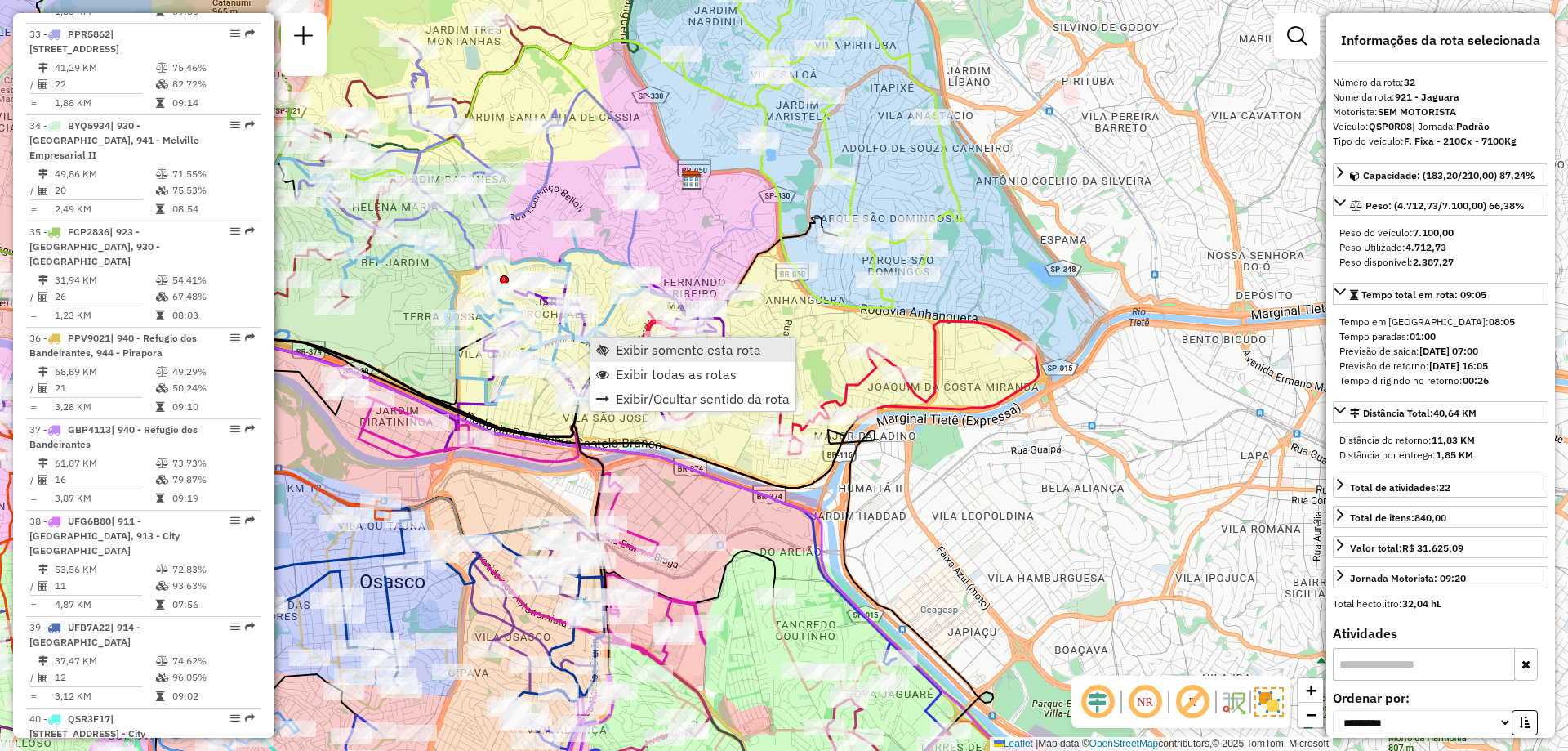
scroll to position [3757, 0]
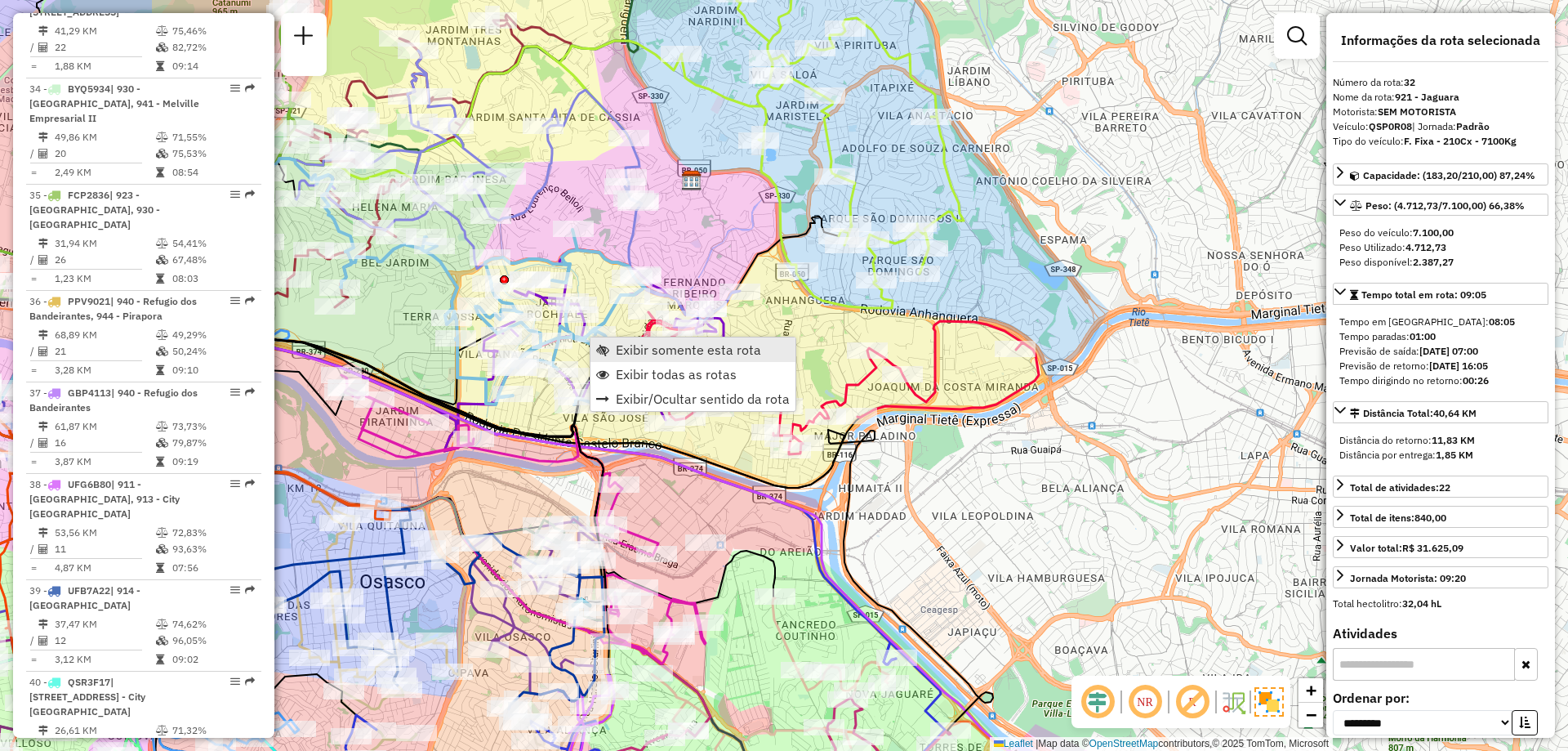
click at [629, 344] on span "Exibir somente esta rota" at bounding box center [689, 350] width 145 height 13
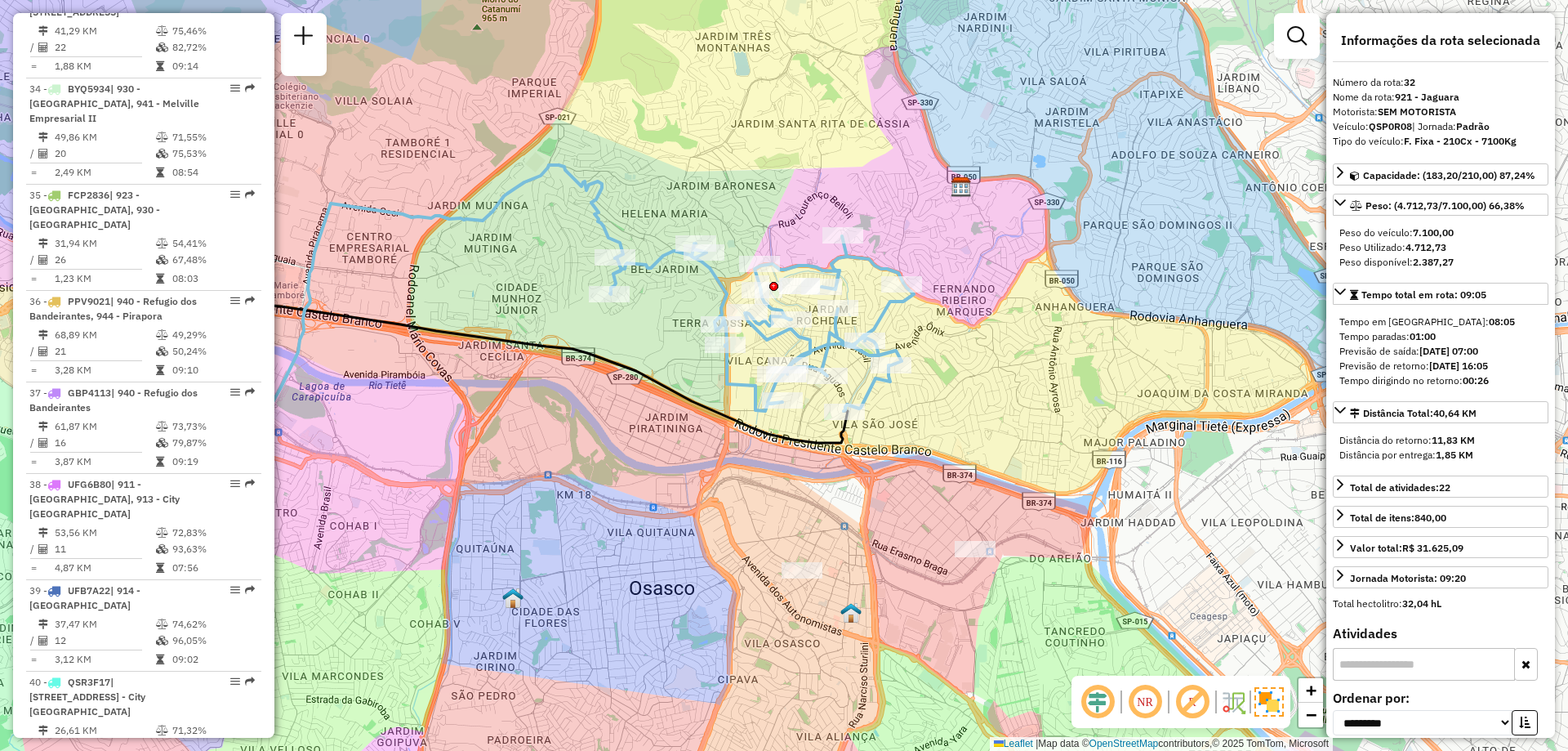
drag, startPoint x: 905, startPoint y: 358, endPoint x: 528, endPoint y: 319, distance: 379.0
click at [528, 319] on div "Janela de atendimento Grade de atendimento Capacidade Transportadoras Veículos …" at bounding box center [784, 376] width 1568 height 751
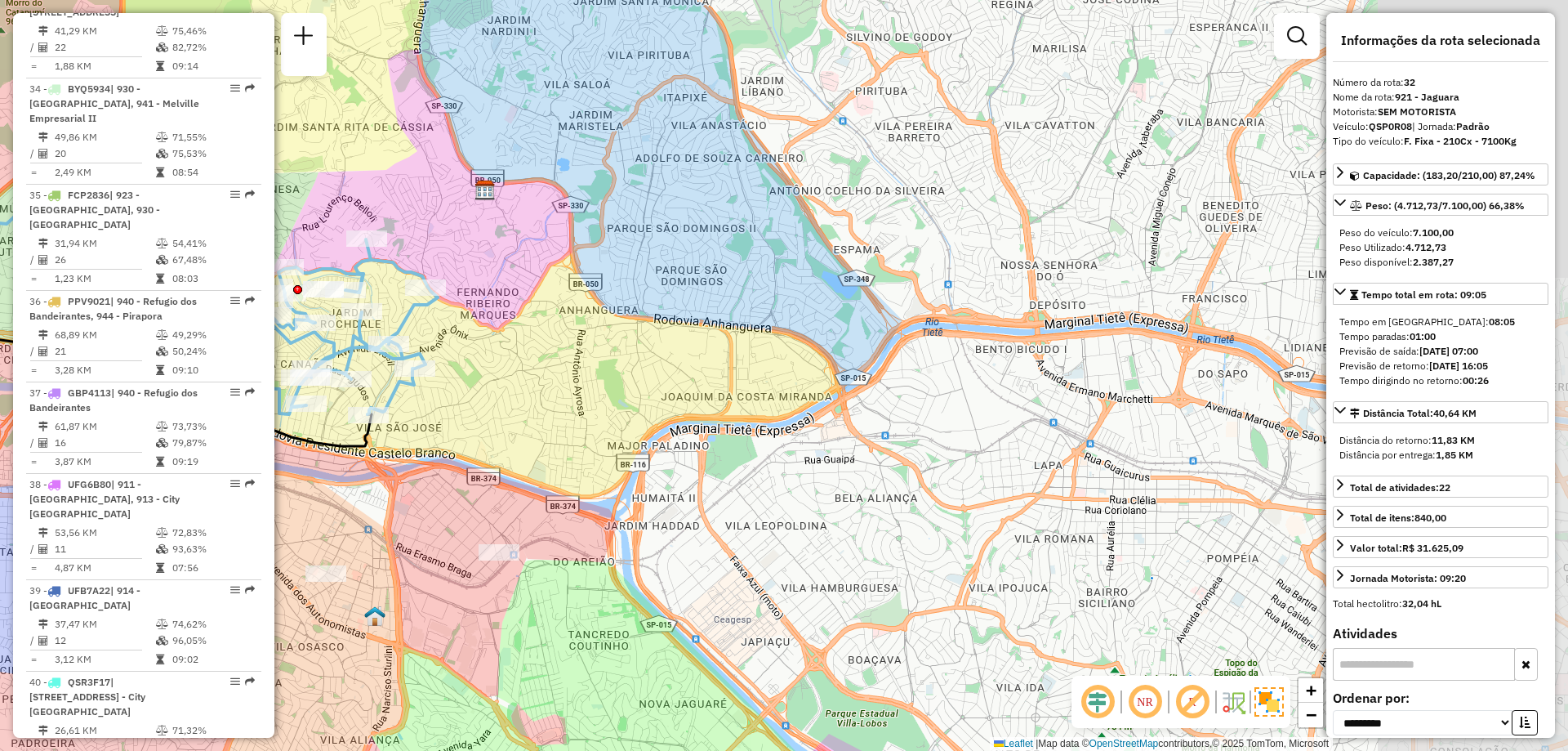
drag, startPoint x: 964, startPoint y: 355, endPoint x: 574, endPoint y: 359, distance: 390.0
click at [574, 359] on div "Janela de atendimento Grade de atendimento Capacidade Transportadoras Veículos …" at bounding box center [784, 376] width 1568 height 751
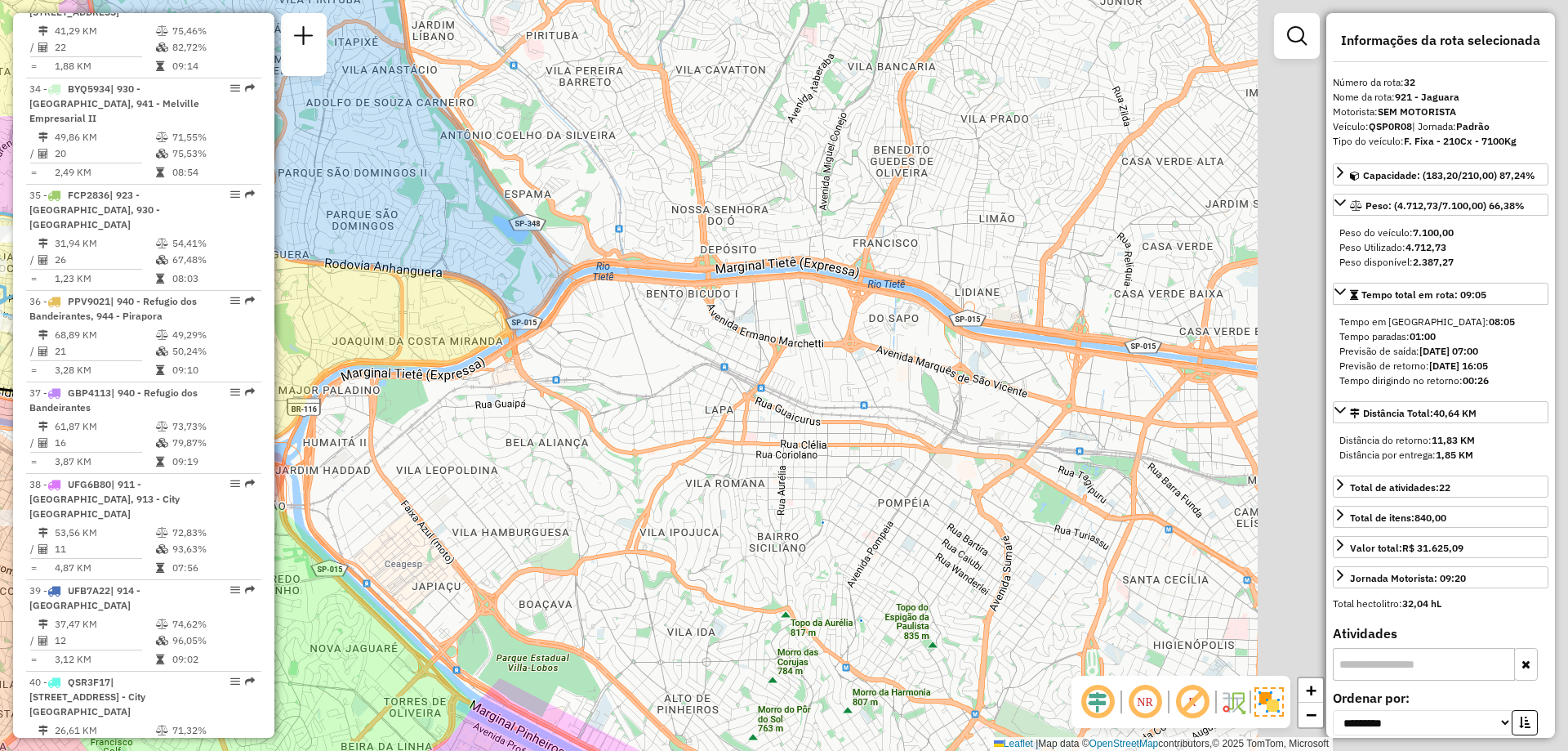
drag, startPoint x: 961, startPoint y: 390, endPoint x: 476, endPoint y: 310, distance: 491.6
click at [476, 310] on div "Janela de atendimento Grade de atendimento Capacidade Transportadoras Veículos …" at bounding box center [784, 376] width 1568 height 751
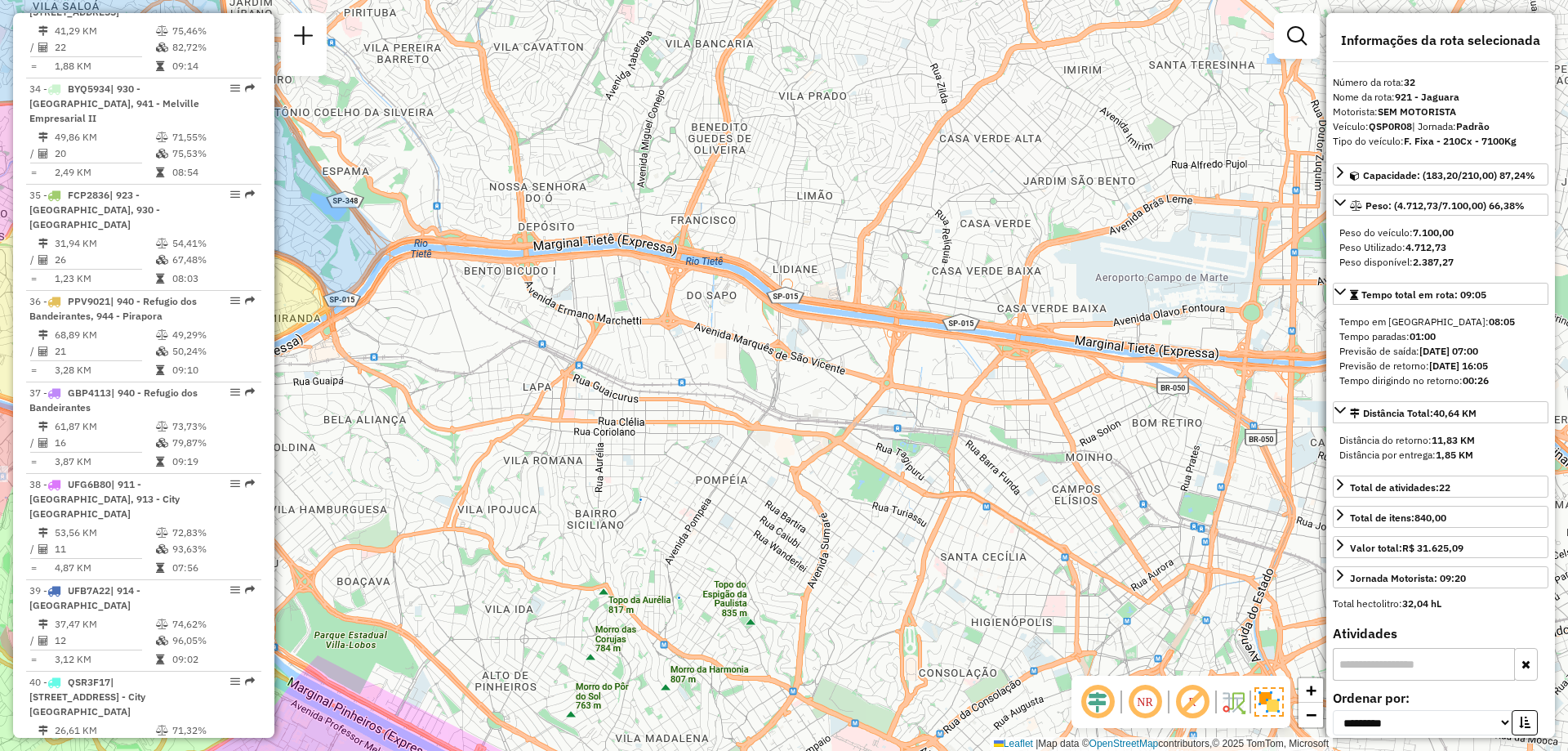
drag, startPoint x: 1016, startPoint y: 186, endPoint x: 609, endPoint y: 204, distance: 407.4
click at [609, 204] on div "Janela de atendimento Grade de atendimento Capacidade Transportadoras Veículos …" at bounding box center [784, 376] width 1568 height 751
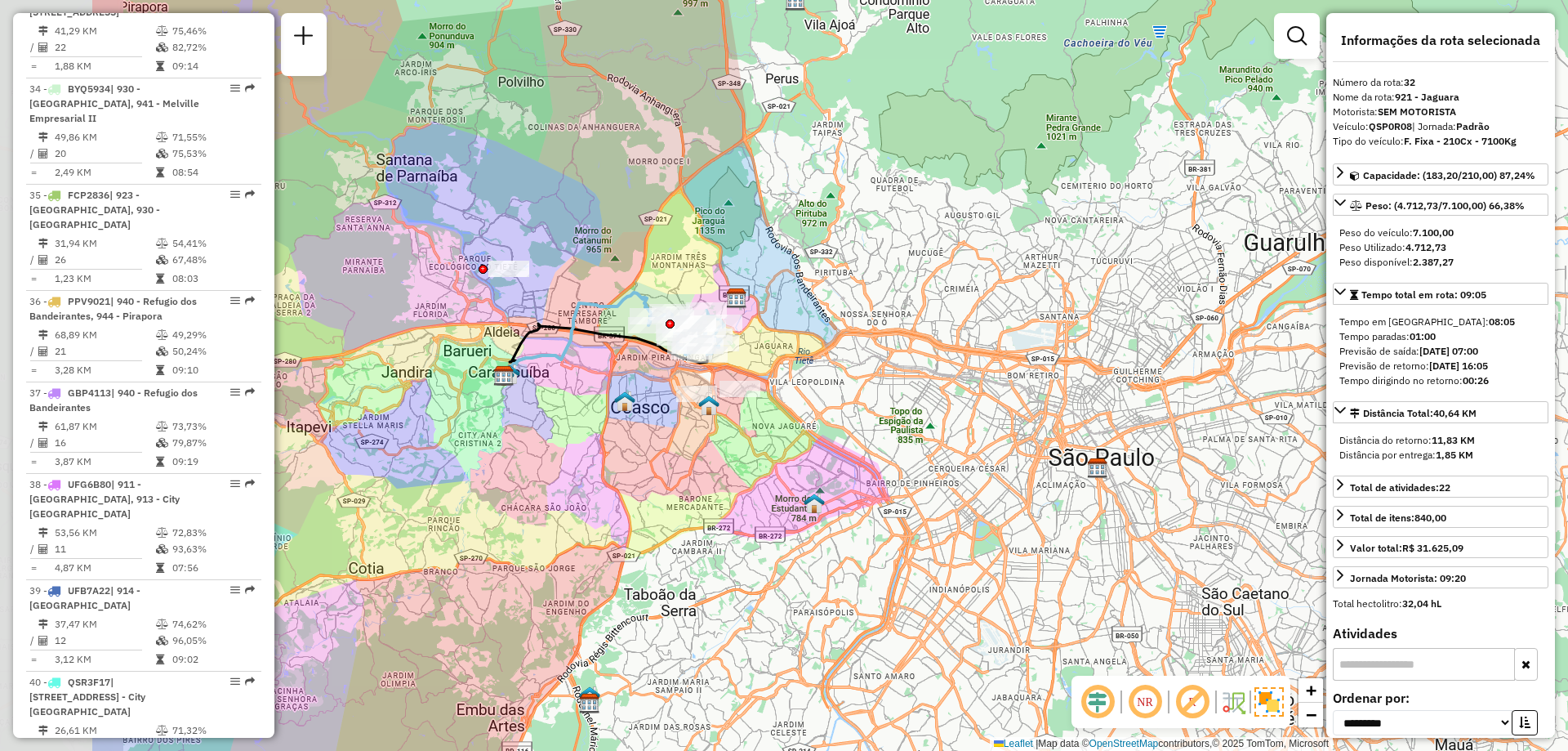
drag, startPoint x: 788, startPoint y: 324, endPoint x: 1041, endPoint y: 347, distance: 254.0
click at [1041, 347] on div "Janela de atendimento Grade de atendimento Capacidade Transportadoras Veículos …" at bounding box center [784, 376] width 1568 height 751
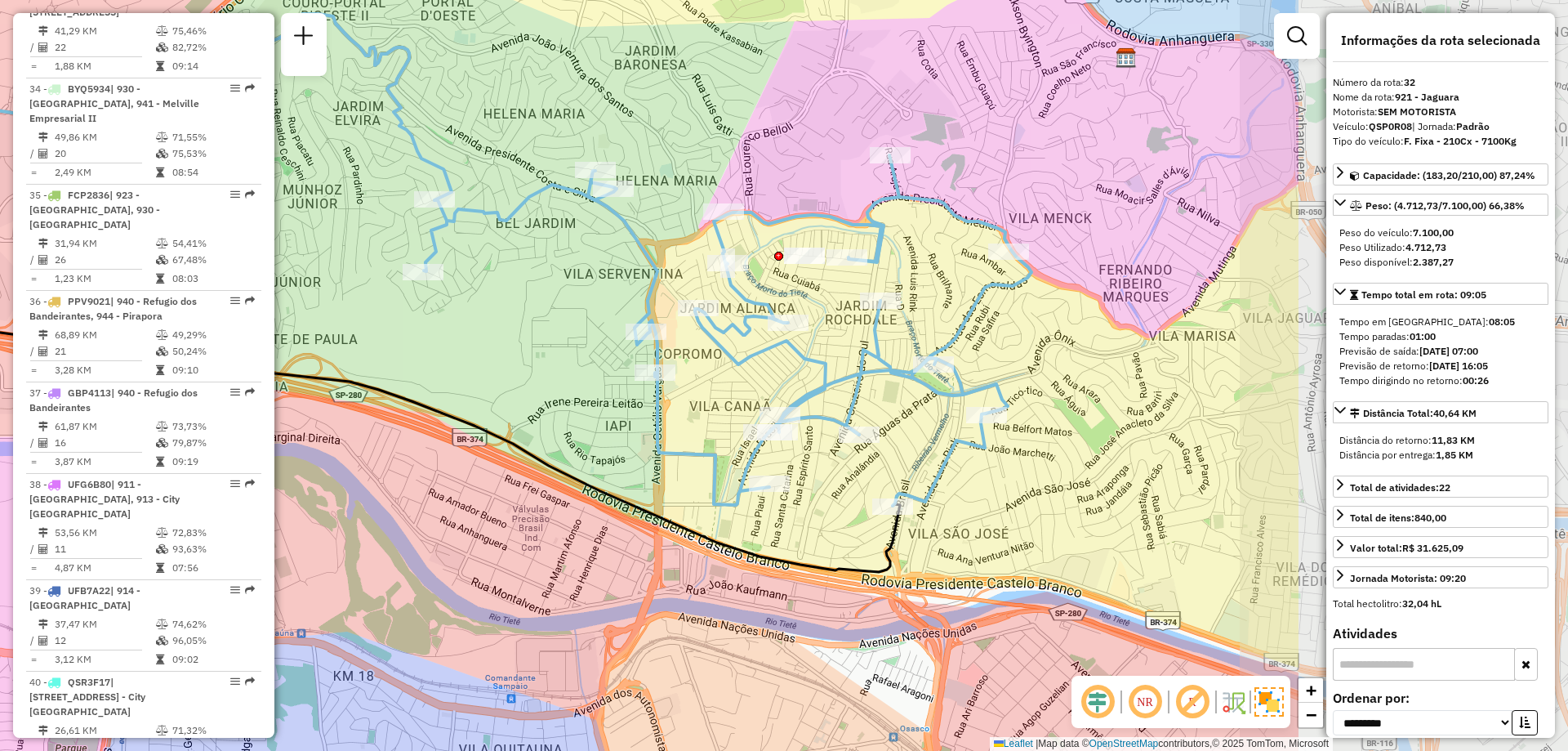
drag, startPoint x: 924, startPoint y: 332, endPoint x: 487, endPoint y: 330, distance: 437.0
click at [487, 330] on div "Janela de atendimento Grade de atendimento Capacidade Transportadoras Veículos …" at bounding box center [784, 376] width 1568 height 751
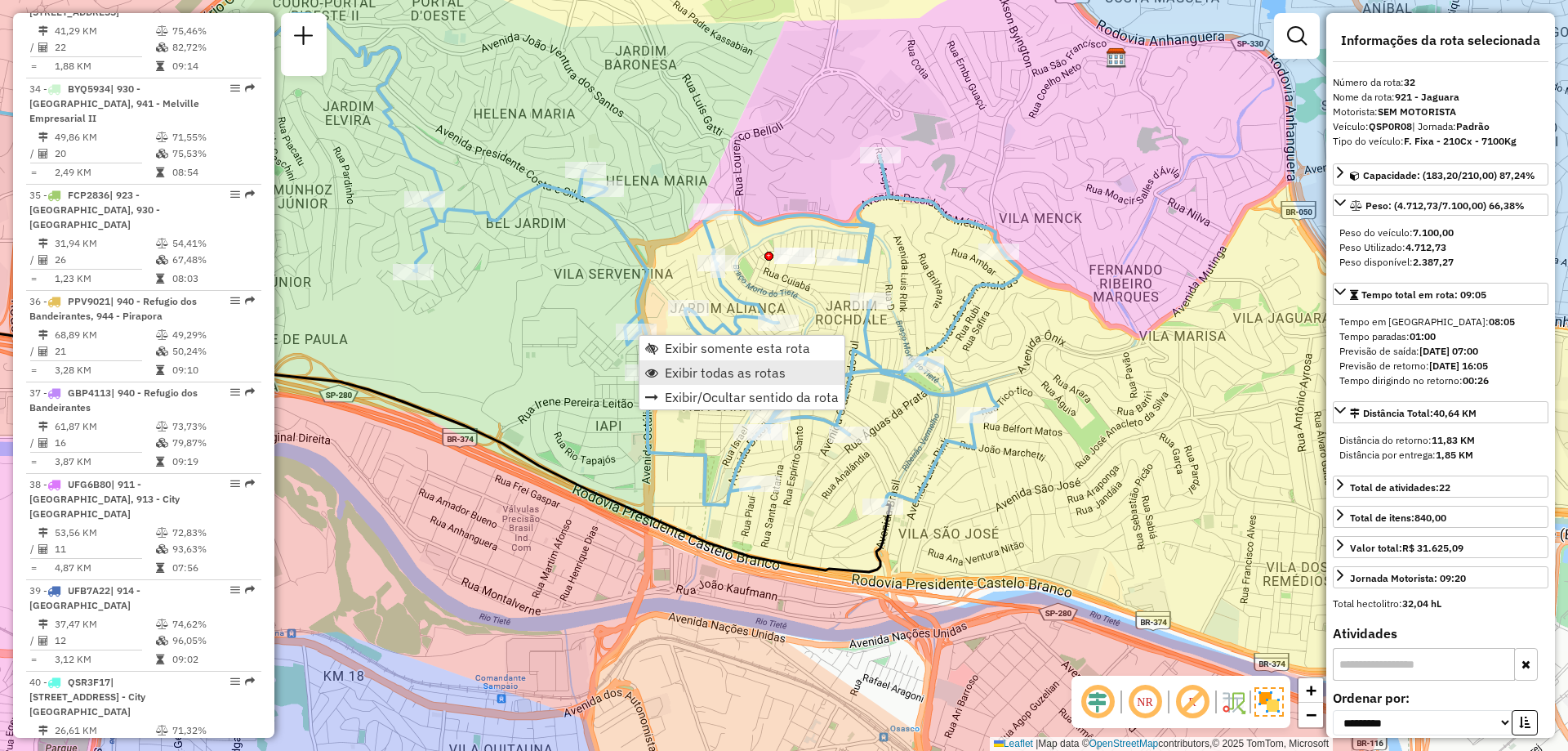
click at [703, 374] on span "Exibir todas as rotas" at bounding box center [725, 373] width 121 height 13
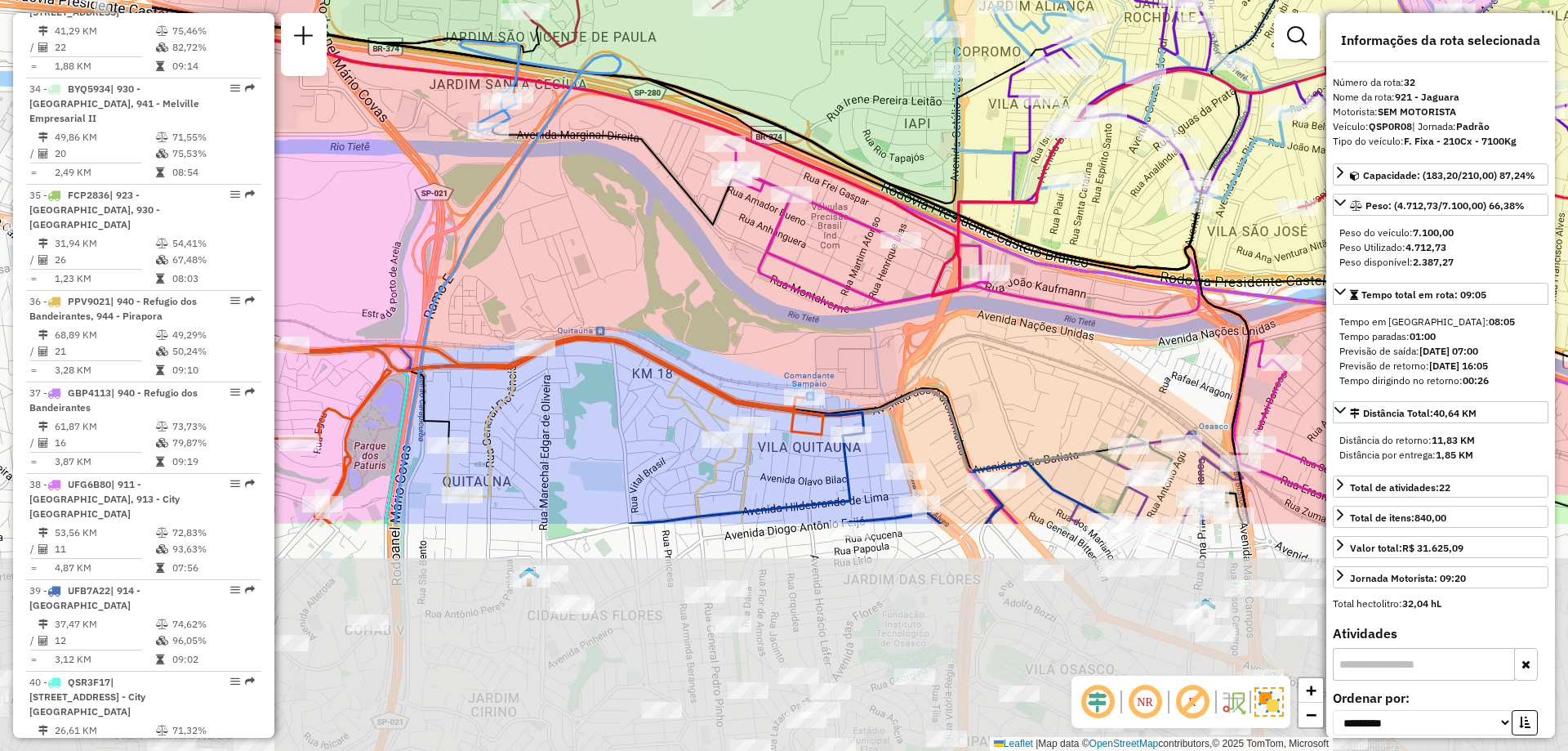
drag, startPoint x: 782, startPoint y: 550, endPoint x: 1087, endPoint y: 224, distance: 446.4
click at [1091, 231] on icon at bounding box center [700, 265] width 1097 height 516
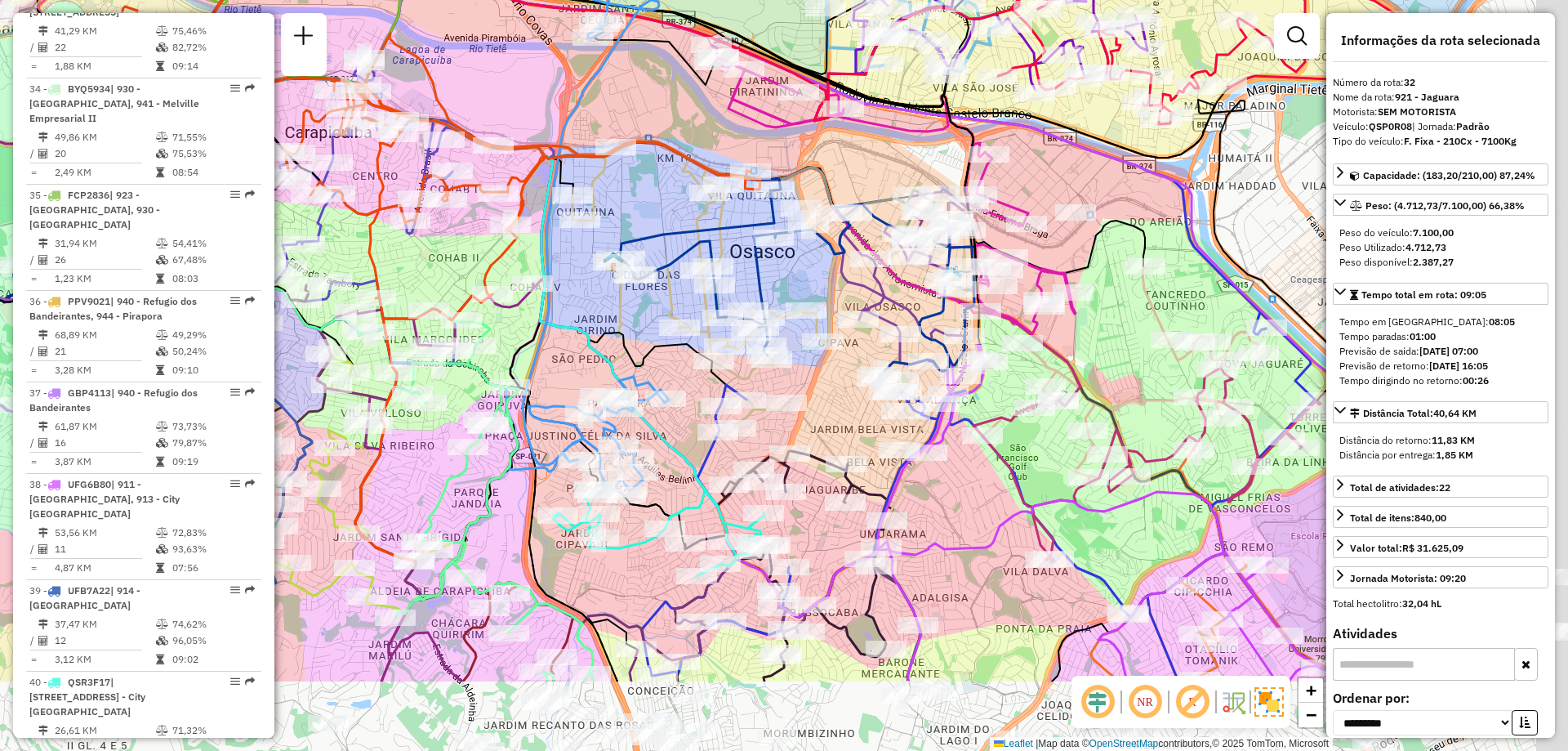
drag, startPoint x: 1072, startPoint y: 359, endPoint x: 897, endPoint y: 276, distance: 193.7
click at [884, 222] on icon at bounding box center [797, 285] width 354 height 189
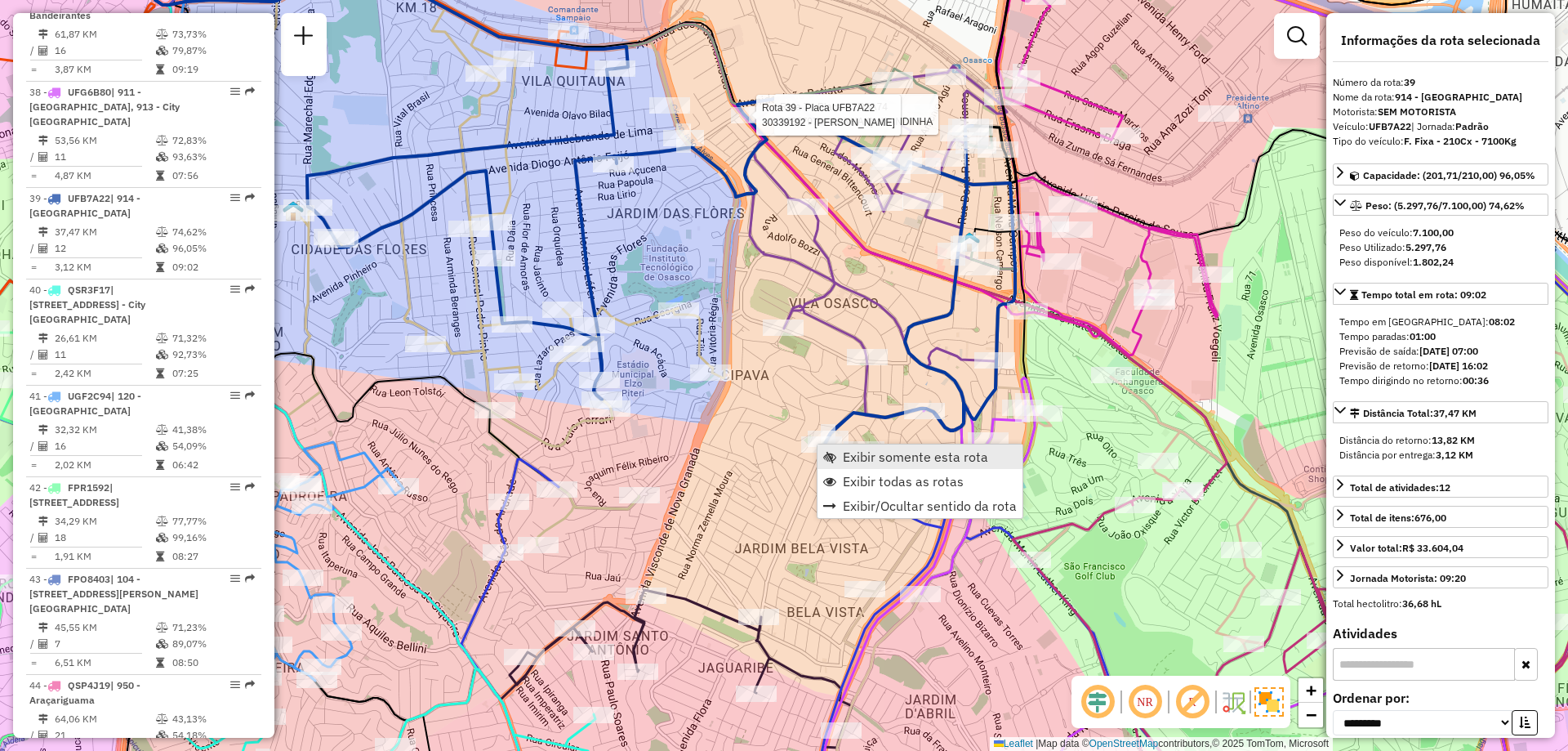
scroll to position [4412, 0]
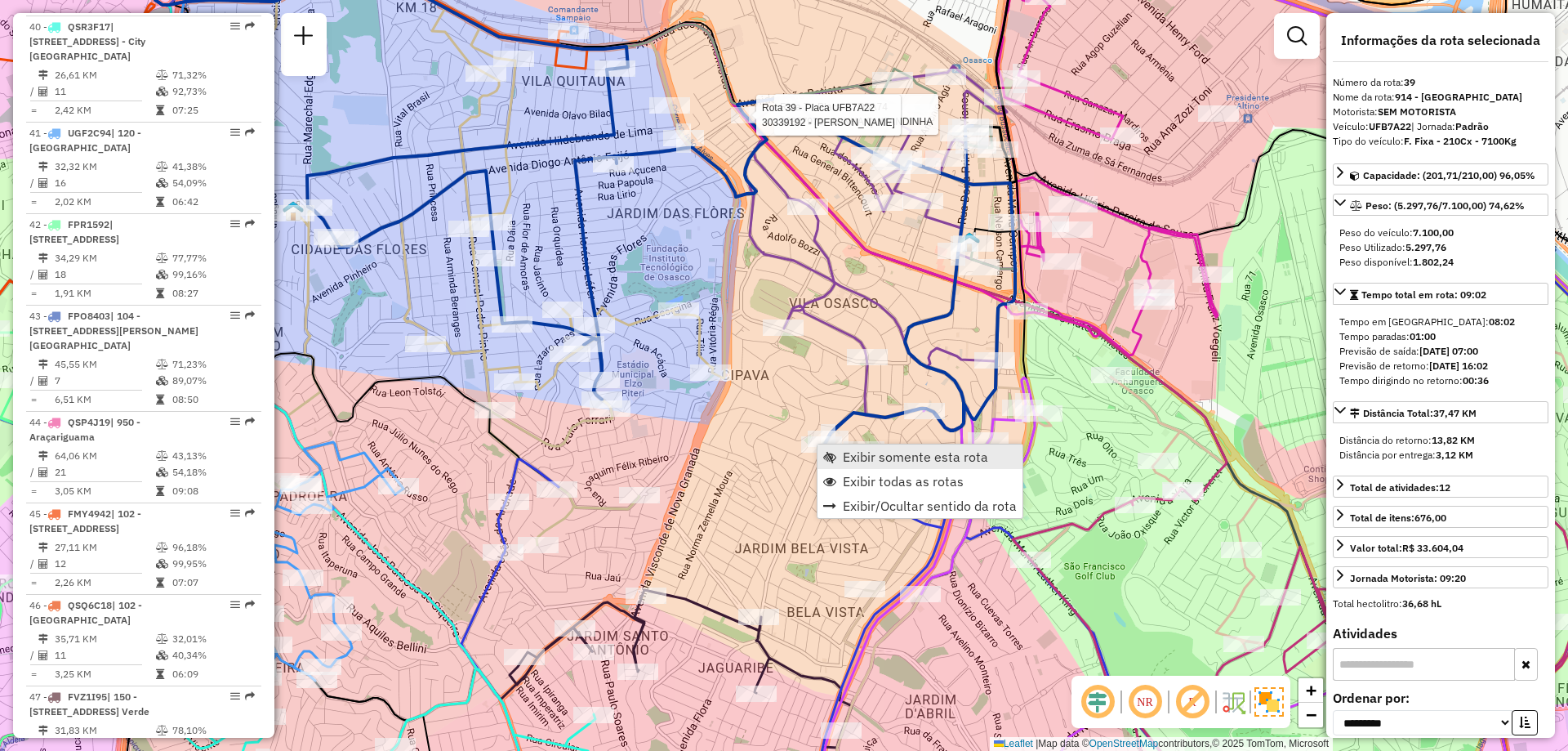
click at [849, 452] on span "Exibir somente esta rota" at bounding box center [915, 457] width 145 height 13
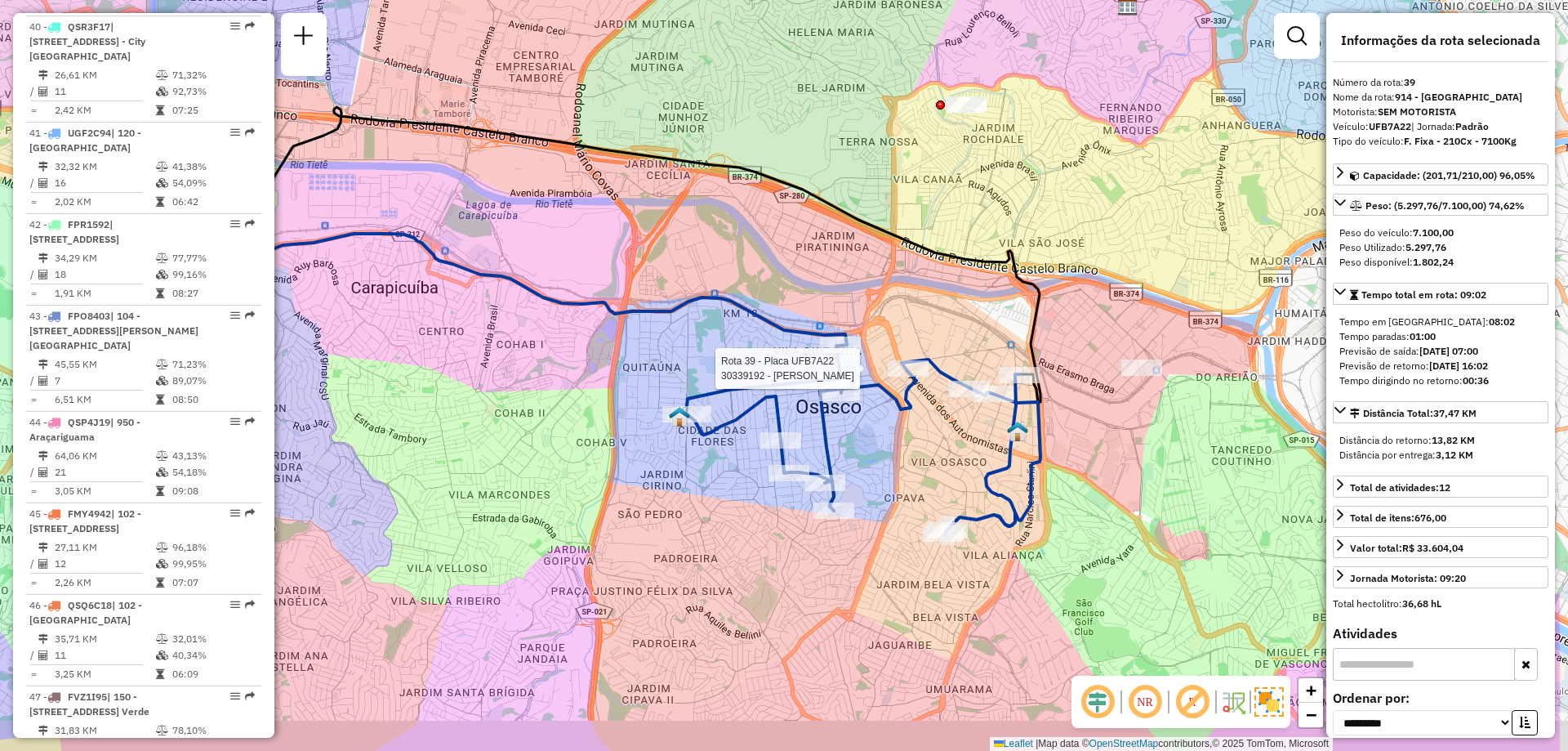
drag, startPoint x: 822, startPoint y: 372, endPoint x: 728, endPoint y: 341, distance: 99.0
click at [728, 345] on icon at bounding box center [863, 440] width 354 height 189
